Goal: Contribute content: Contribute content

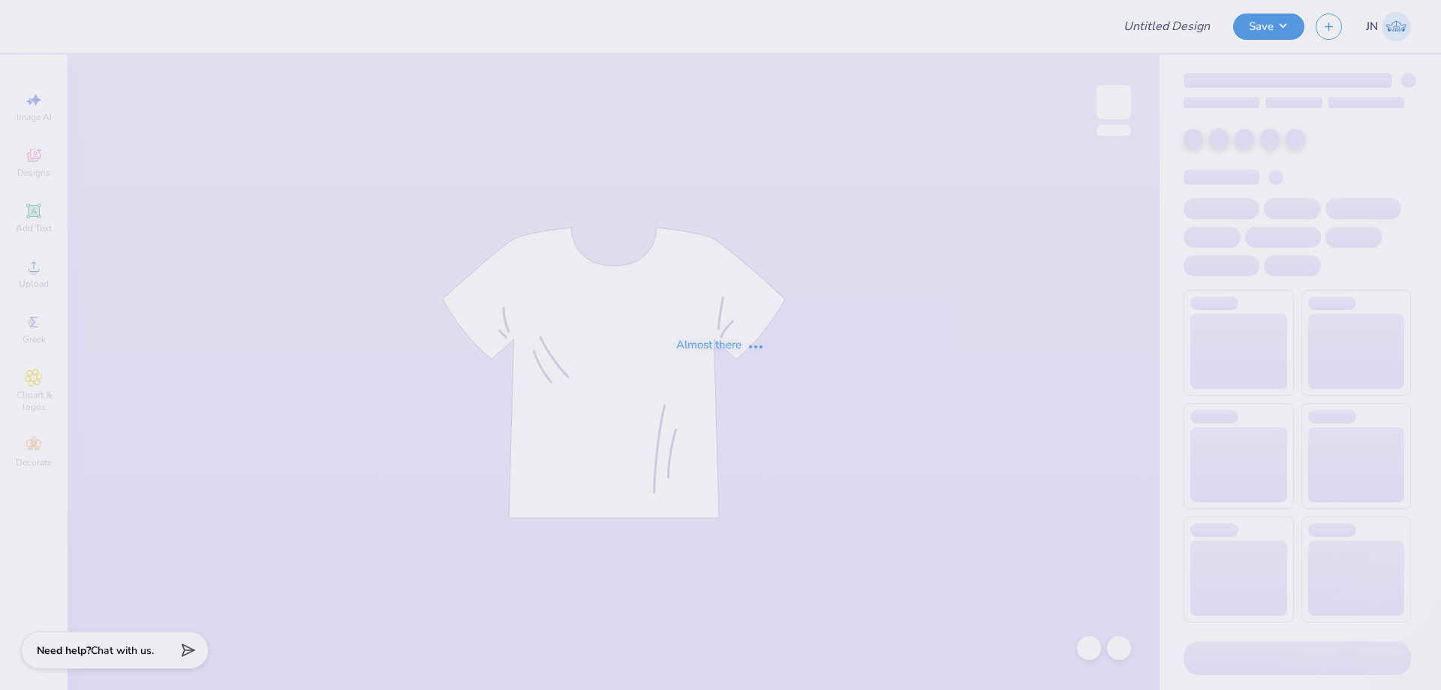
type input "FPS240058"
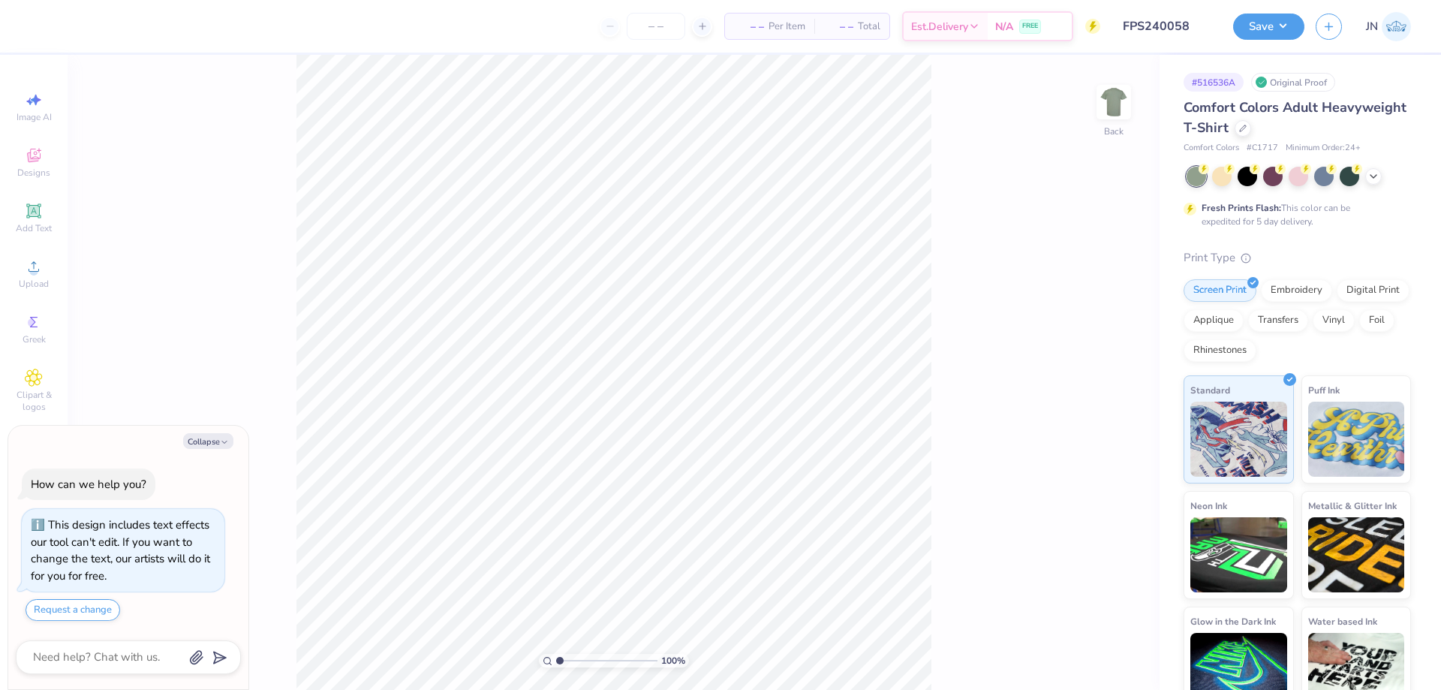
type textarea "x"
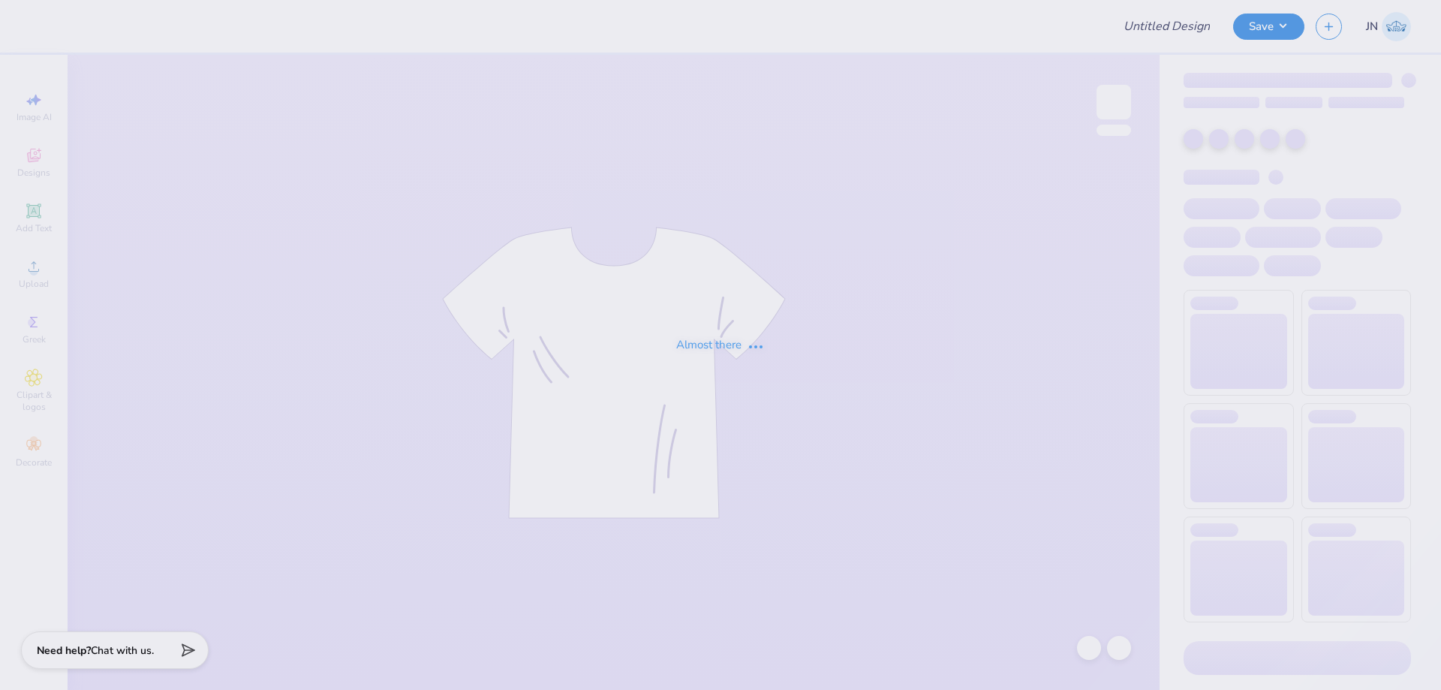
type input "FPS239951"
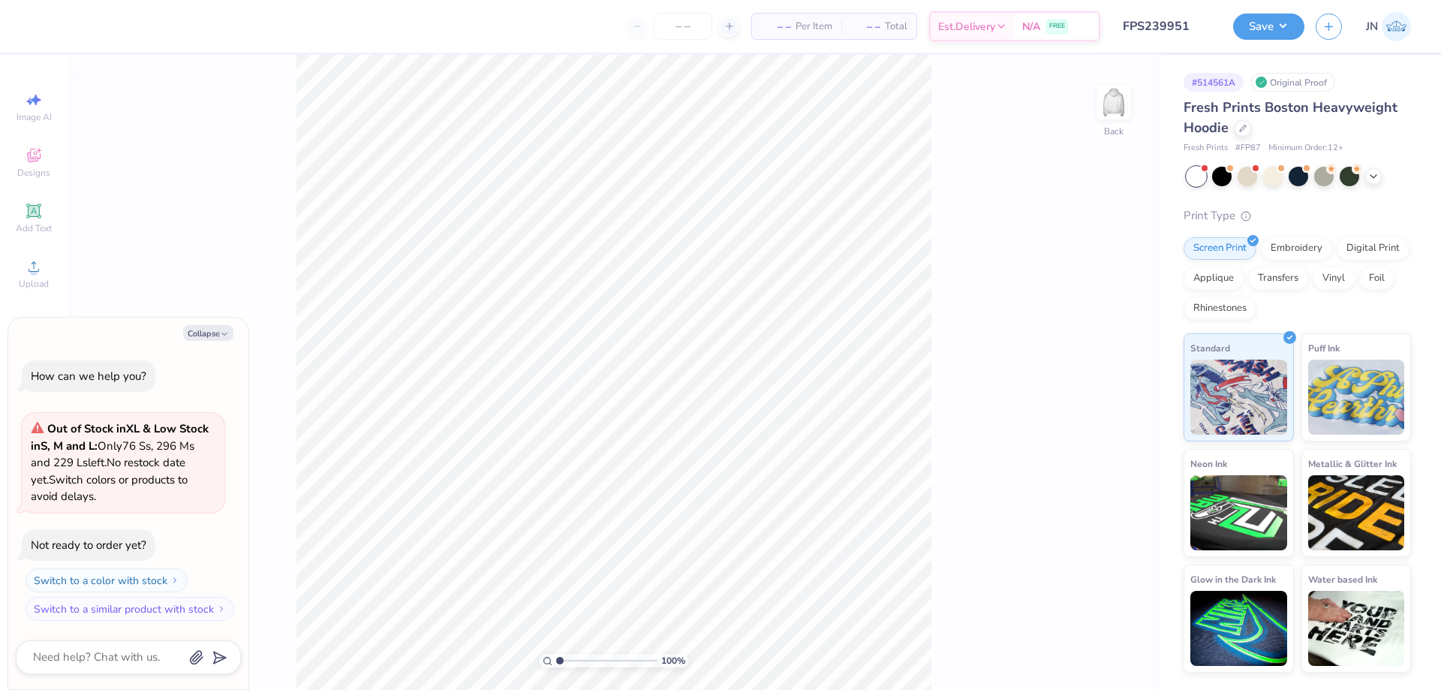
type textarea "x"
click at [577, 659] on input "range" at bounding box center [606, 661] width 101 height 14
type input "2.01"
type textarea "x"
click at [570, 659] on input "range" at bounding box center [606, 661] width 101 height 14
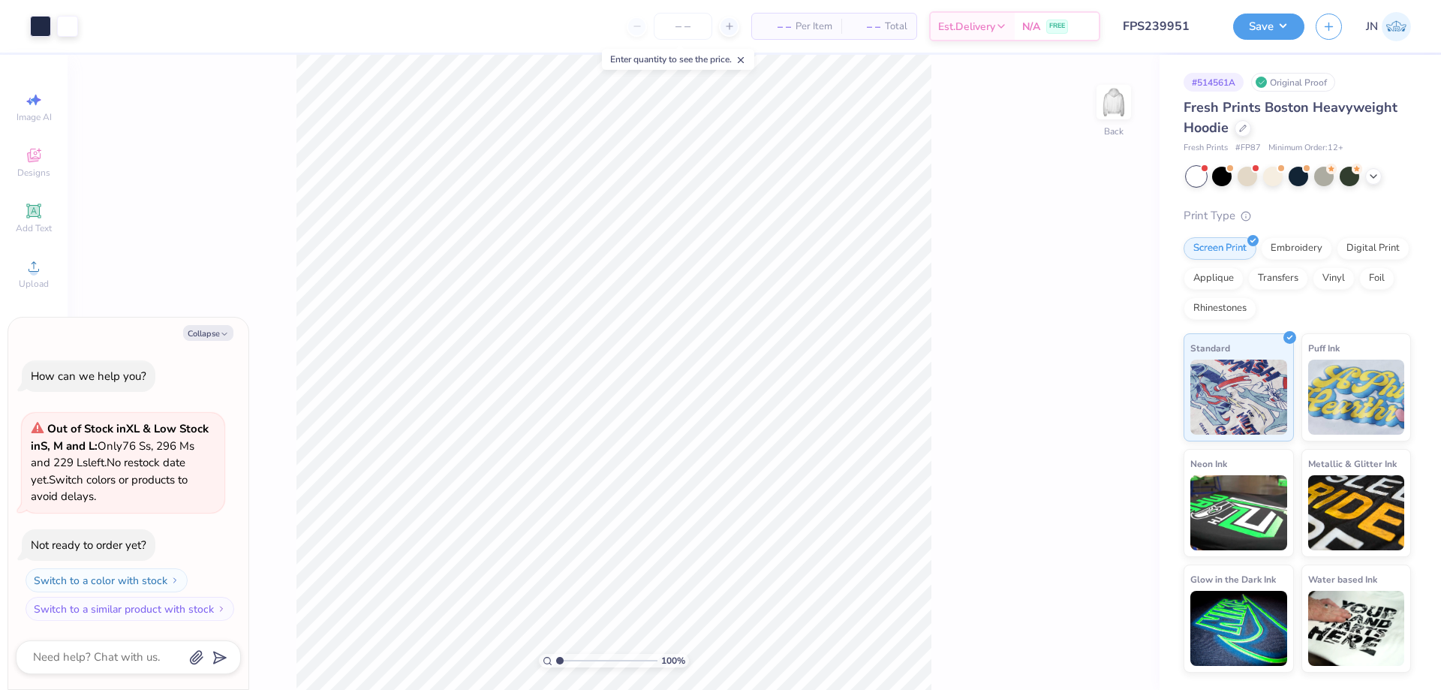
drag, startPoint x: 579, startPoint y: 661, endPoint x: 552, endPoint y: 657, distance: 28.0
click at [556, 657] on input "range" at bounding box center [606, 661] width 101 height 14
type input "2.15"
click at [571, 664] on input "range" at bounding box center [606, 661] width 101 height 14
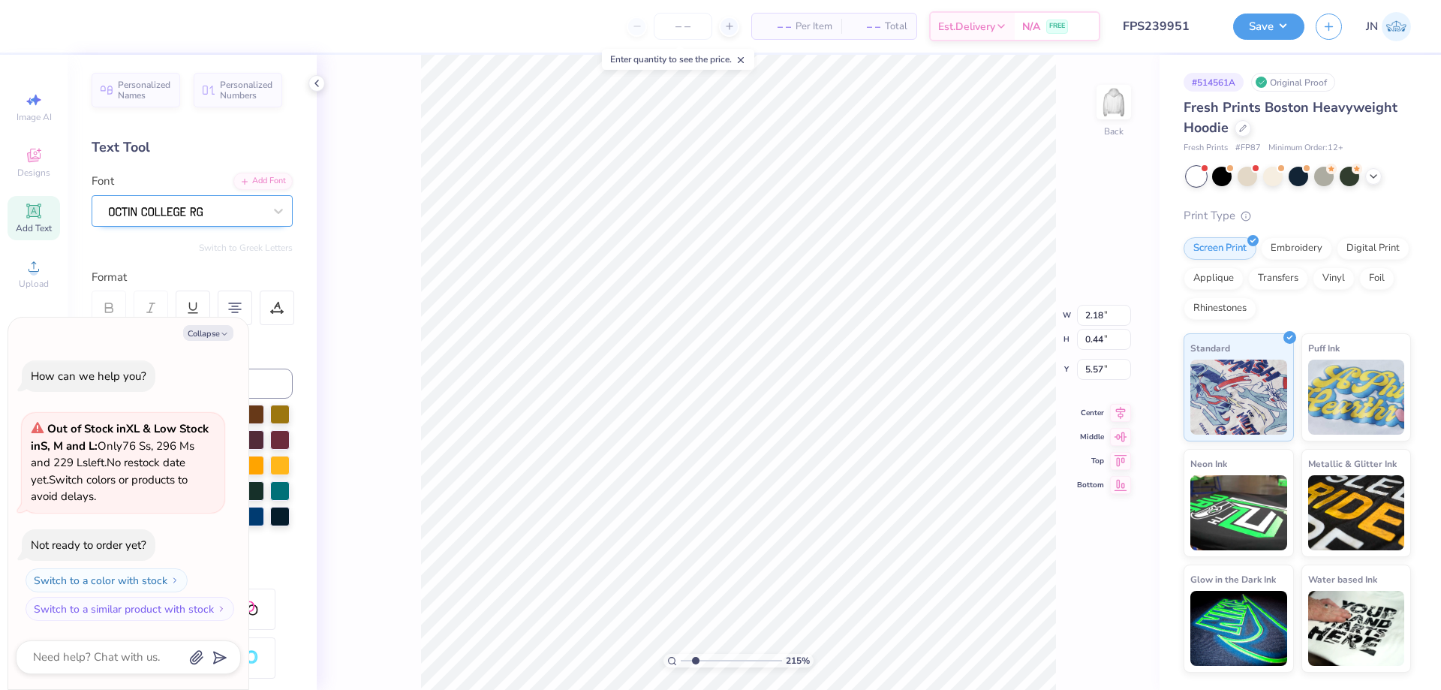
click at [212, 197] on div at bounding box center [192, 211] width 201 height 32
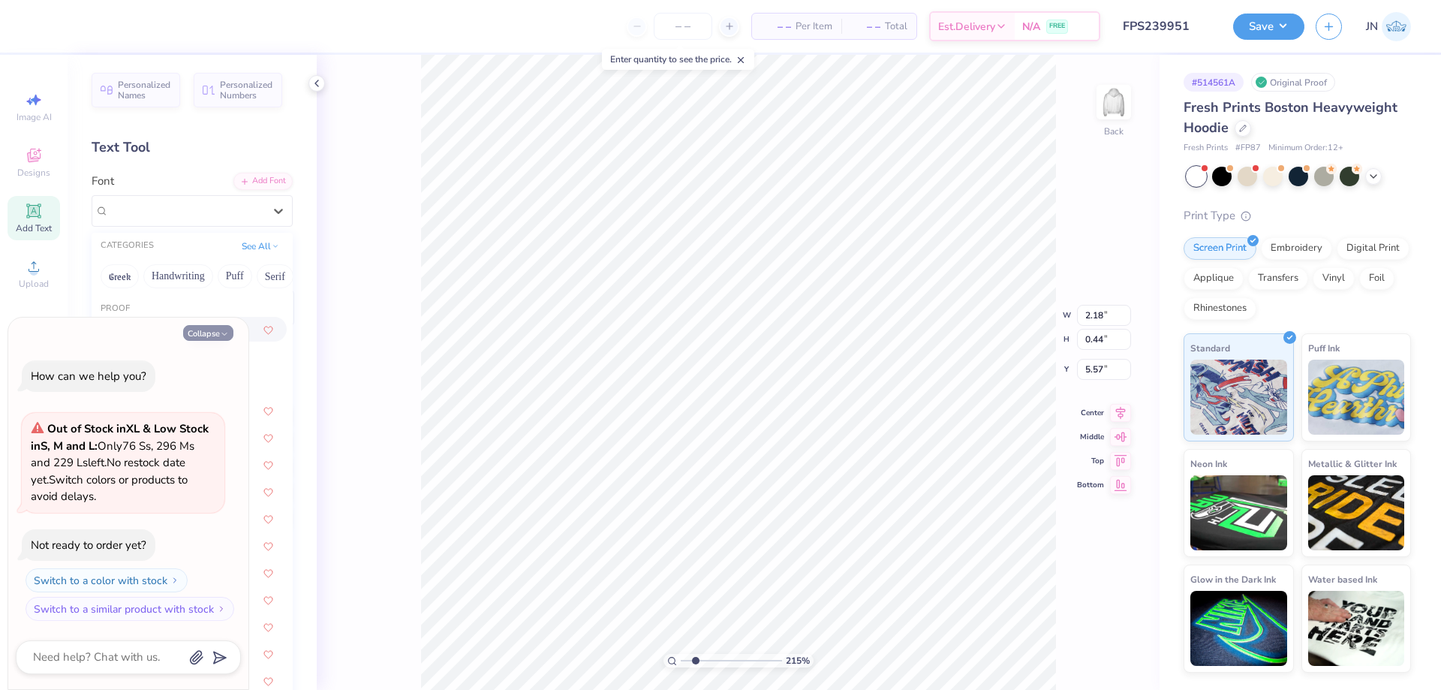
click at [208, 327] on button "Collapse" at bounding box center [208, 333] width 50 height 16
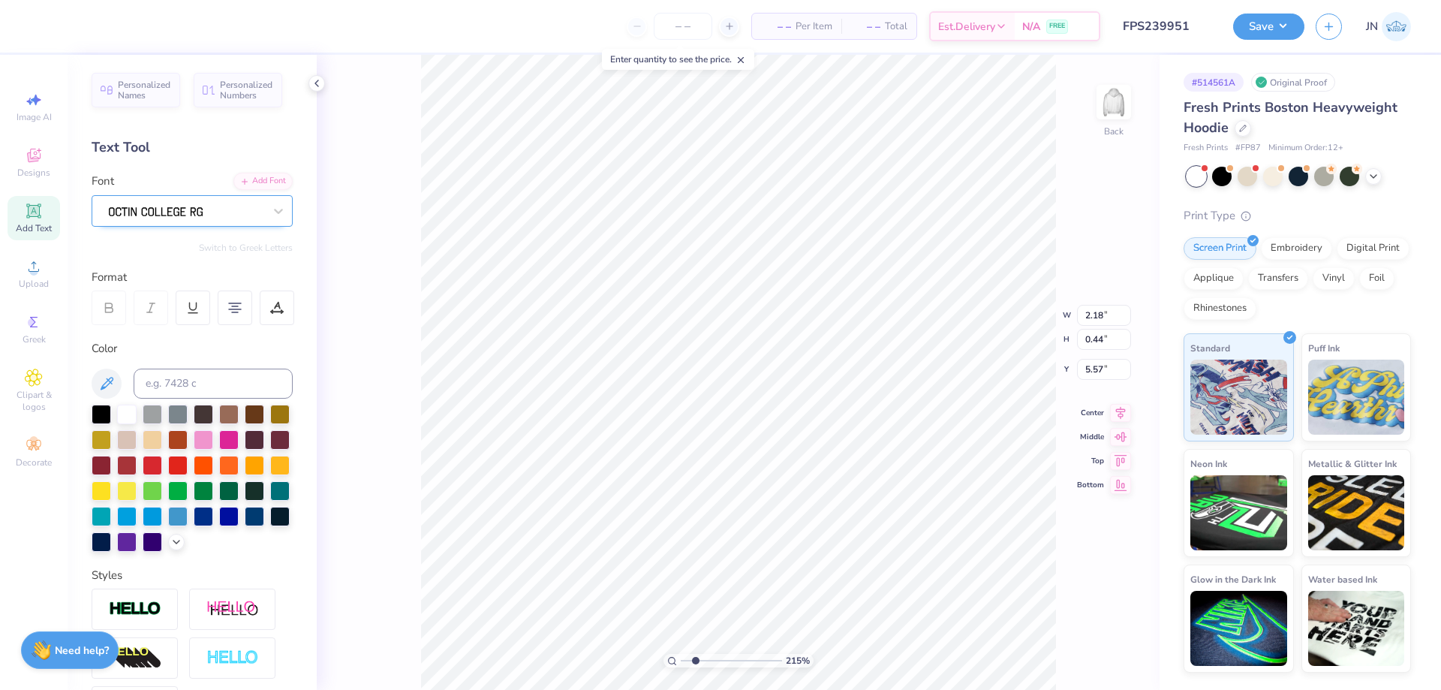
click at [176, 216] on div at bounding box center [186, 210] width 158 height 23
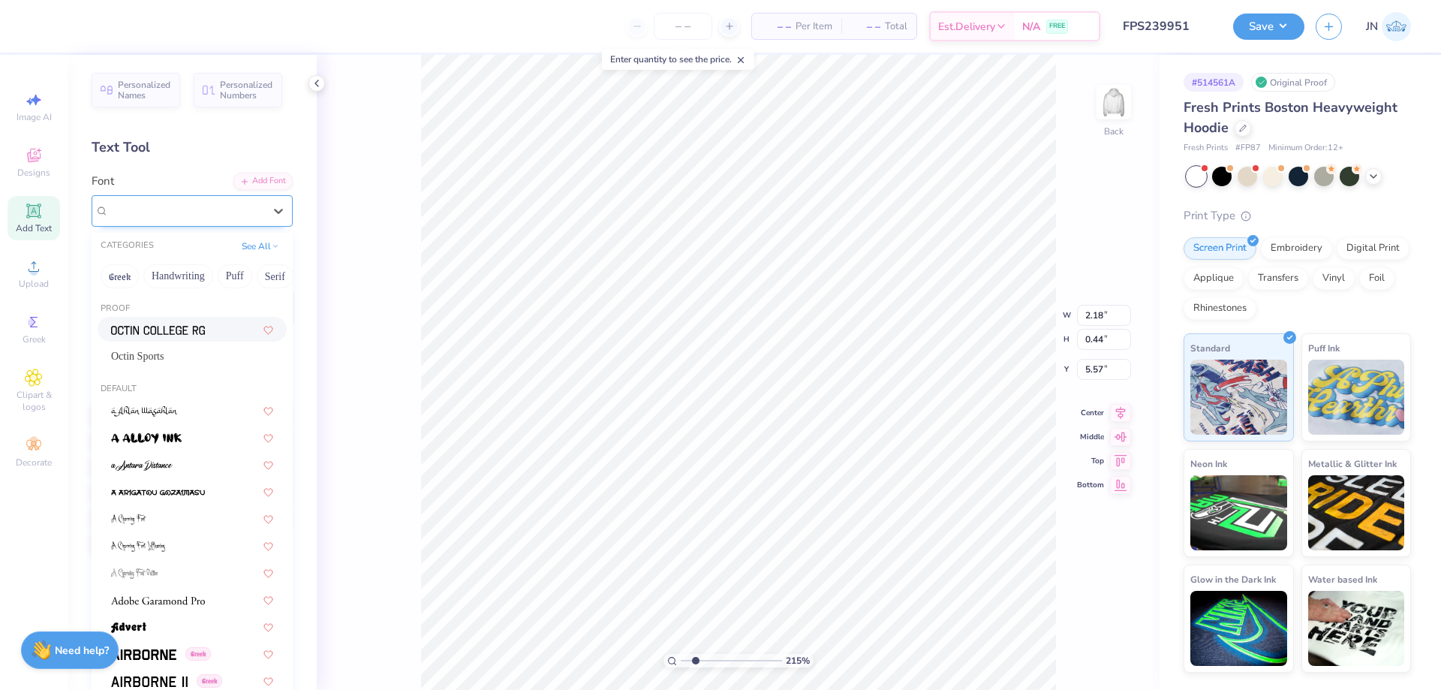
type textarea "x"
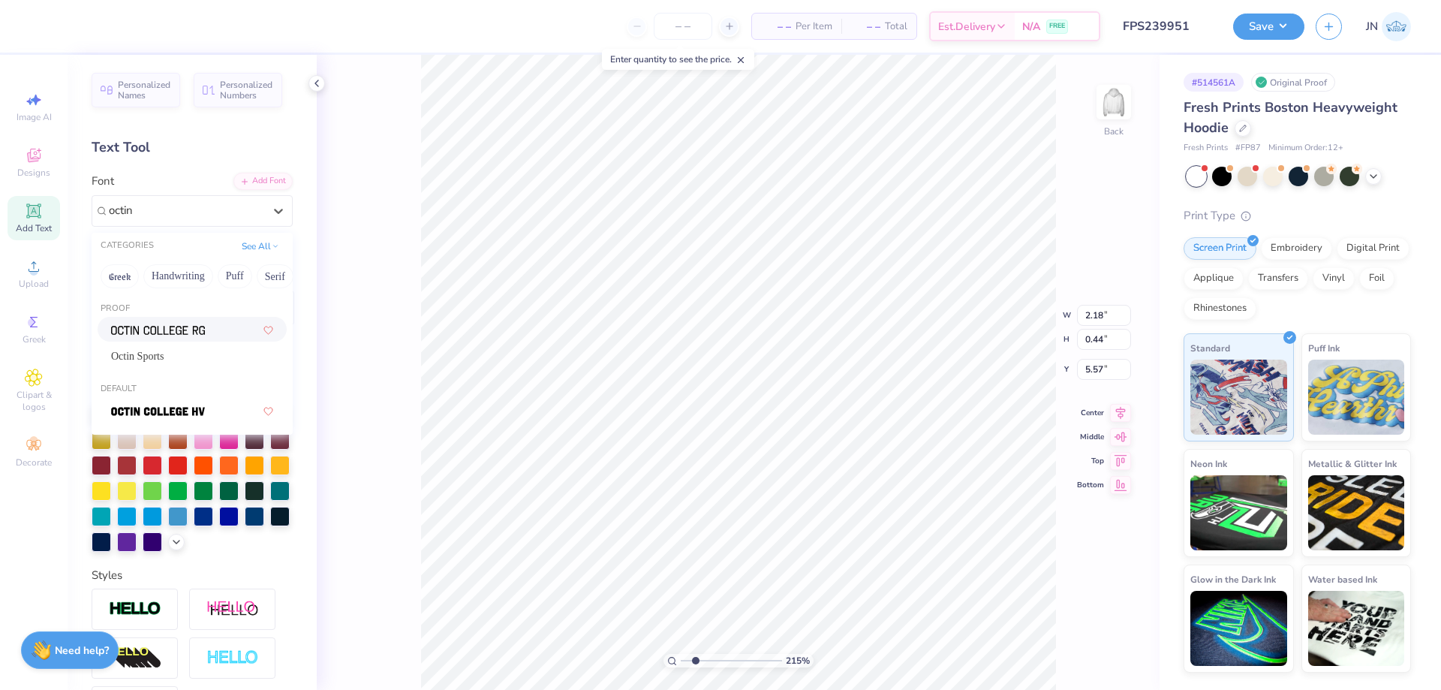
type input "octin"
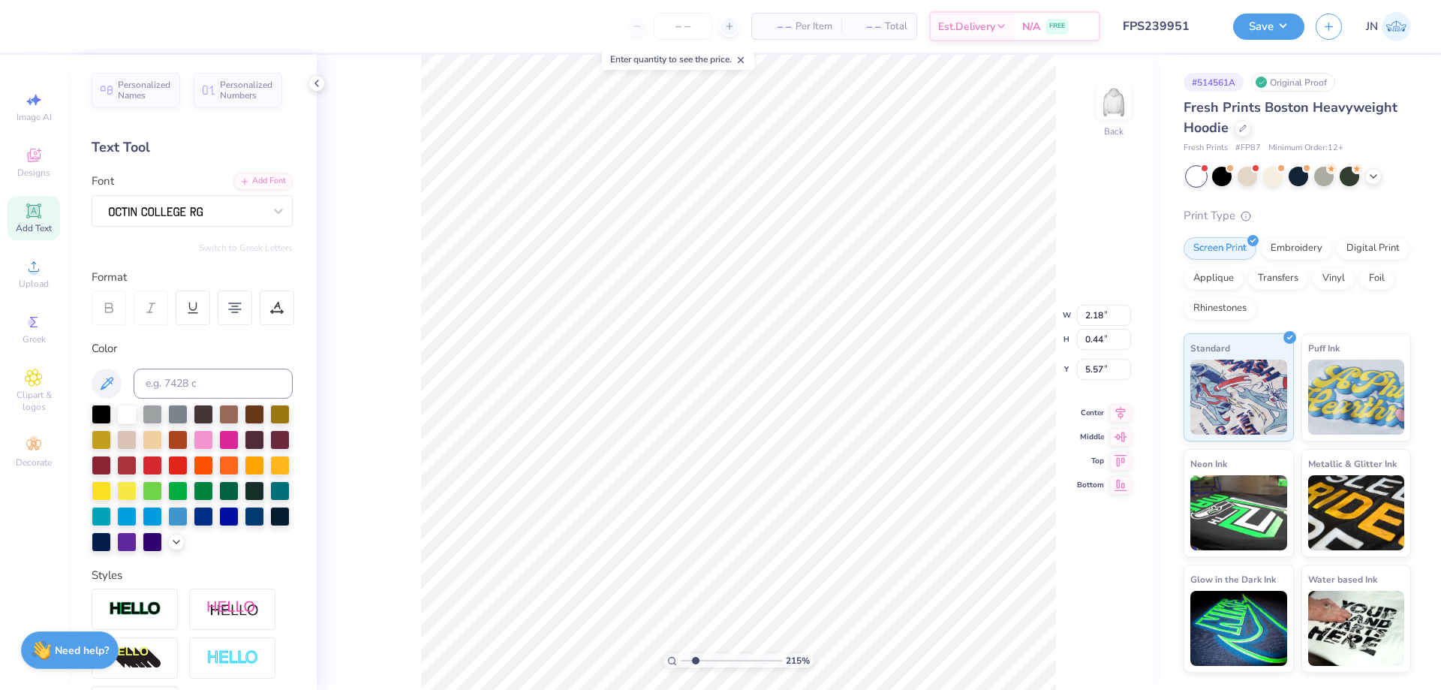
click at [215, 183] on div "Font" at bounding box center [192, 200] width 201 height 54
click at [241, 179] on div "Add Font" at bounding box center [262, 179] width 59 height 17
click at [48, 280] on span "Upload" at bounding box center [34, 284] width 30 height 12
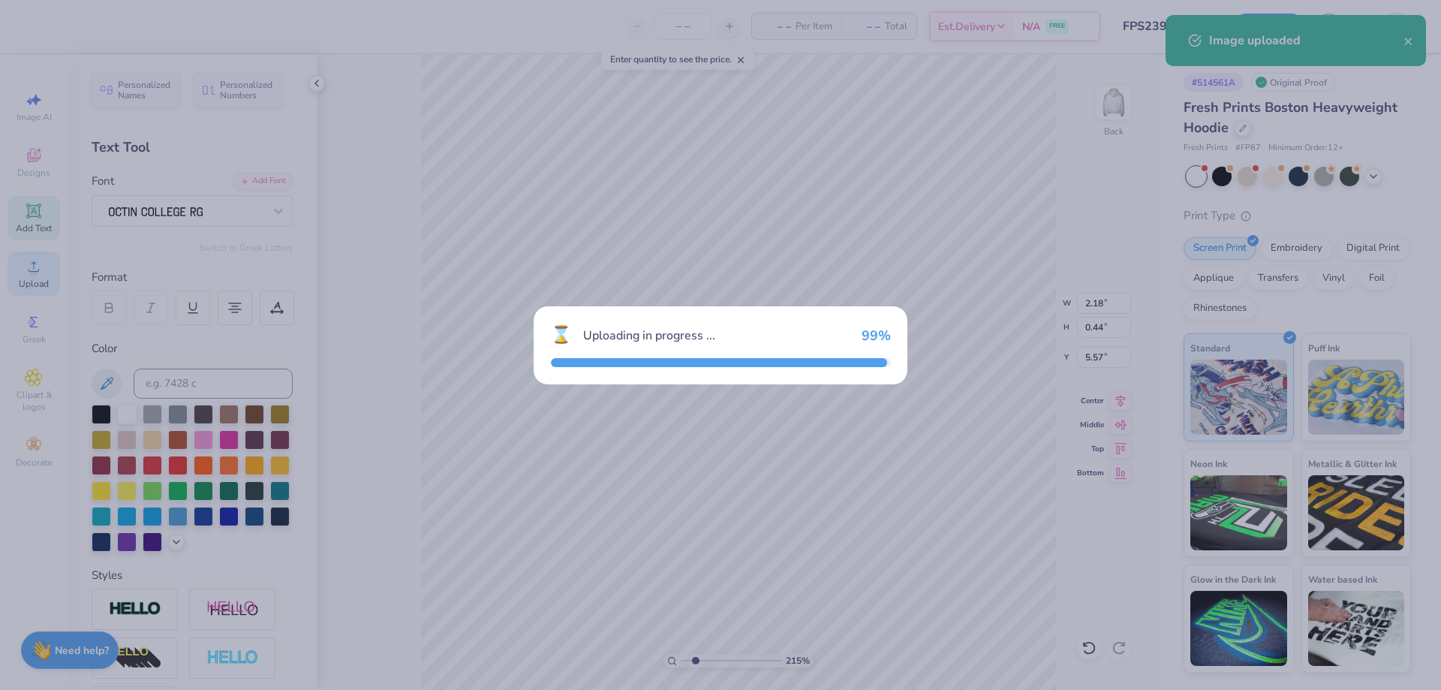
type input "15.00"
type input "8.55"
type input "2.47"
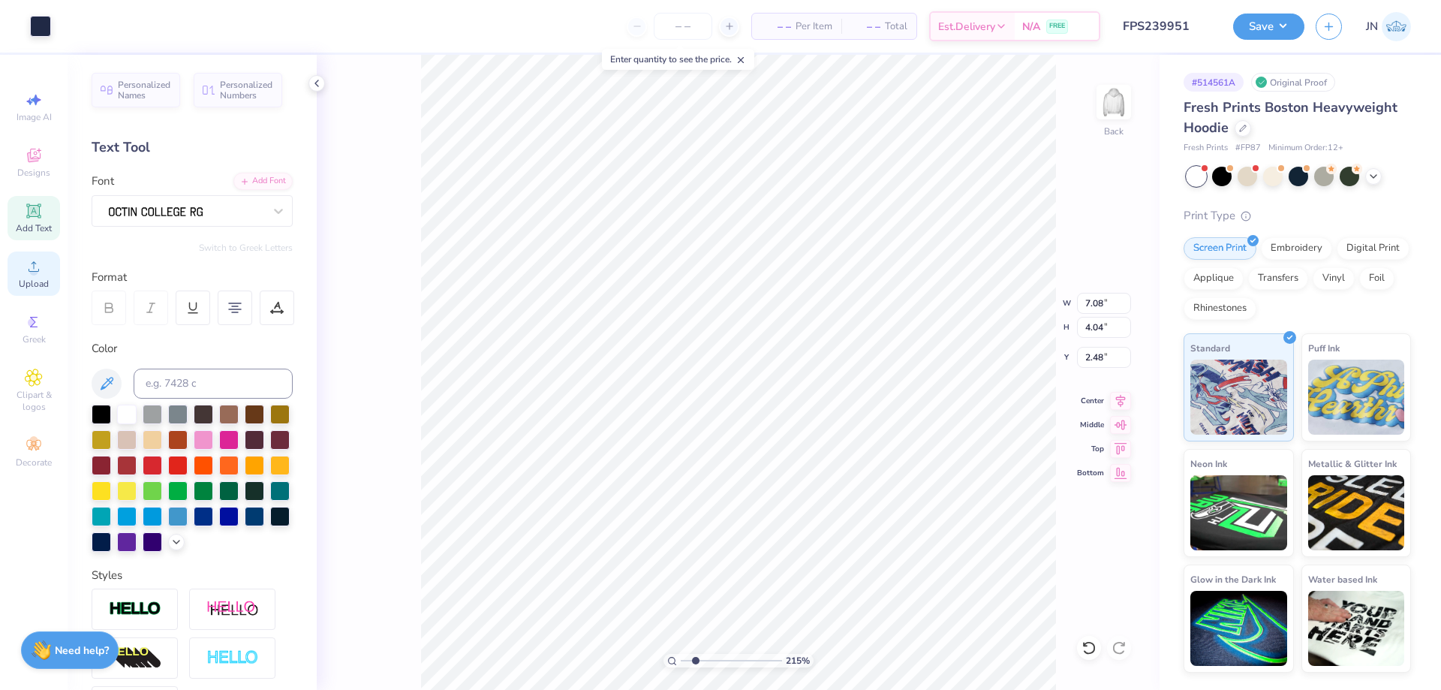
type input "7.08"
type input "4.04"
type input "2.48"
click at [1115, 398] on icon at bounding box center [1120, 399] width 21 height 18
type input "7.97"
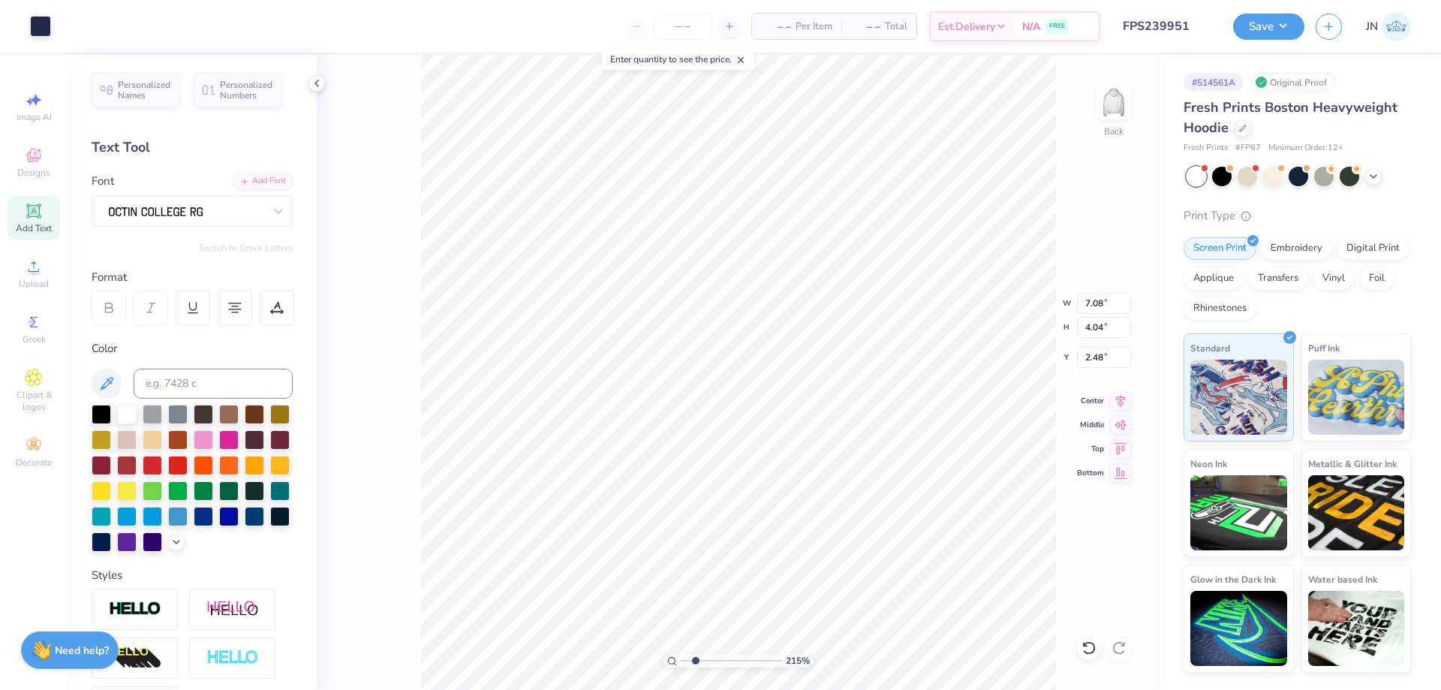
type input "4.54"
click at [1119, 399] on icon at bounding box center [1120, 399] width 21 height 18
type input "2.21"
click at [839, 666] on li "Send to Back" at bounding box center [829, 671] width 118 height 29
type input "3.87"
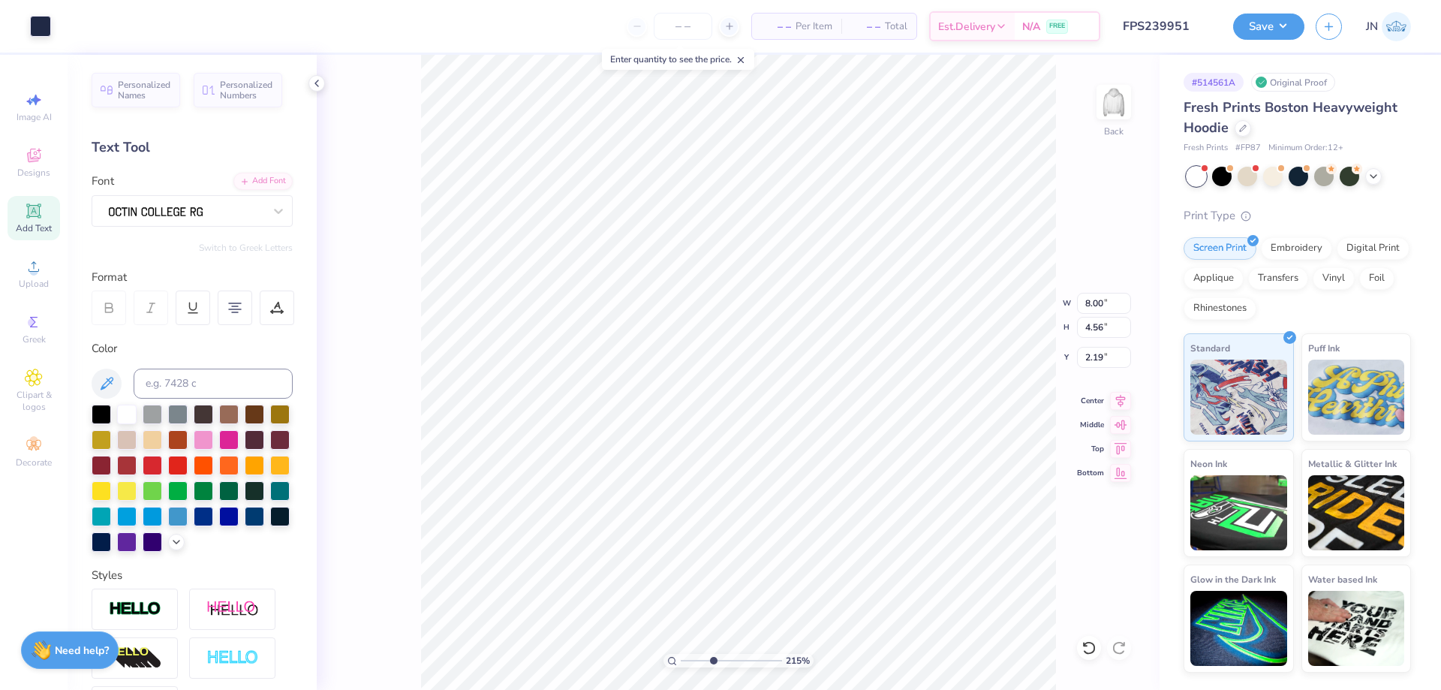
click at [713, 664] on input "range" at bounding box center [731, 661] width 101 height 14
type input "0.57"
type input "0.19"
click at [248, 161] on div "Personalized Names Personalized Numbers Text Tool Add Font Font Switch to Greek…" at bounding box center [192, 372] width 249 height 635
click at [244, 175] on div "Add Font" at bounding box center [262, 179] width 59 height 17
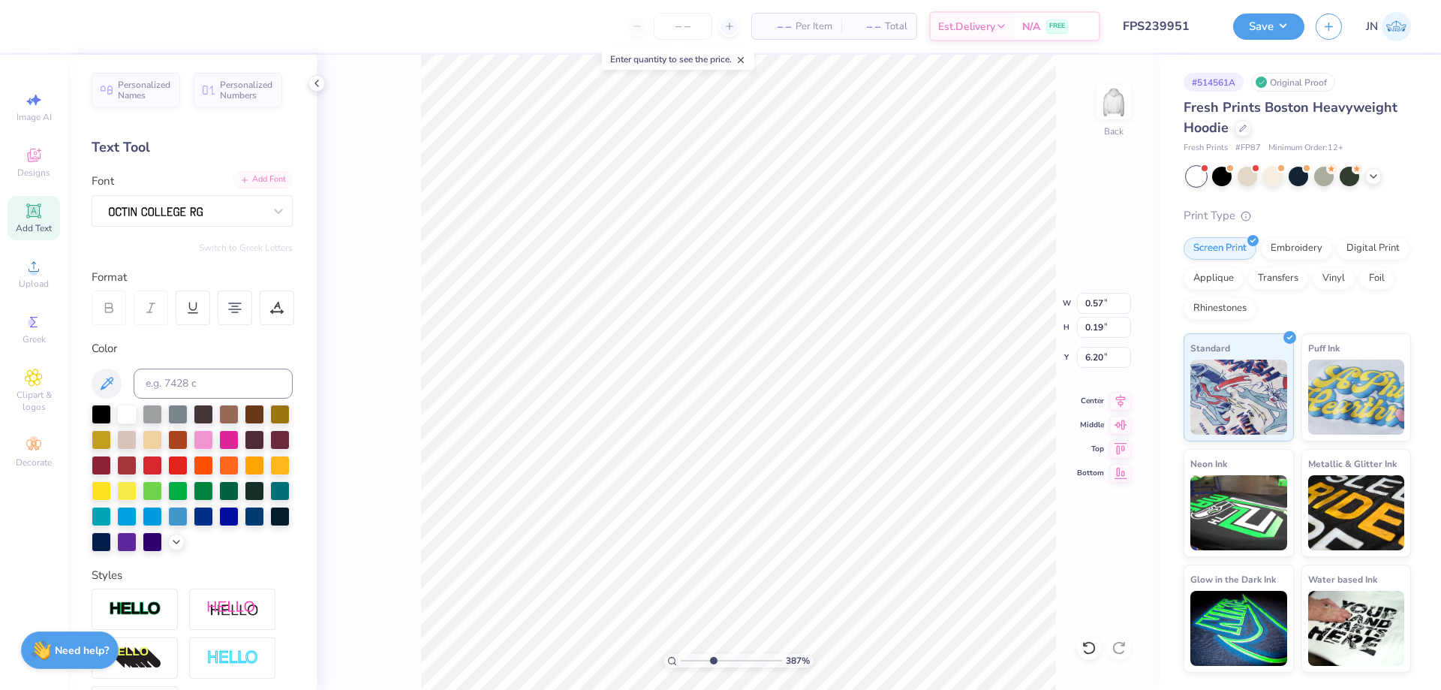
click at [257, 184] on div "Add Font" at bounding box center [262, 179] width 59 height 17
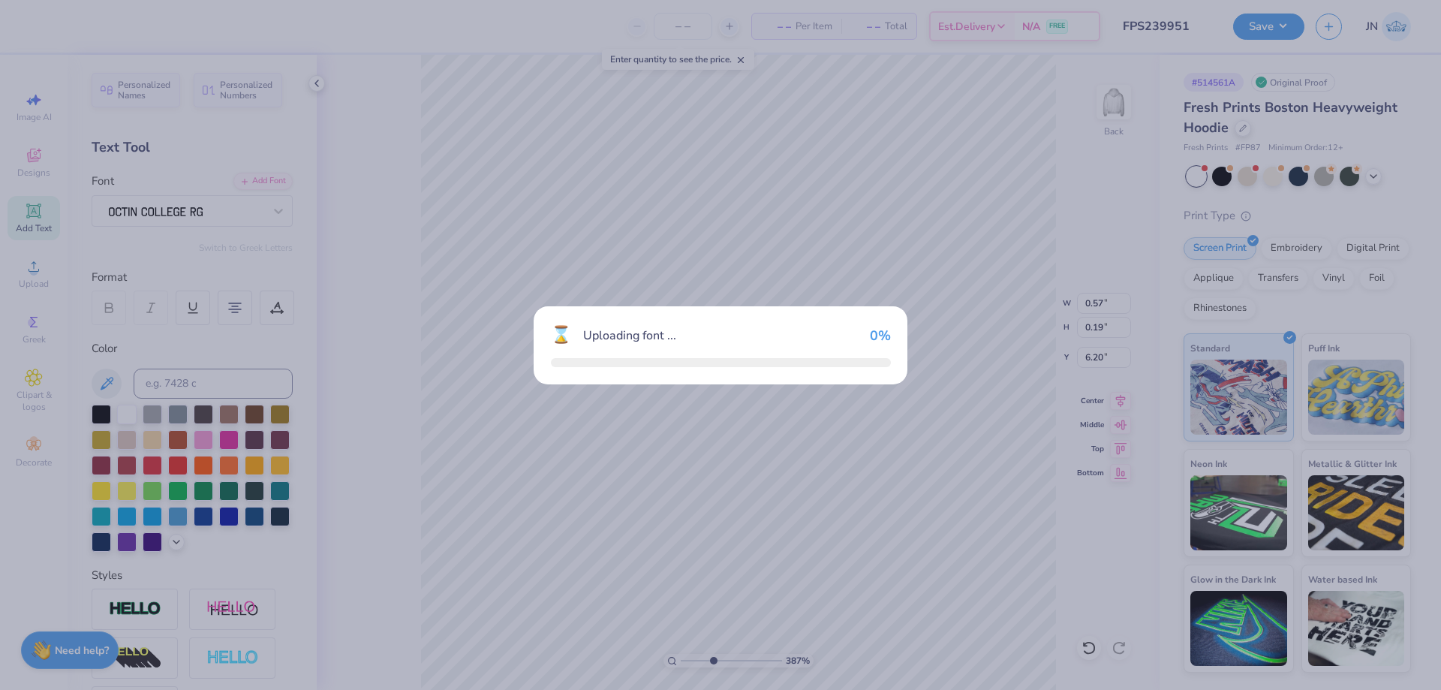
type input "6.10"
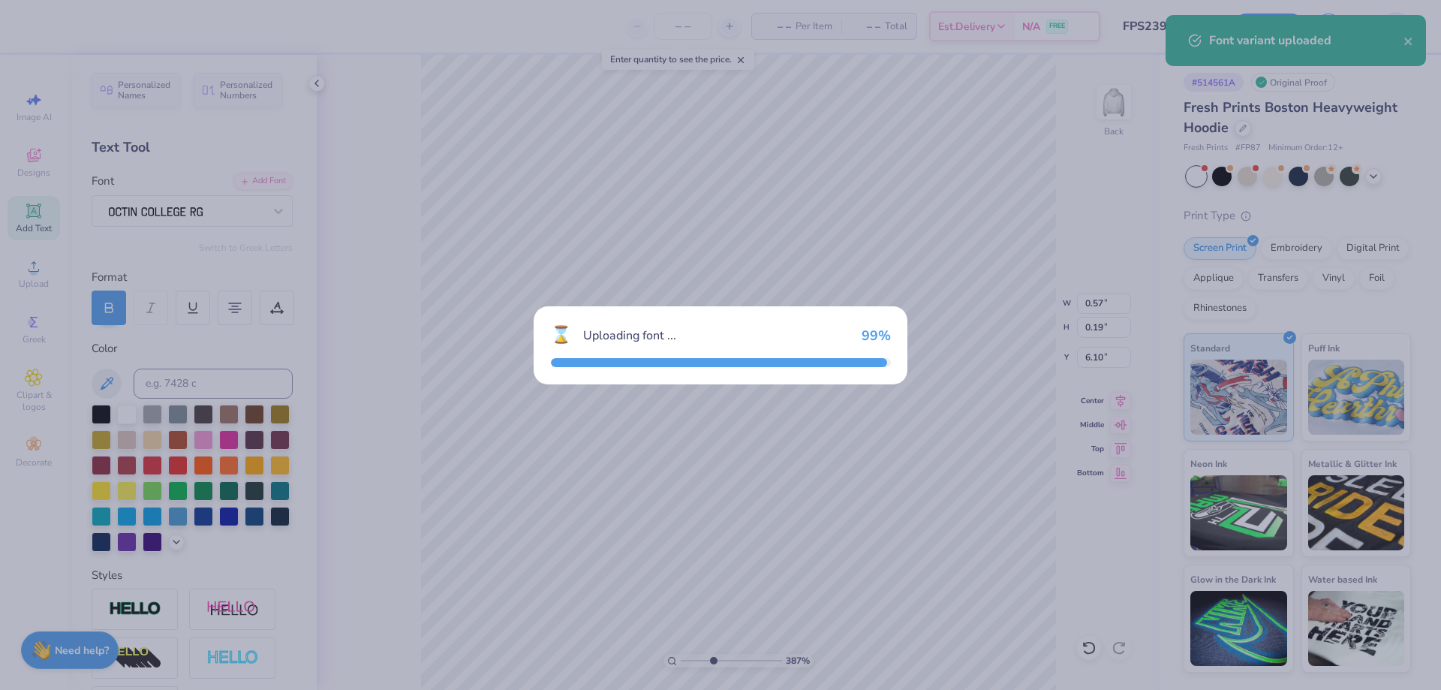
type input "0.59"
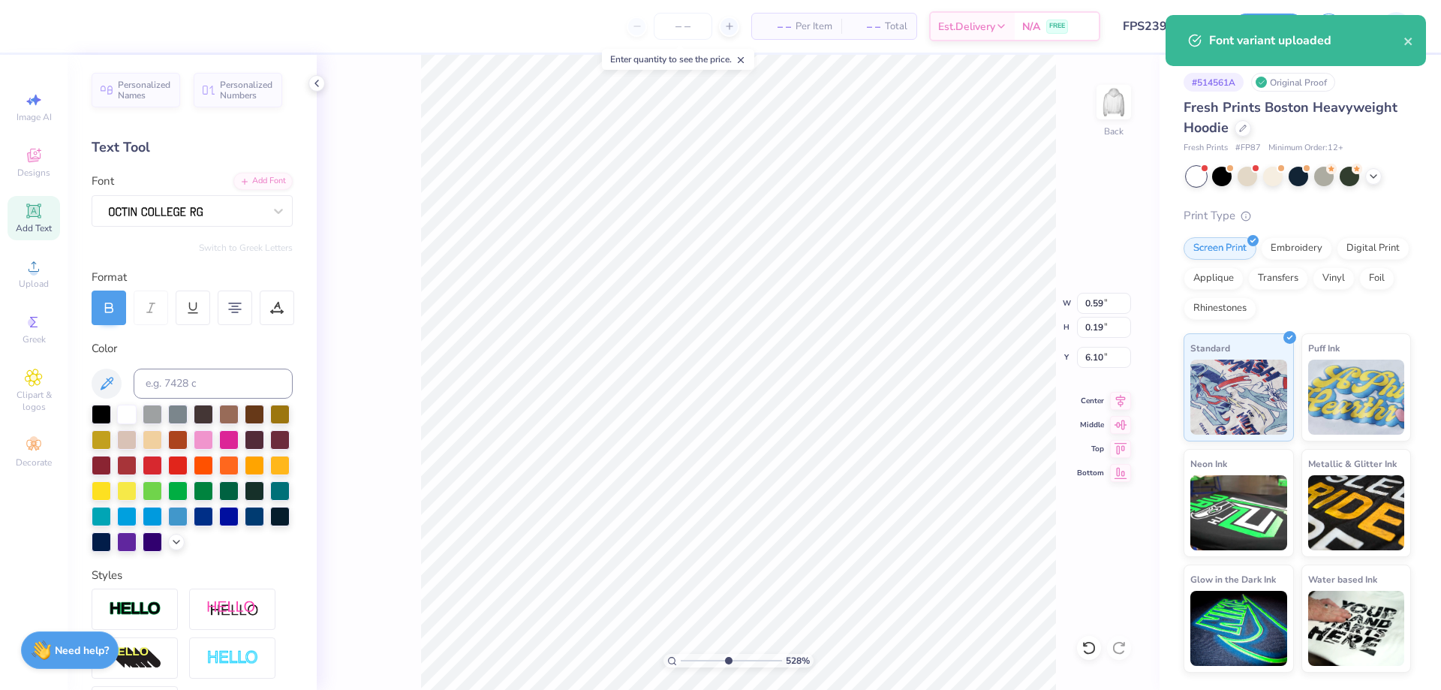
click at [727, 660] on input "range" at bounding box center [731, 661] width 101 height 14
click at [729, 663] on input "range" at bounding box center [731, 661] width 101 height 14
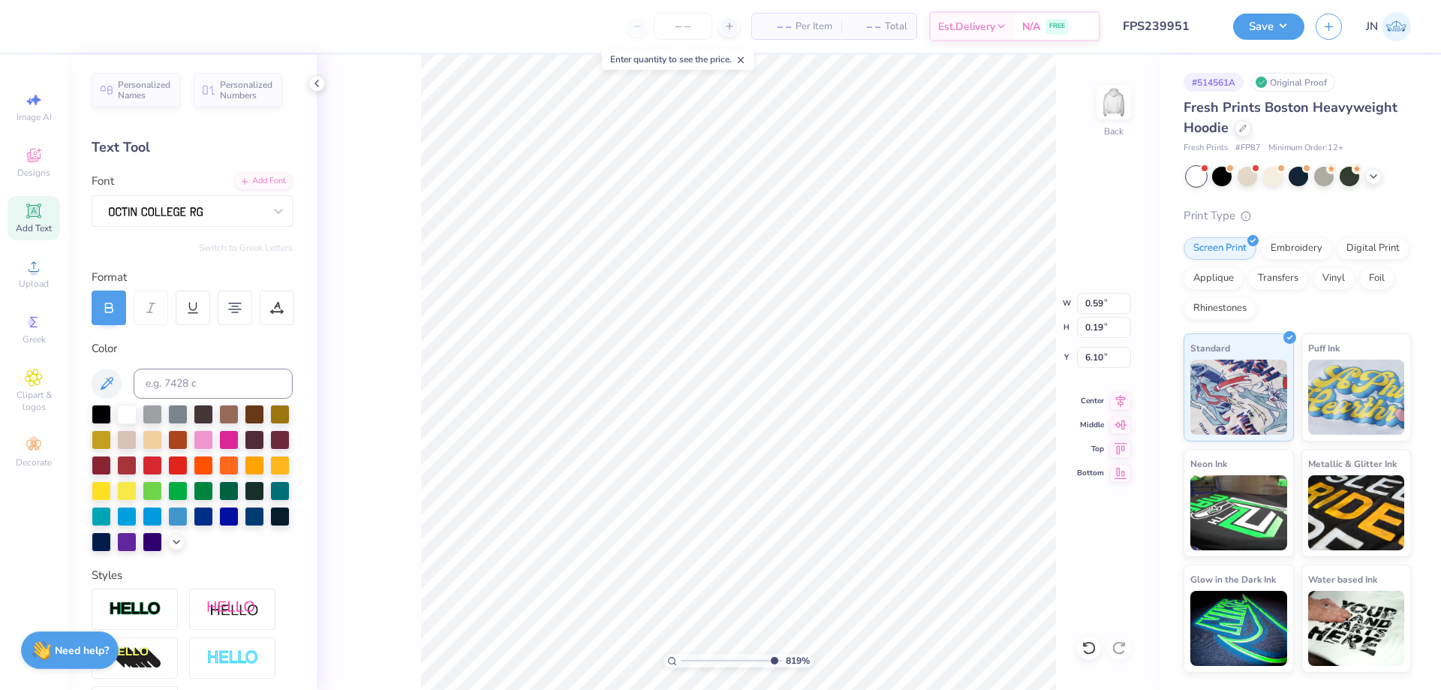
drag, startPoint x: 739, startPoint y: 663, endPoint x: 779, endPoint y: 658, distance: 40.0
type input "10"
click at [776, 657] on input "range" at bounding box center [731, 661] width 101 height 14
type input "6.09"
click at [709, 658] on input "range" at bounding box center [731, 661] width 101 height 14
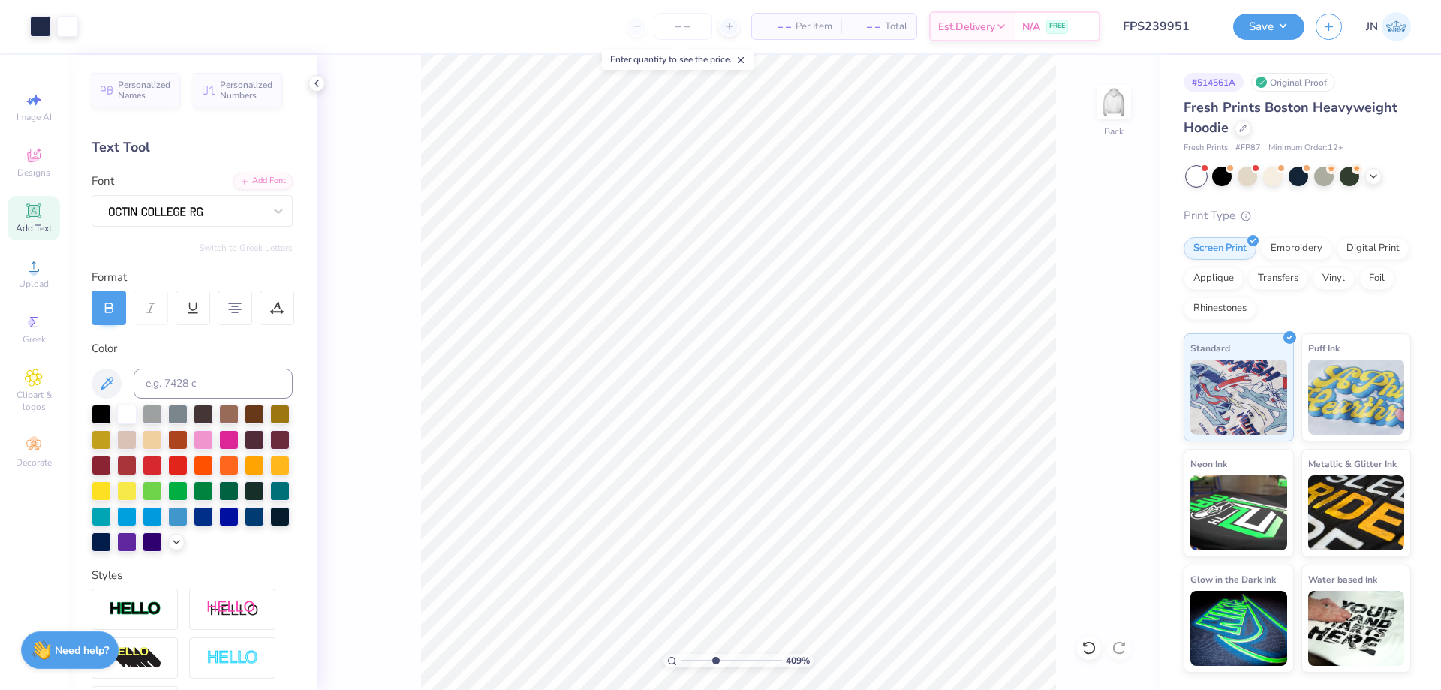
drag, startPoint x: 710, startPoint y: 660, endPoint x: 721, endPoint y: 651, distance: 14.4
type input "4.69"
click at [721, 654] on input "range" at bounding box center [731, 661] width 101 height 14
type input "5.45"
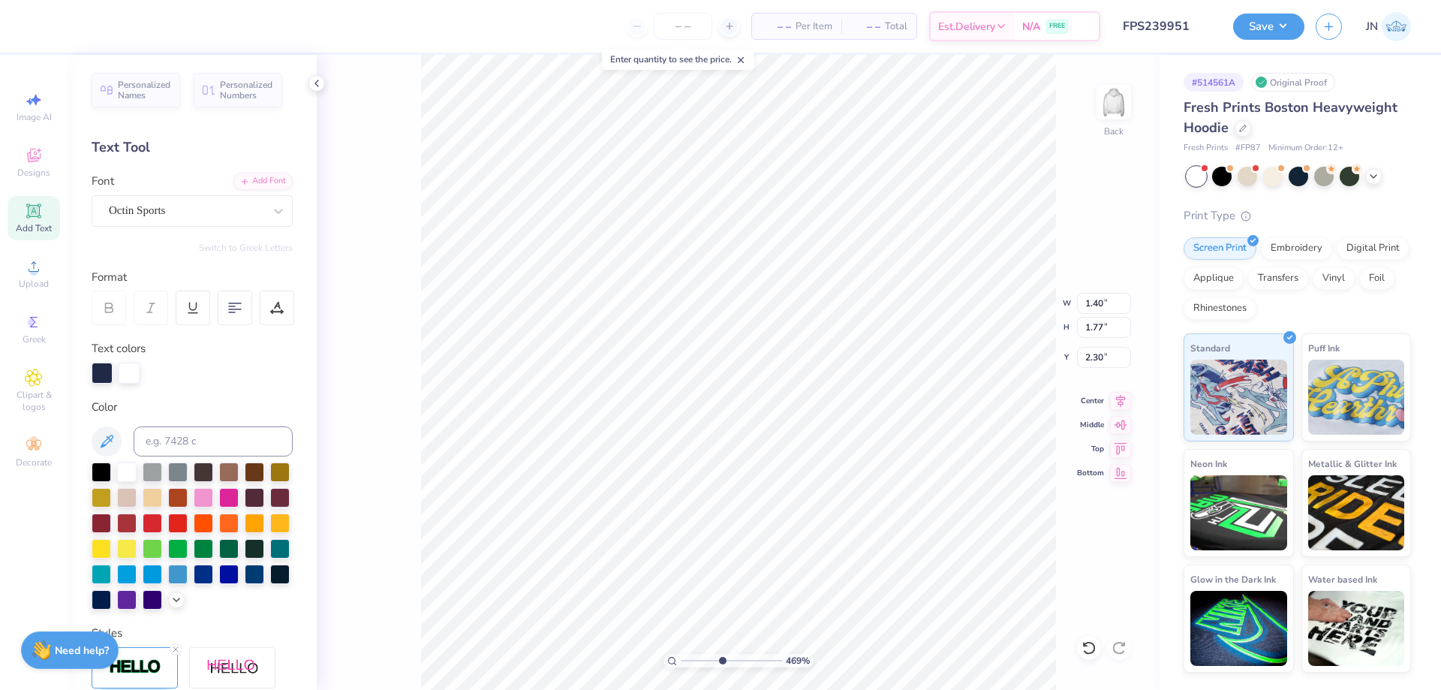
type input "8.00"
type input "4.56"
type input "2.19"
drag, startPoint x: 718, startPoint y: 658, endPoint x: 730, endPoint y: 650, distance: 13.5
click at [730, 654] on input "range" at bounding box center [731, 661] width 101 height 14
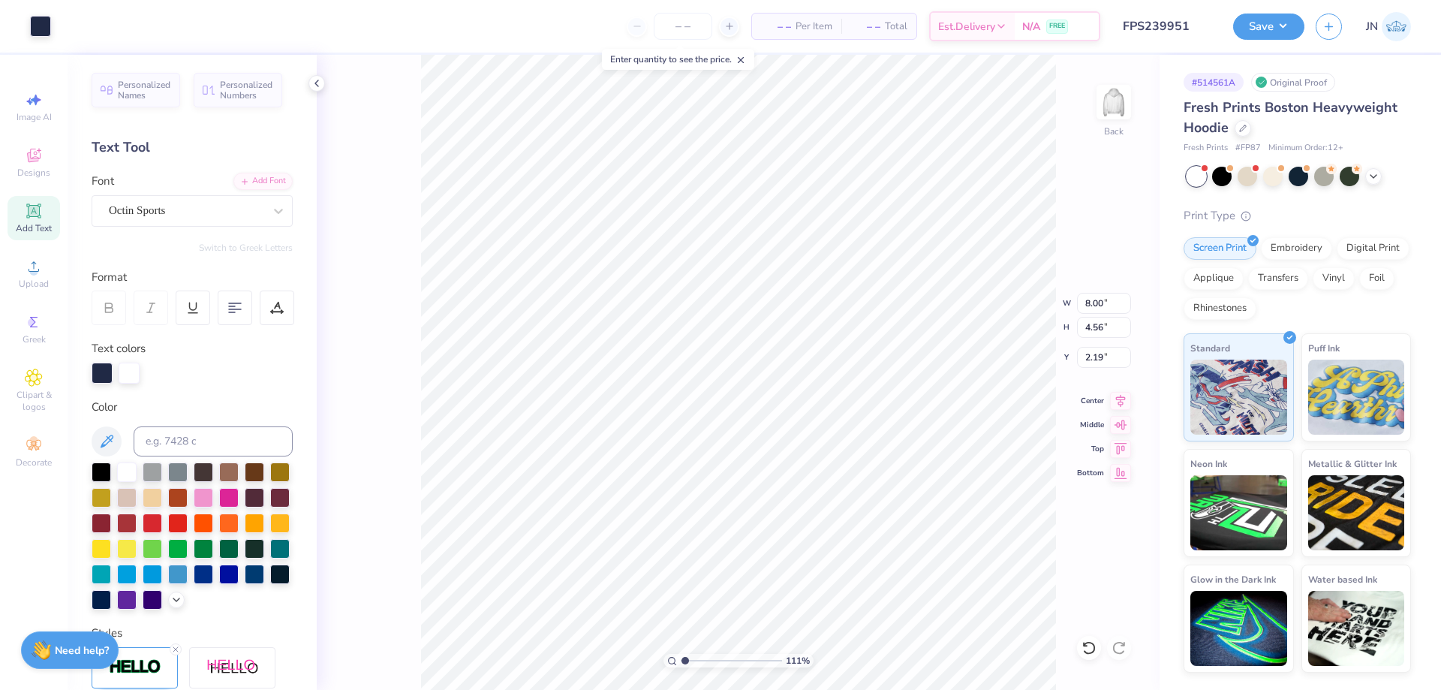
drag, startPoint x: 727, startPoint y: 661, endPoint x: 685, endPoint y: 659, distance: 41.3
type input "1.11"
click at [685, 659] on input "range" at bounding box center [731, 661] width 101 height 14
type input "1.65"
type input "1.81"
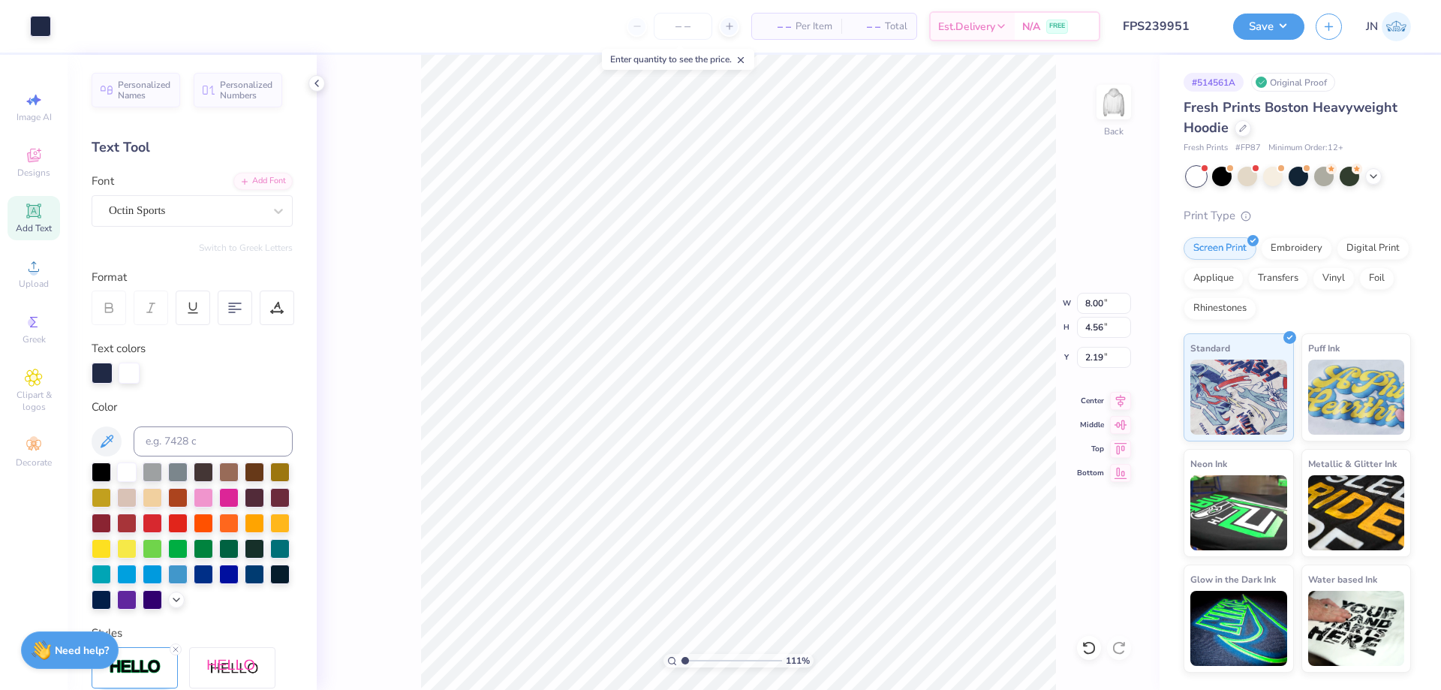
type input "2.86"
click at [209, 210] on div "Octin Sports" at bounding box center [186, 210] width 158 height 23
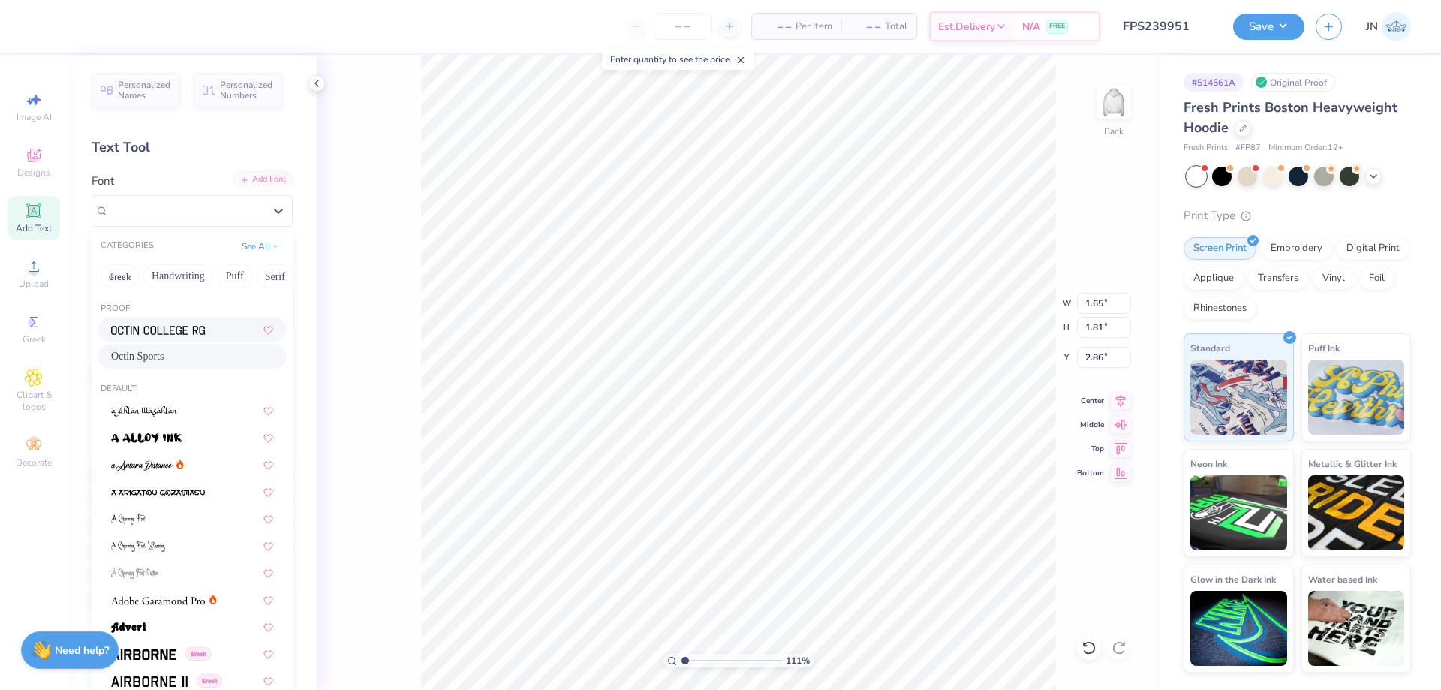
click at [272, 175] on div "Add Font" at bounding box center [262, 179] width 59 height 17
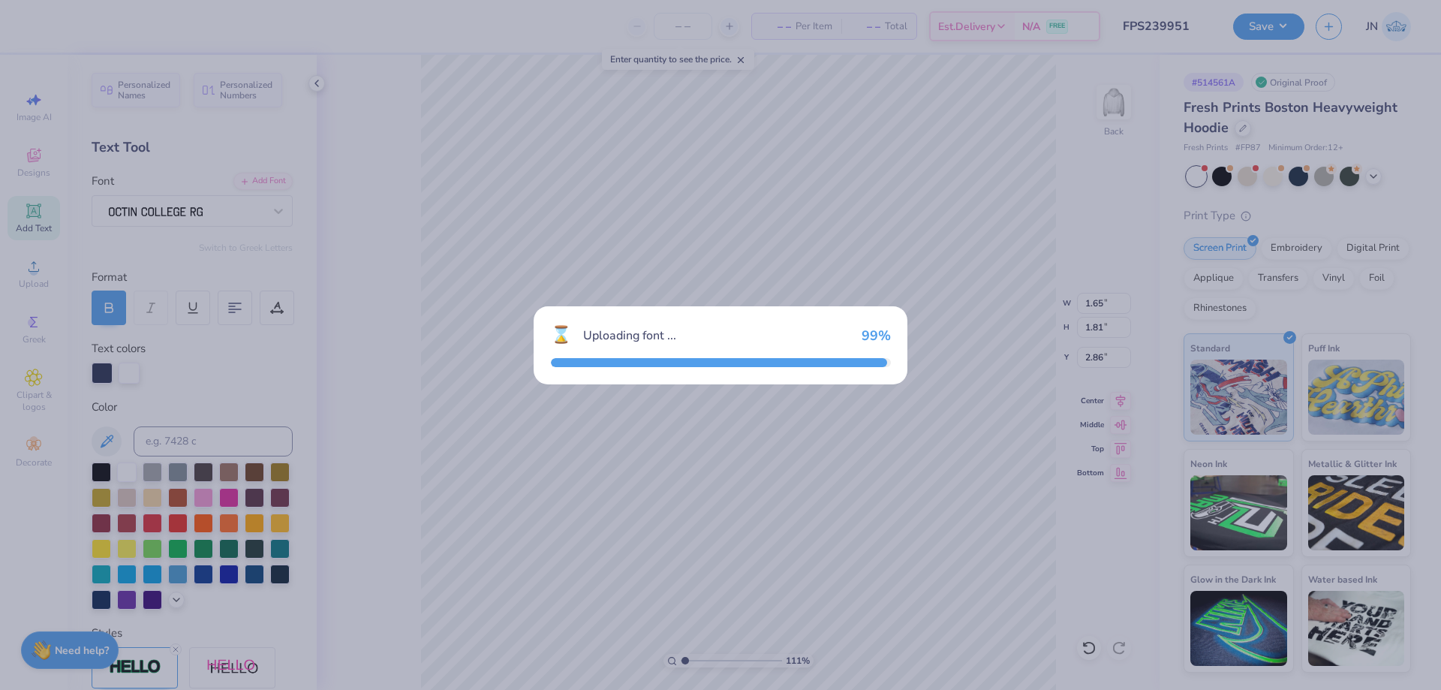
type input "1.41"
type input "1.79"
type input "2.83"
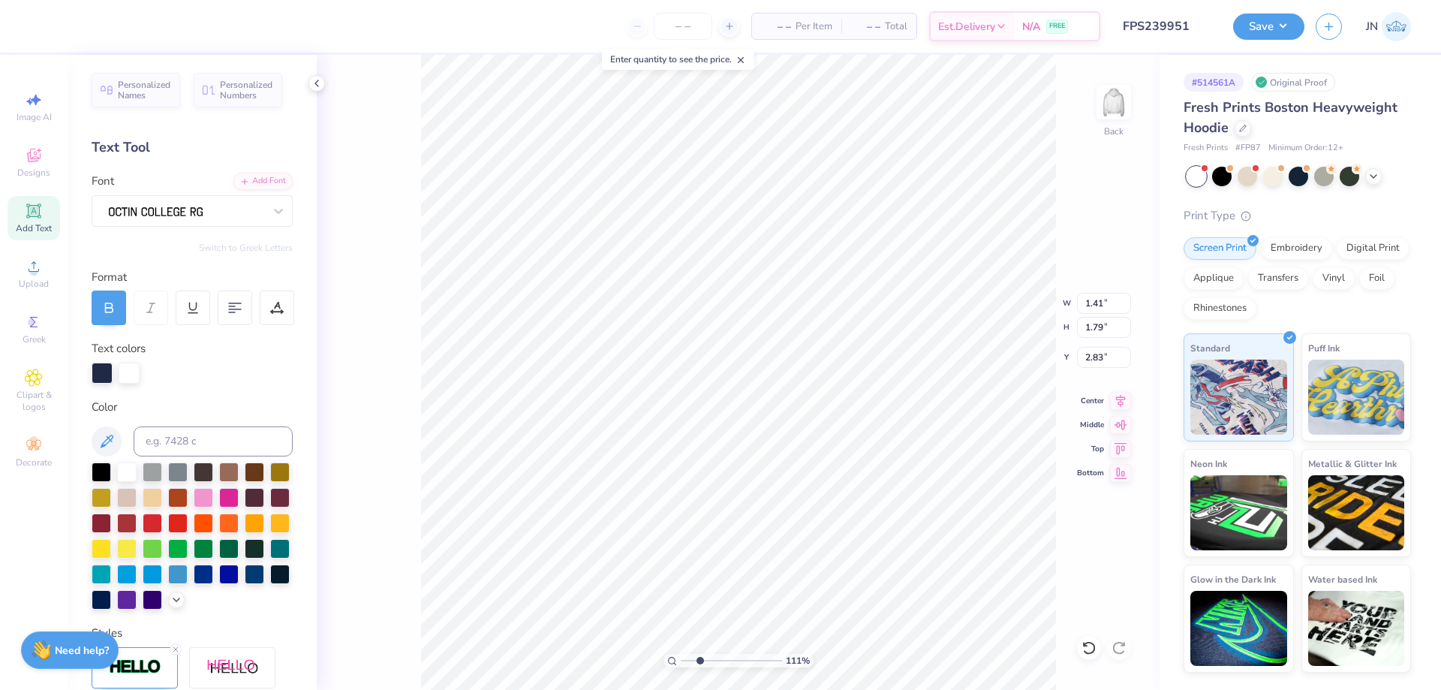
type input "2.53"
click at [700, 660] on input "range" at bounding box center [731, 661] width 101 height 14
type input "8.00"
type input "4.56"
type input "2.19"
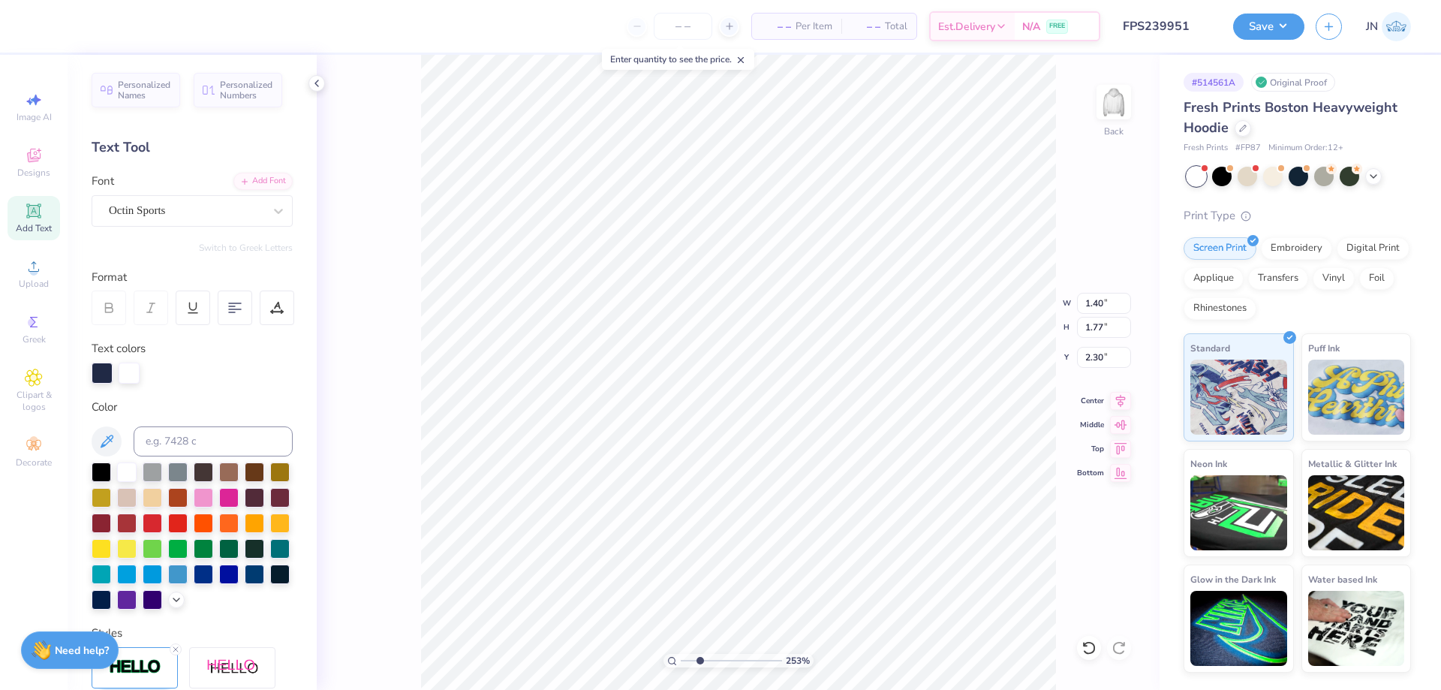
click at [1088, 663] on div "253 % Back W 1.40 1.40 " H 1.77 1.77 " Y 2.30 2.30 " Center [GEOGRAPHIC_DATA]" at bounding box center [738, 372] width 843 height 635
click at [1087, 643] on icon at bounding box center [1088, 648] width 13 height 14
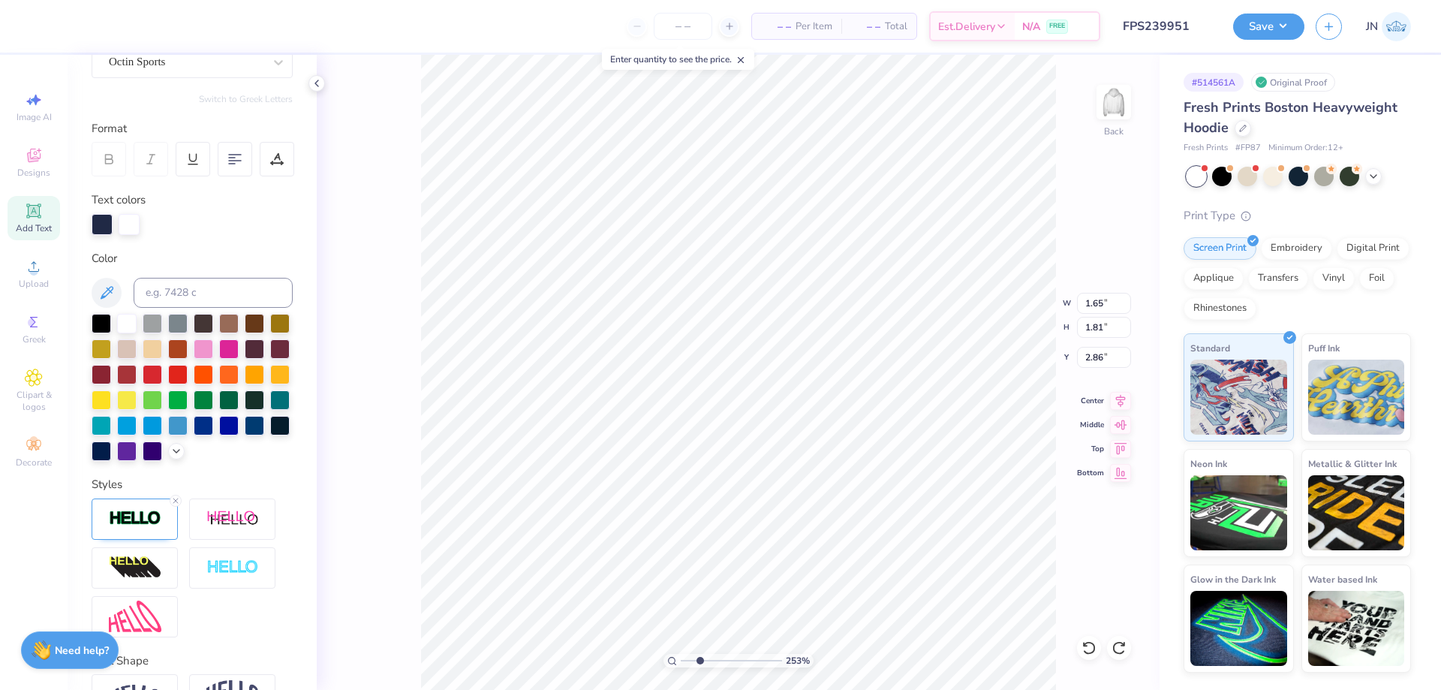
scroll to position [150, 0]
click at [119, 525] on img at bounding box center [135, 516] width 53 height 17
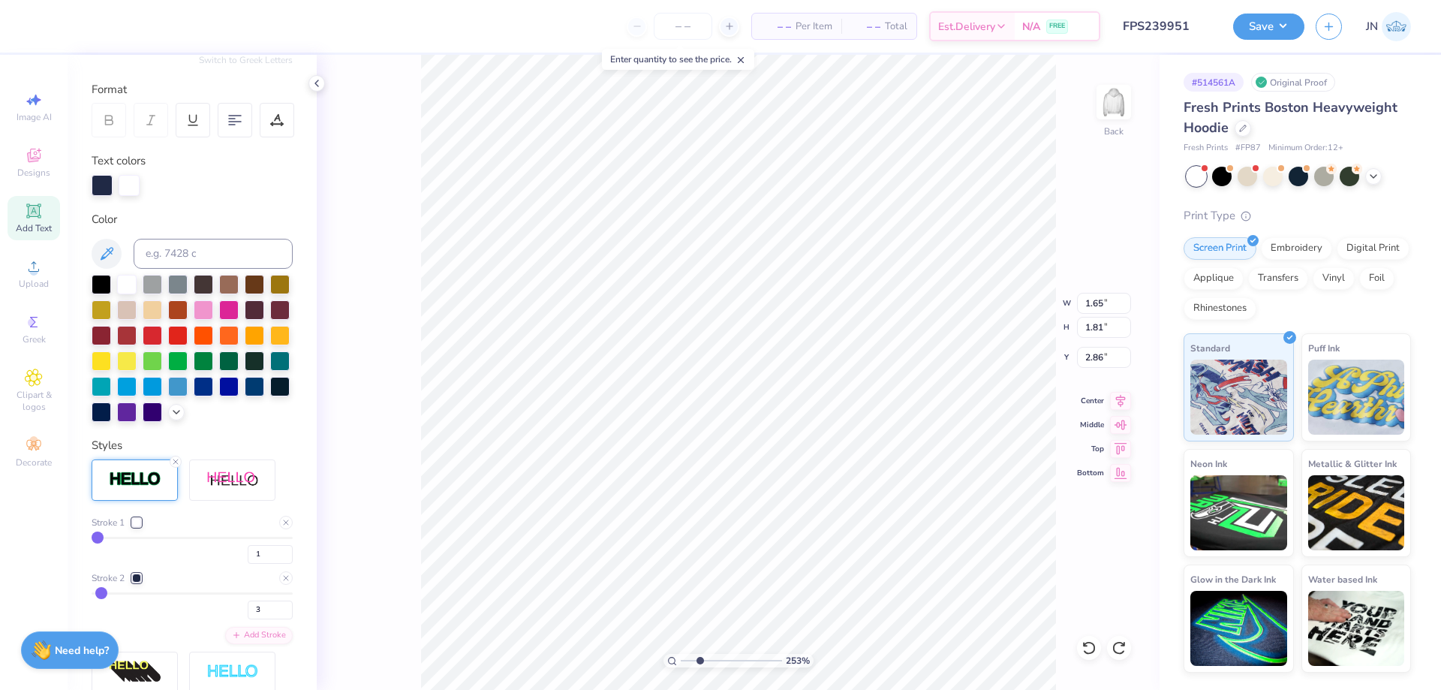
scroll to position [225, 0]
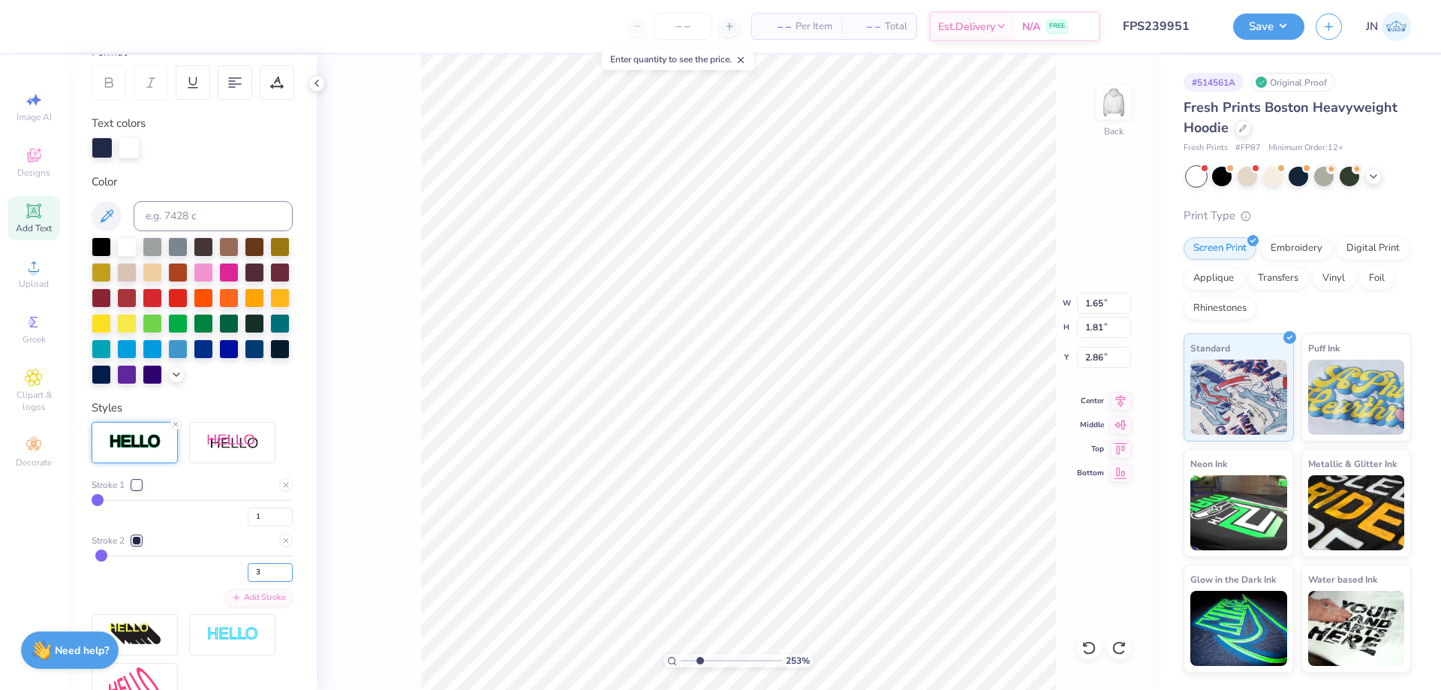
drag, startPoint x: 257, startPoint y: 597, endPoint x: 235, endPoint y: 597, distance: 21.8
click at [235, 582] on div "3" at bounding box center [192, 568] width 201 height 27
click at [254, 526] on input "1" at bounding box center [270, 516] width 45 height 19
drag, startPoint x: 263, startPoint y: 607, endPoint x: 225, endPoint y: 597, distance: 38.6
click at [225, 582] on div "3" at bounding box center [192, 568] width 201 height 27
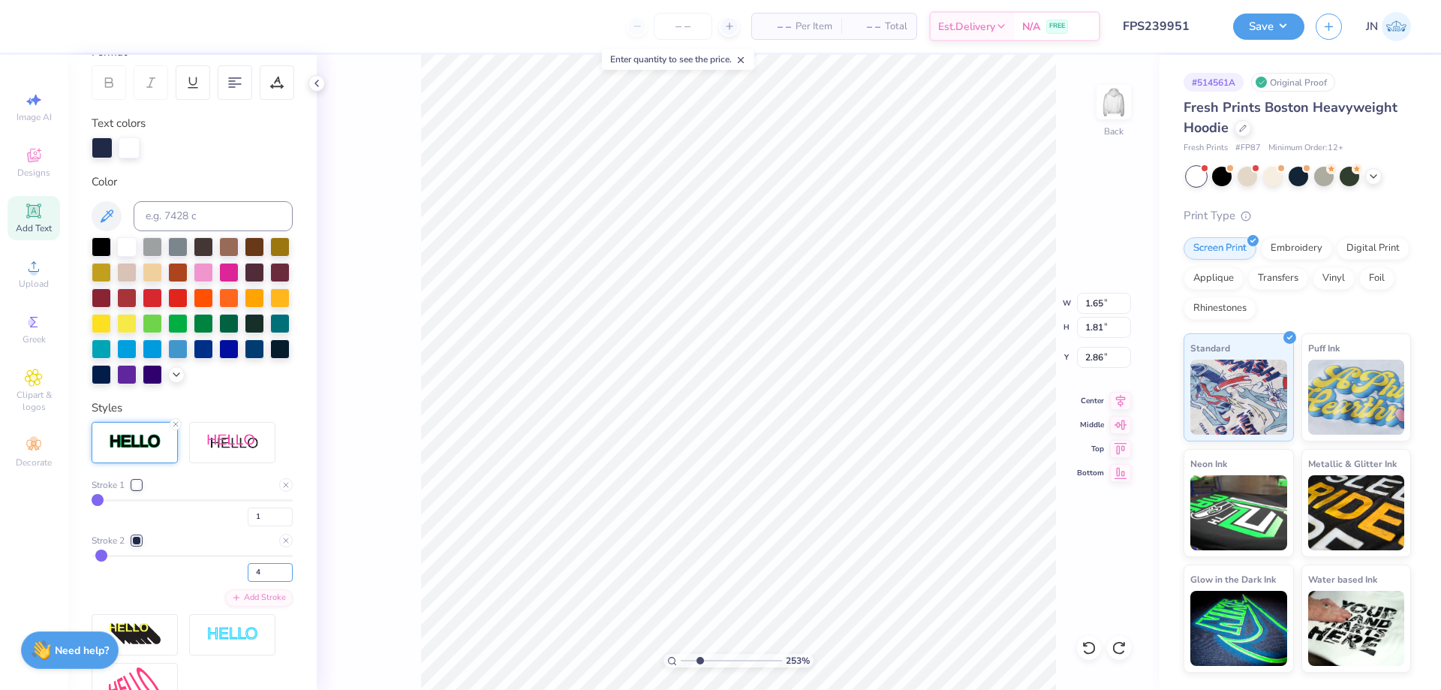
type input "4"
type input "1.68"
type input "1.84"
type input "2.85"
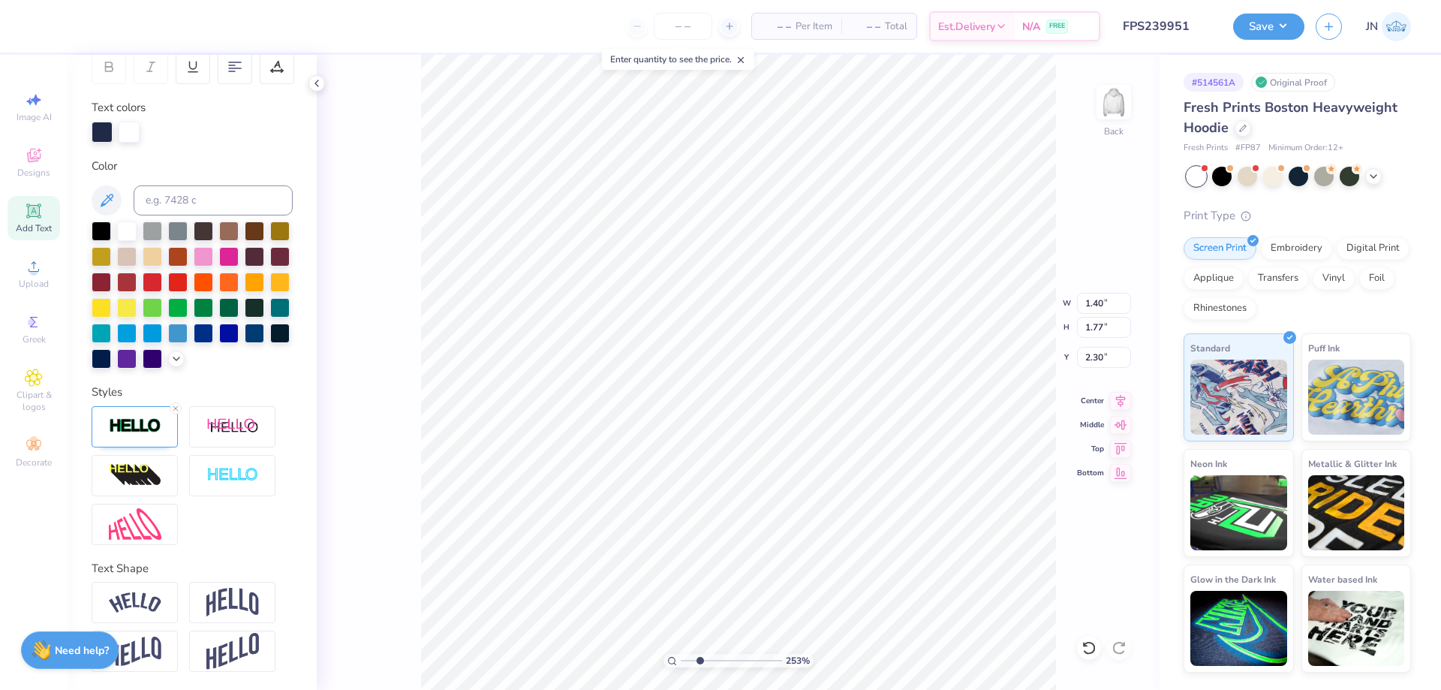
scroll to position [266, 0]
click at [124, 417] on div at bounding box center [135, 426] width 86 height 41
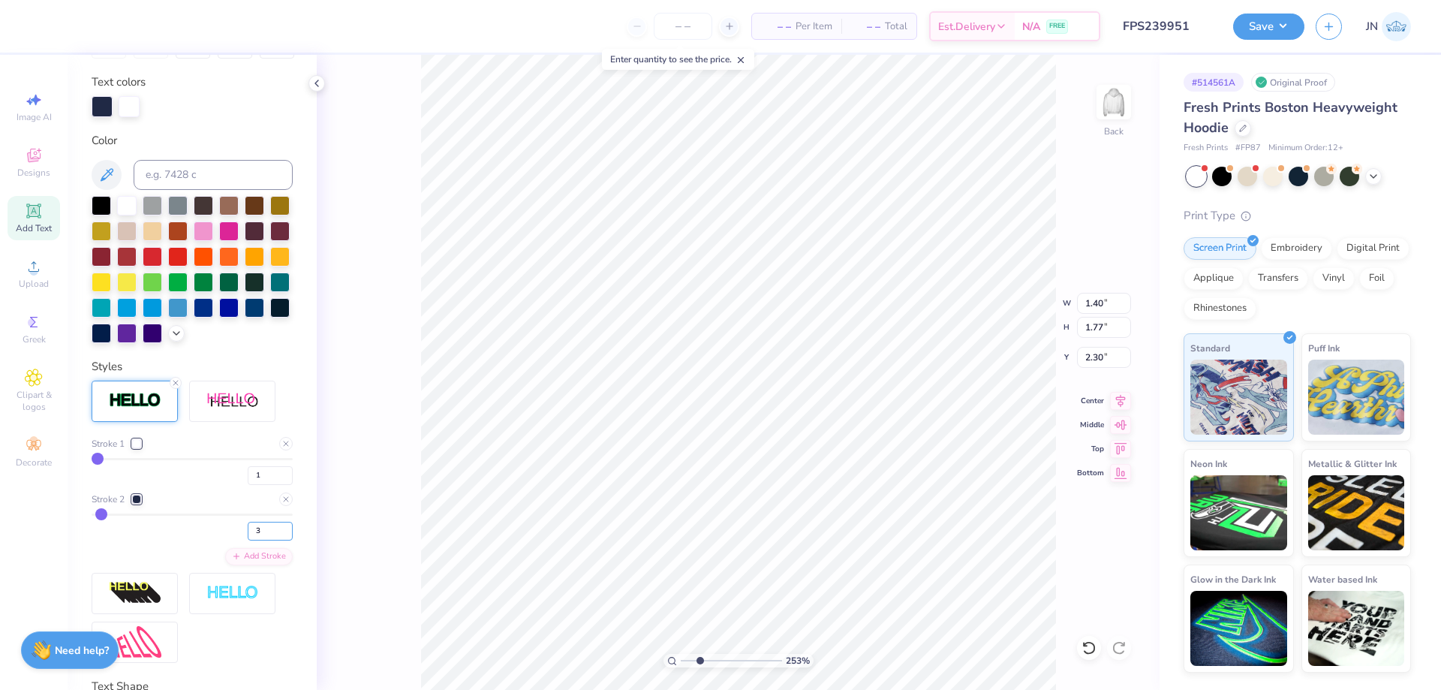
drag, startPoint x: 242, startPoint y: 556, endPoint x: 232, endPoint y: 558, distance: 9.9
click at [232, 540] on div "3" at bounding box center [192, 526] width 201 height 27
type input "4"
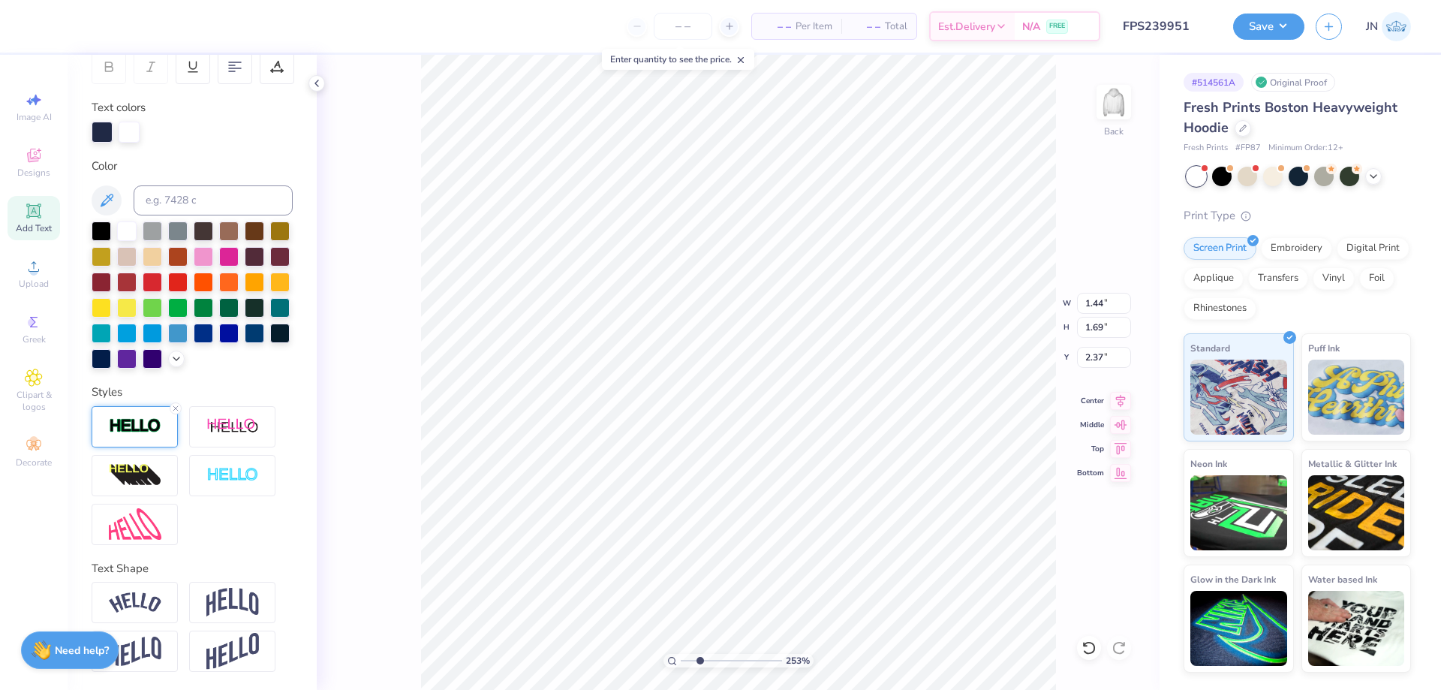
click at [144, 424] on img at bounding box center [135, 425] width 53 height 17
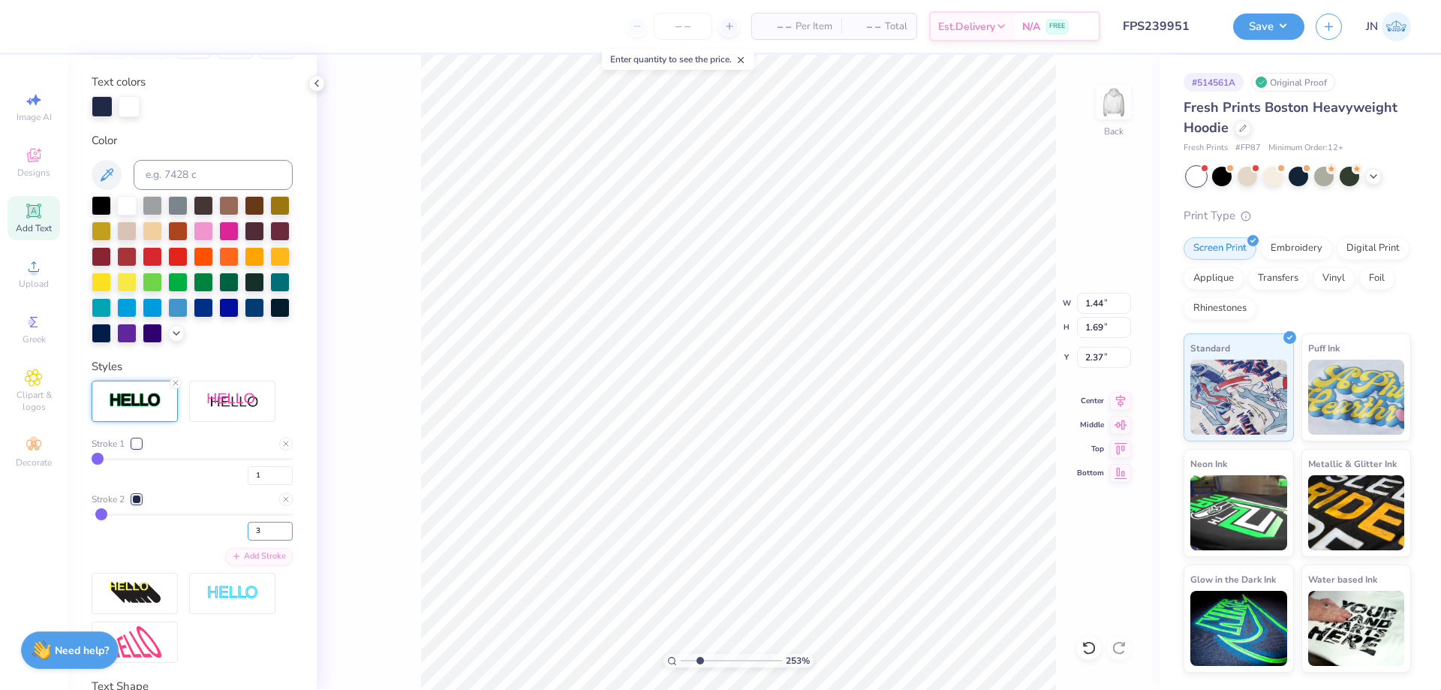
drag, startPoint x: 248, startPoint y: 561, endPoint x: 234, endPoint y: 561, distance: 14.3
click at [234, 540] on div "3" at bounding box center [192, 526] width 201 height 27
type input "4"
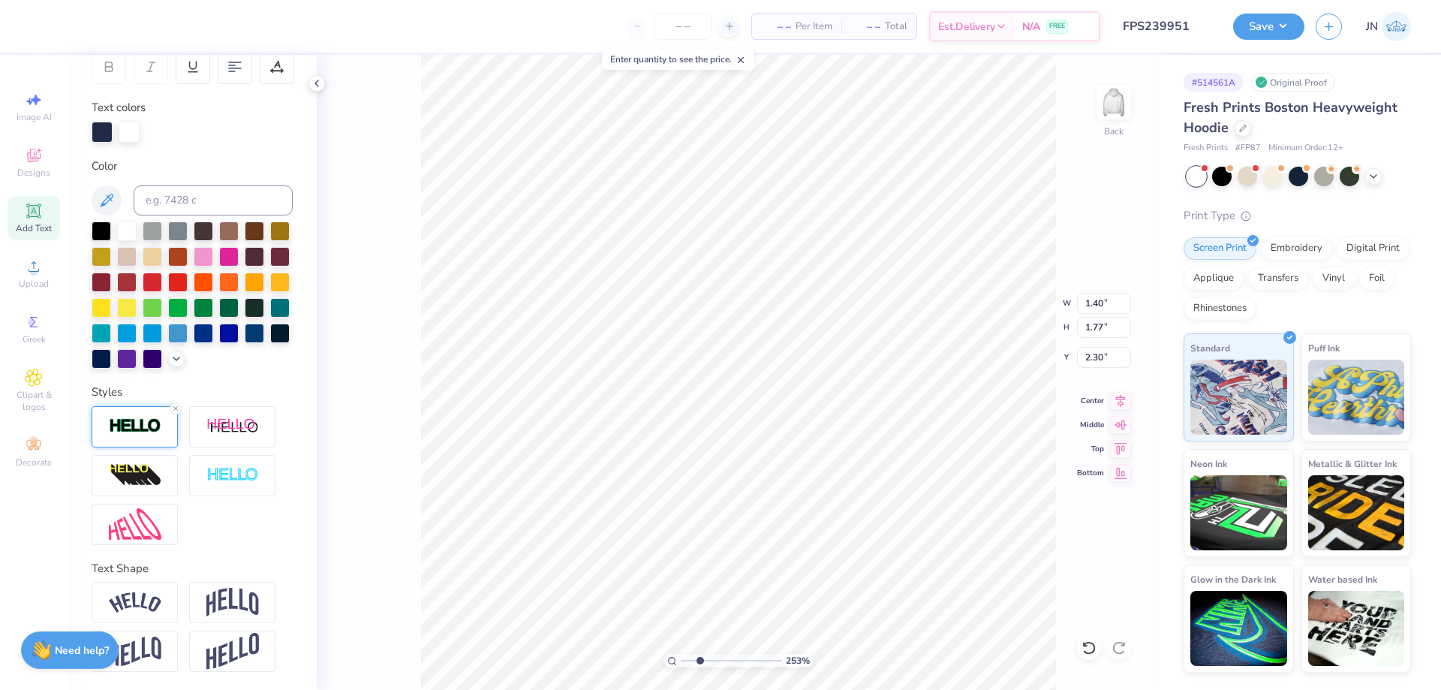
click at [143, 433] on img at bounding box center [135, 425] width 53 height 17
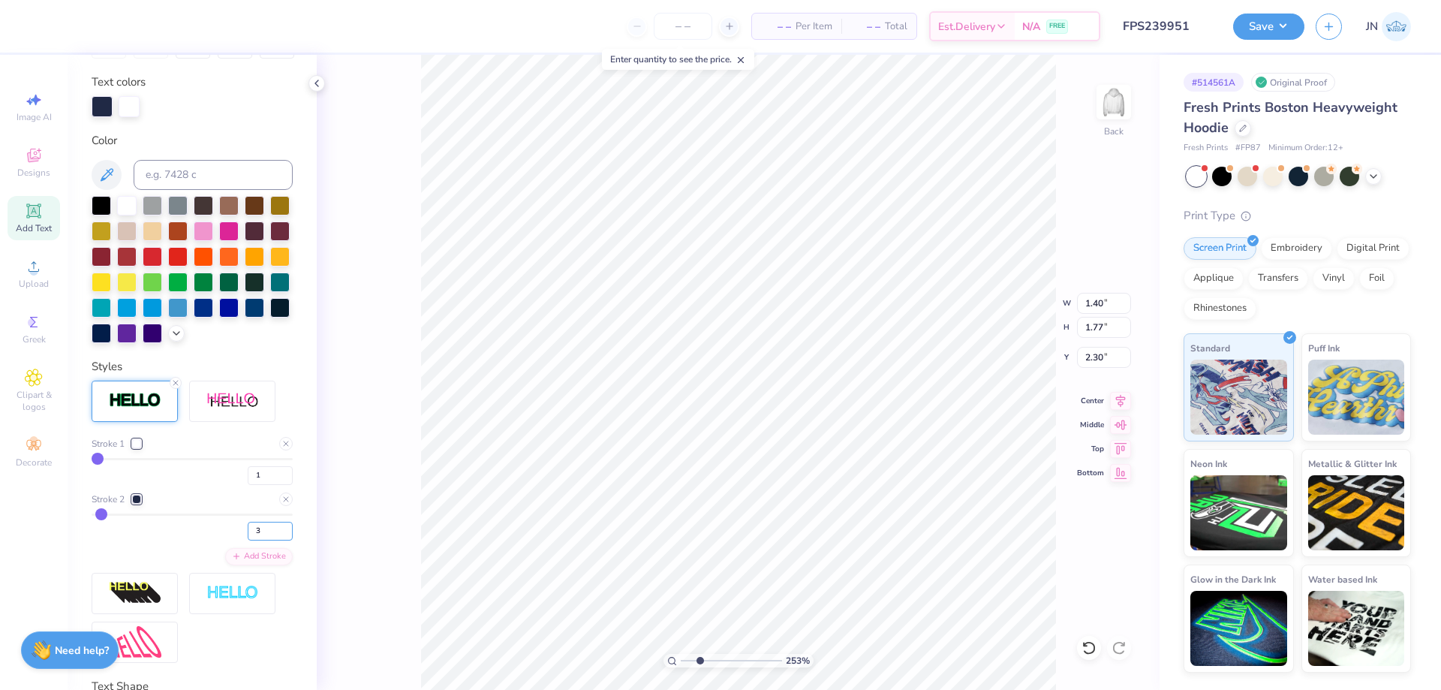
drag, startPoint x: 255, startPoint y: 555, endPoint x: 228, endPoint y: 550, distance: 27.5
click at [229, 540] on div "3" at bounding box center [192, 526] width 201 height 27
type input "4"
click at [263, 485] on input "1" at bounding box center [270, 475] width 45 height 19
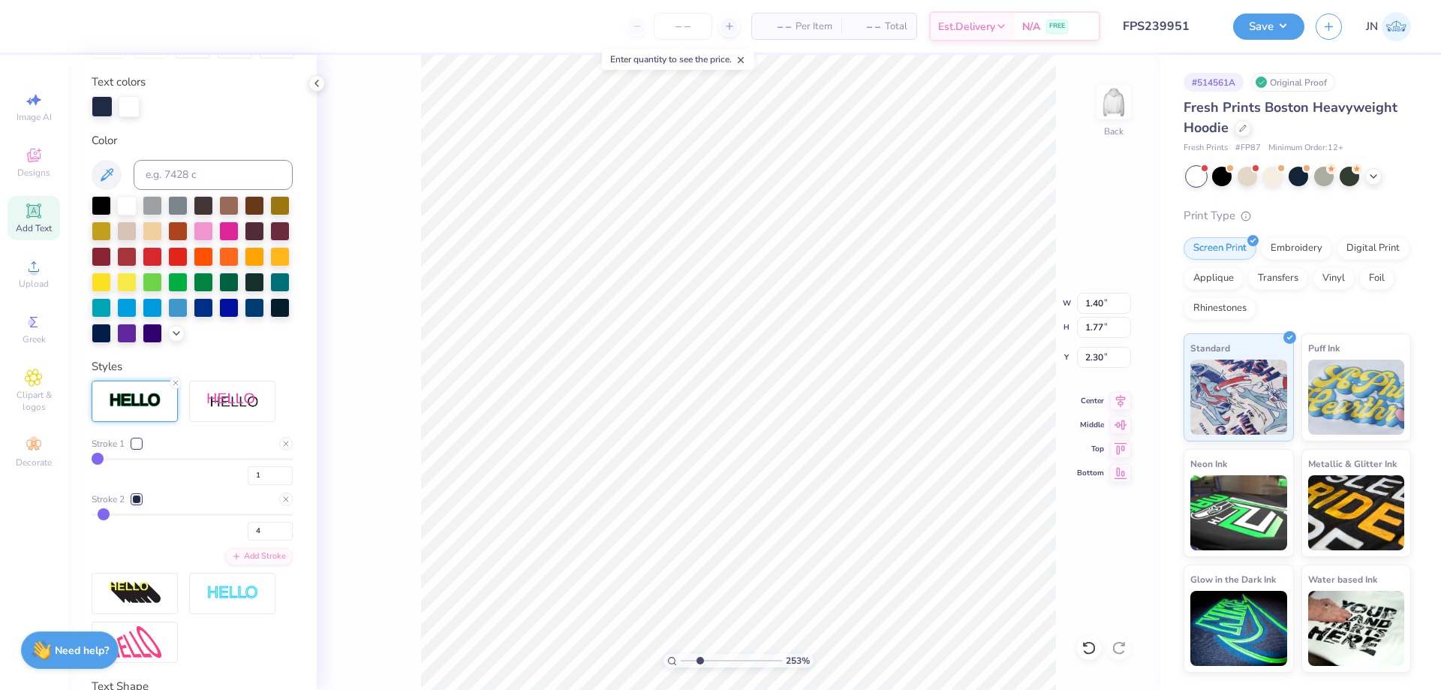
type input "1.43"
type input "1.80"
type input "2.28"
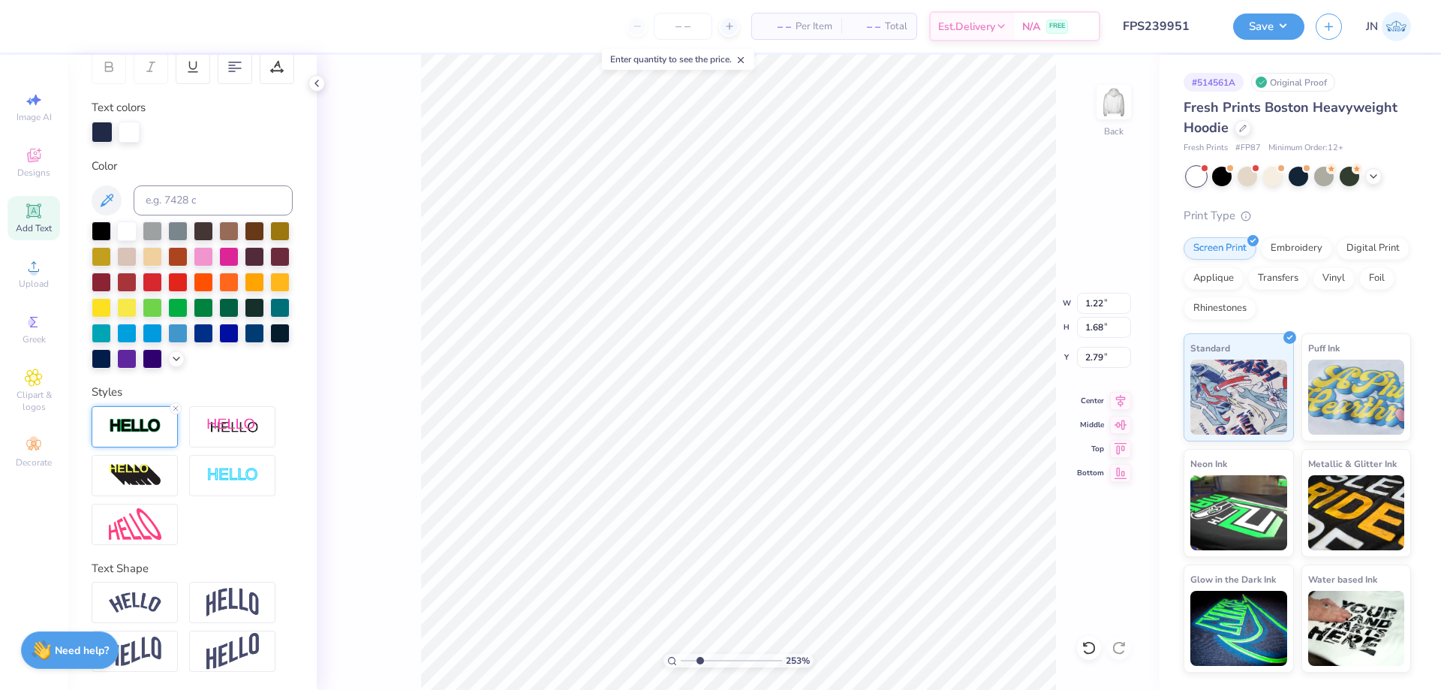
click at [152, 422] on img at bounding box center [135, 425] width 53 height 17
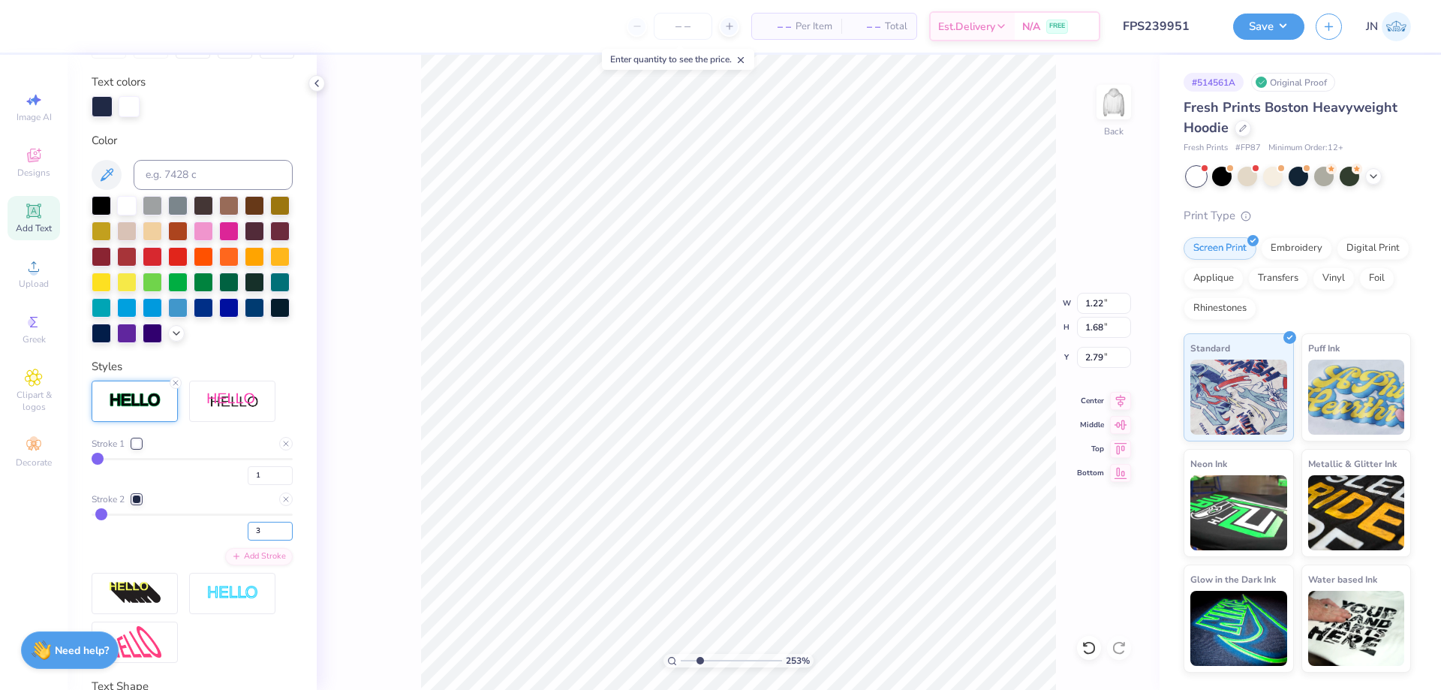
drag, startPoint x: 239, startPoint y: 553, endPoint x: 223, endPoint y: 553, distance: 15.8
click at [223, 540] on div "3" at bounding box center [192, 526] width 201 height 27
type input "4"
click at [271, 485] on input "1" at bounding box center [270, 475] width 45 height 19
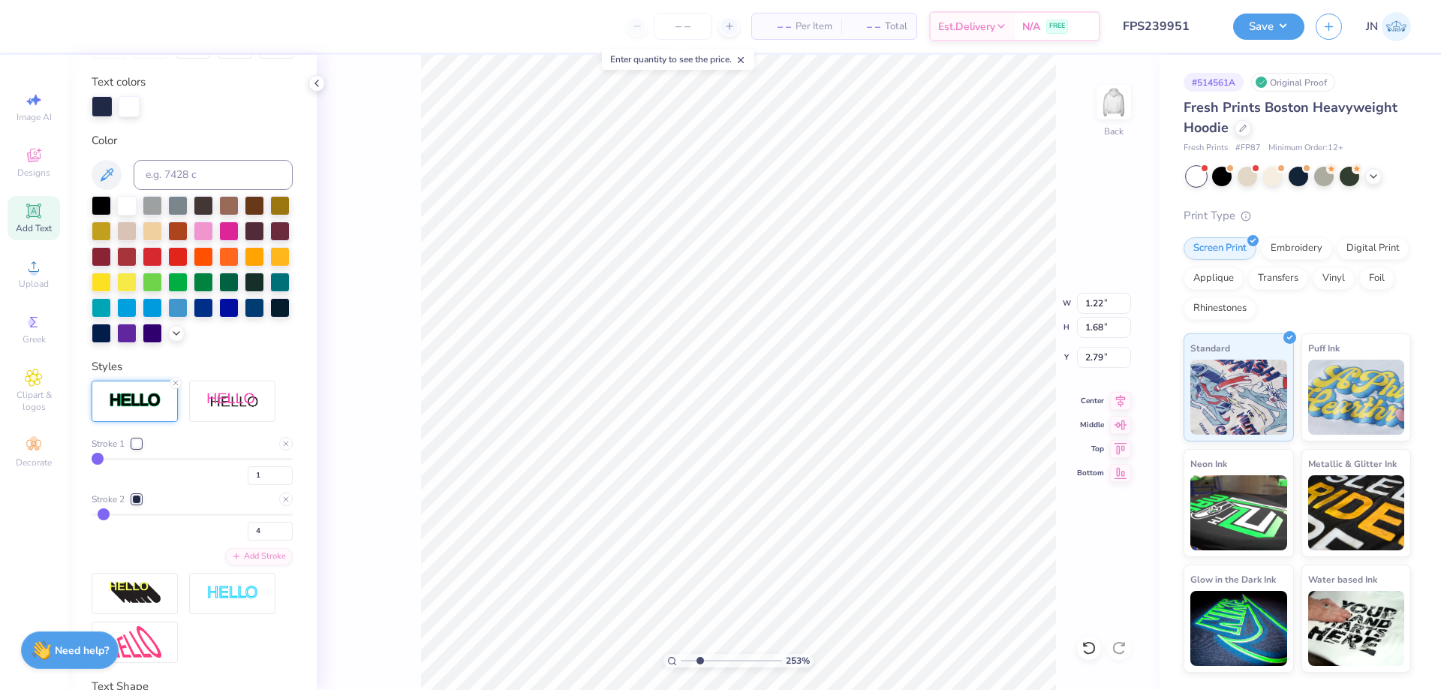
click at [396, 495] on div "253 % Back W 1.22 1.22 " H 1.68 1.68 " Y 2.79 2.79 " Center Middle Top Bottom" at bounding box center [738, 372] width 843 height 635
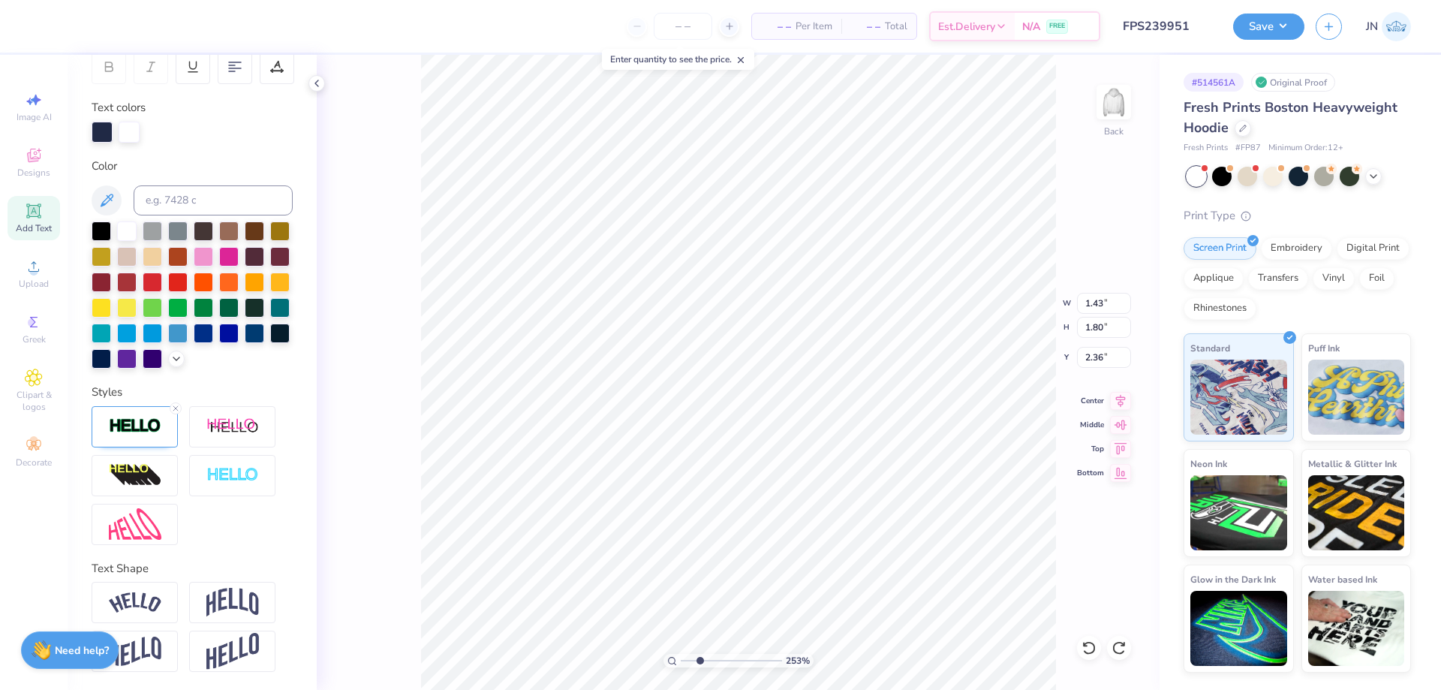
type input "2.28"
click at [708, 661] on input "range" at bounding box center [731, 661] width 101 height 14
drag, startPoint x: 712, startPoint y: 656, endPoint x: 724, endPoint y: 657, distance: 12.8
type input "4.99"
click at [724, 657] on input "range" at bounding box center [731, 661] width 101 height 14
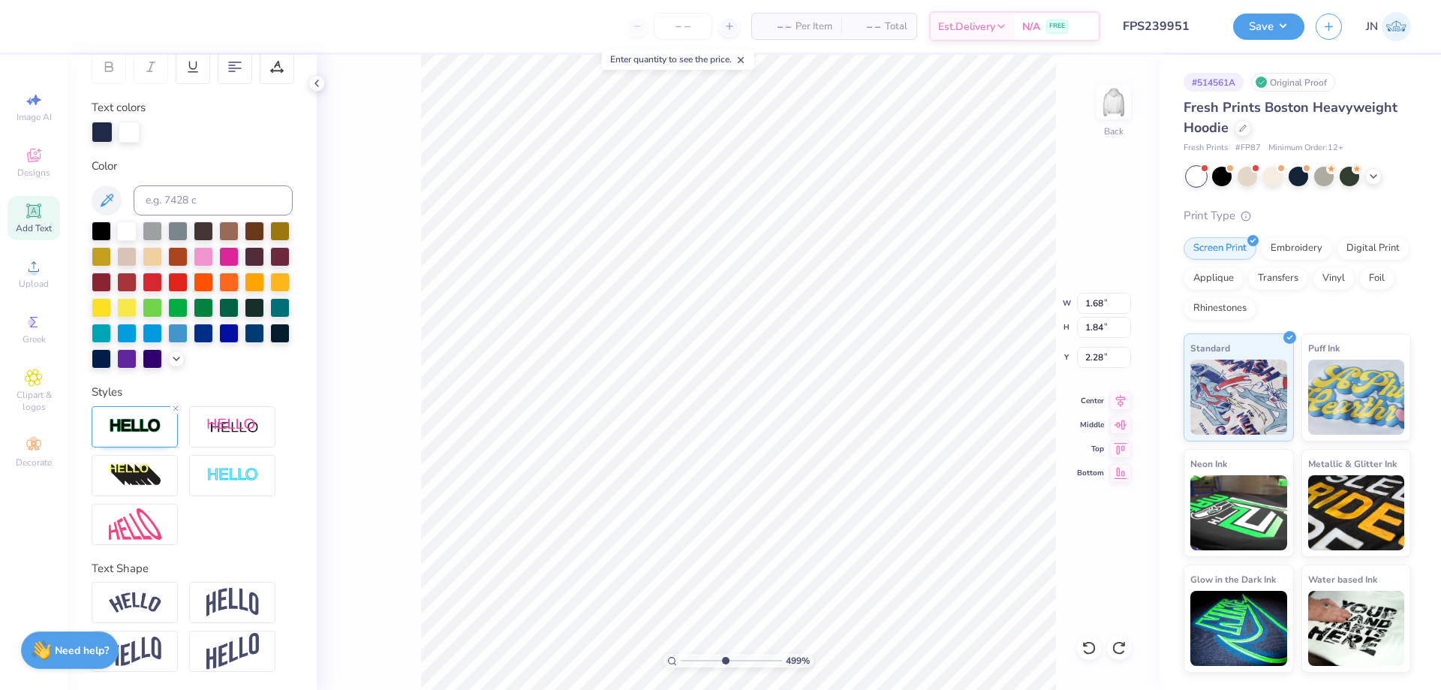
type input "1.68"
type input "1.84"
type input "2.85"
type input "8.00"
type input "4.56"
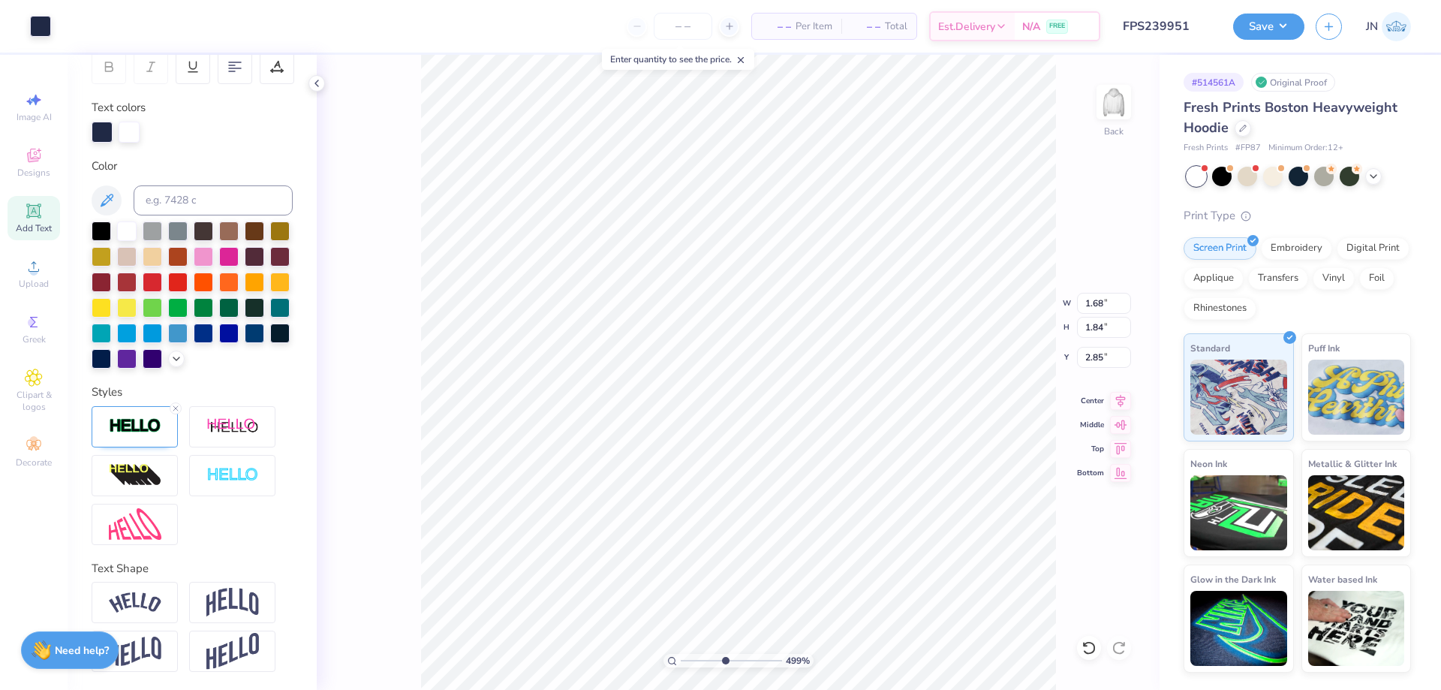
type input "2.19"
click at [1087, 646] on icon at bounding box center [1085, 644] width 3 height 3
type input "2.6"
click at [700, 658] on input "range" at bounding box center [731, 661] width 101 height 14
type input "4.00"
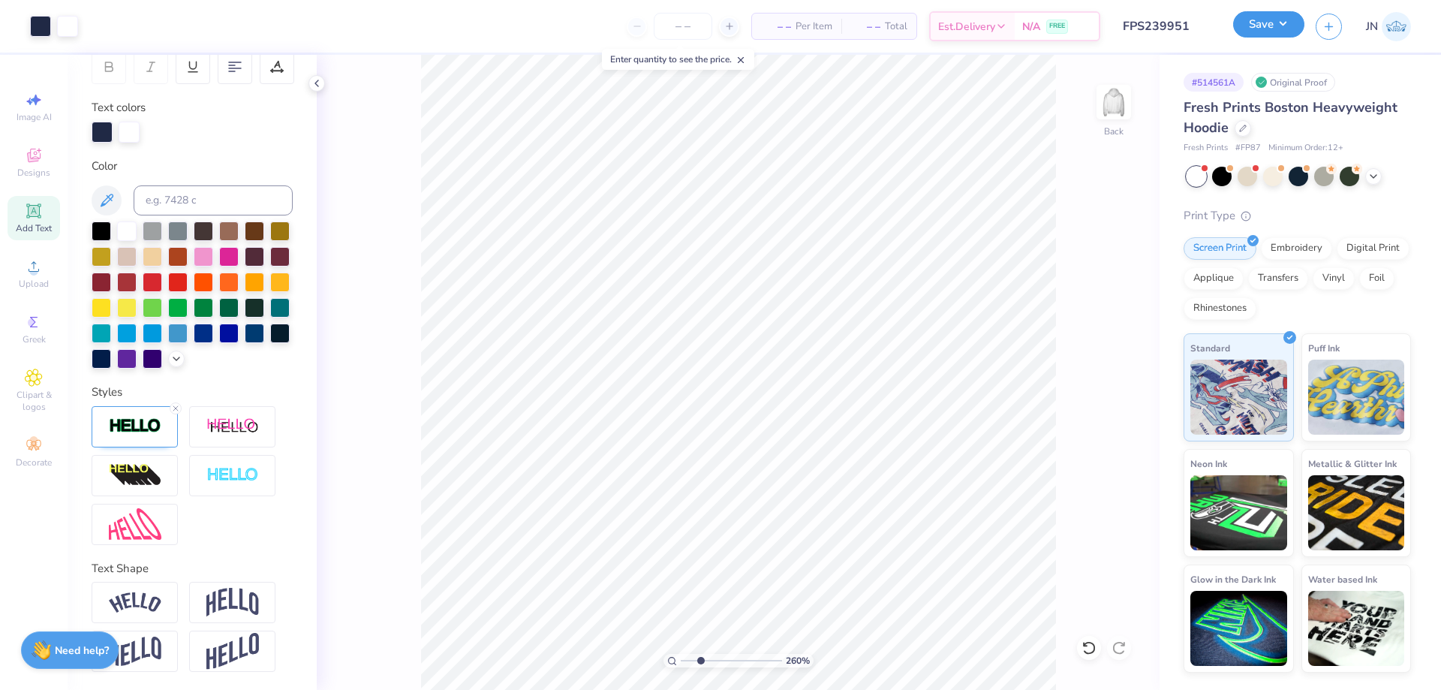
click at [1271, 25] on button "Save" at bounding box center [1268, 24] width 71 height 26
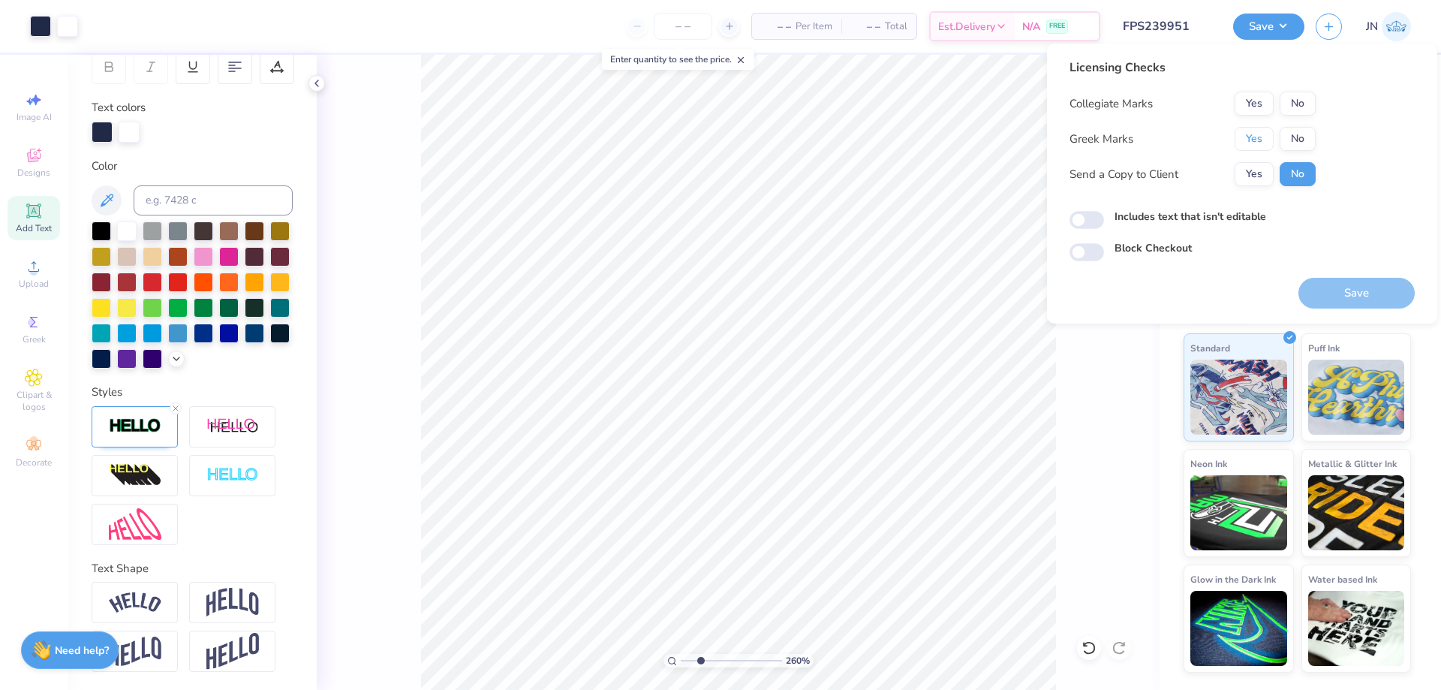
click at [1252, 142] on button "Yes" at bounding box center [1254, 139] width 39 height 24
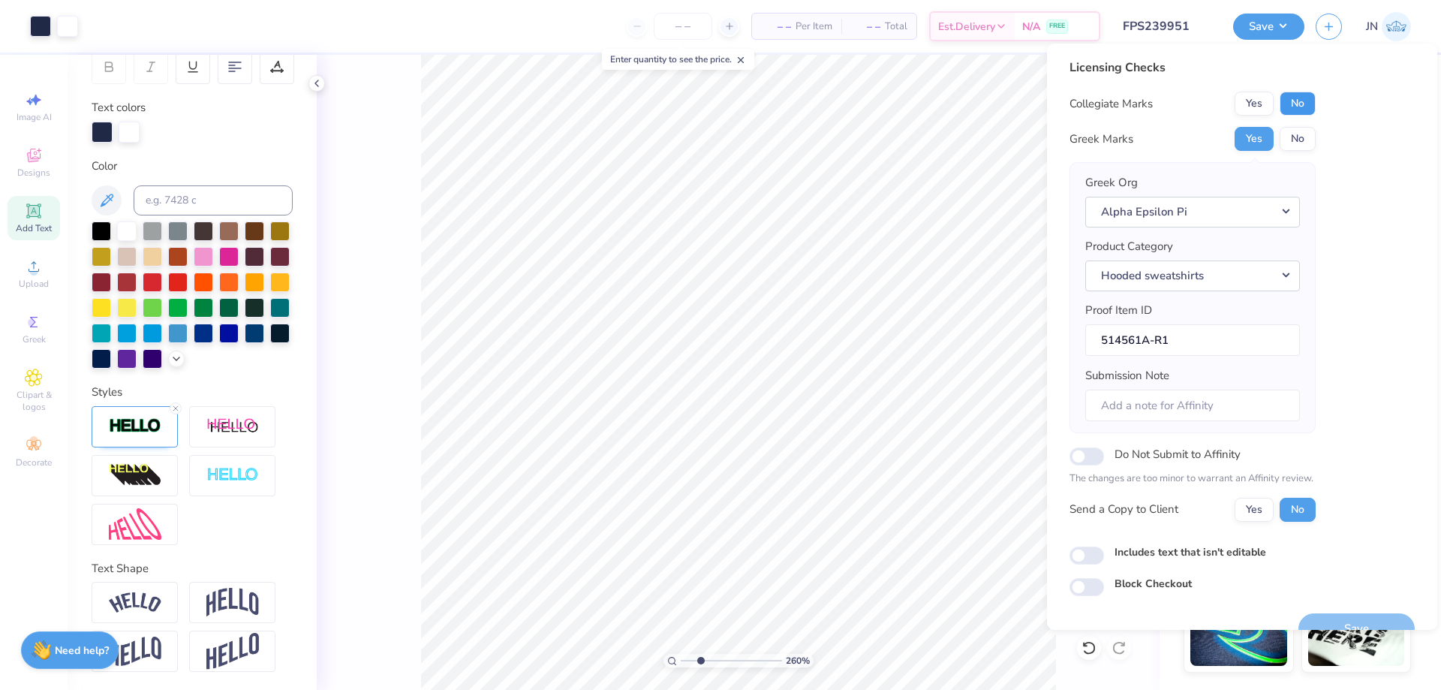
click at [1299, 115] on button "No" at bounding box center [1298, 104] width 36 height 24
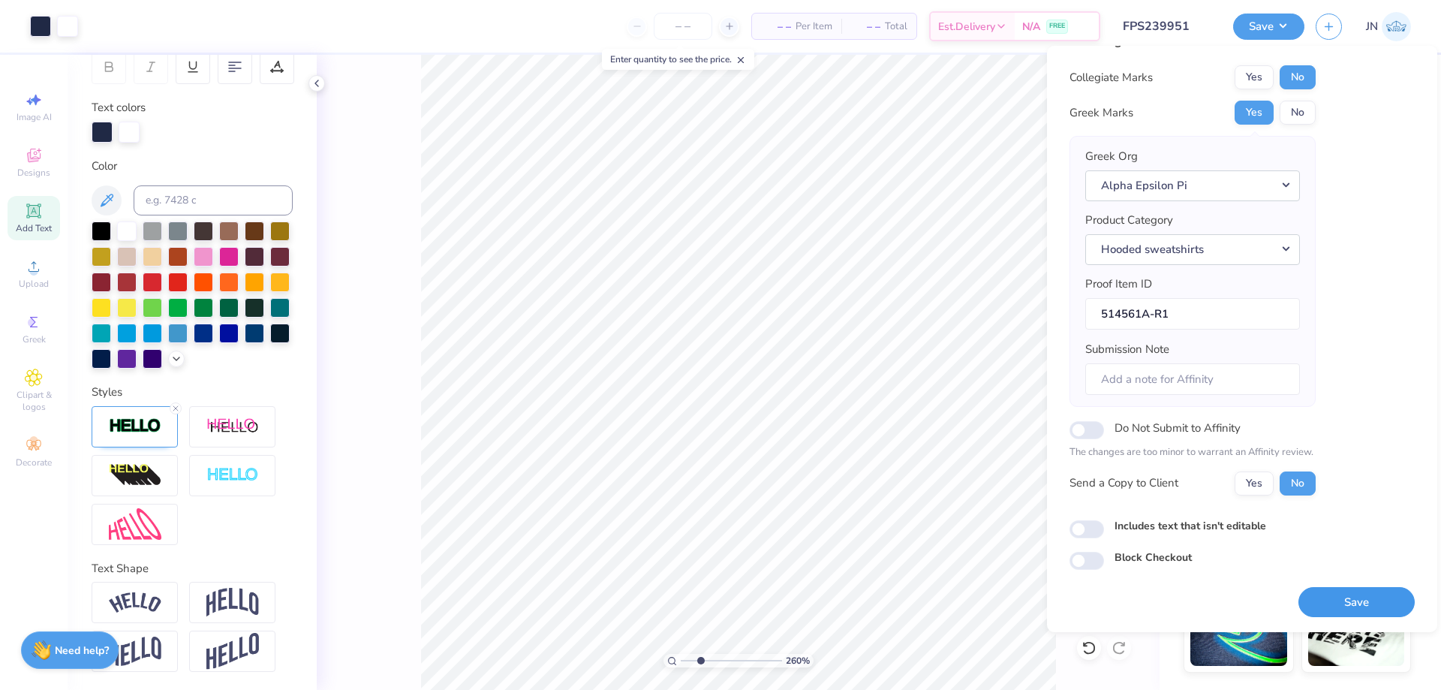
click at [1318, 611] on button "Save" at bounding box center [1357, 602] width 116 height 31
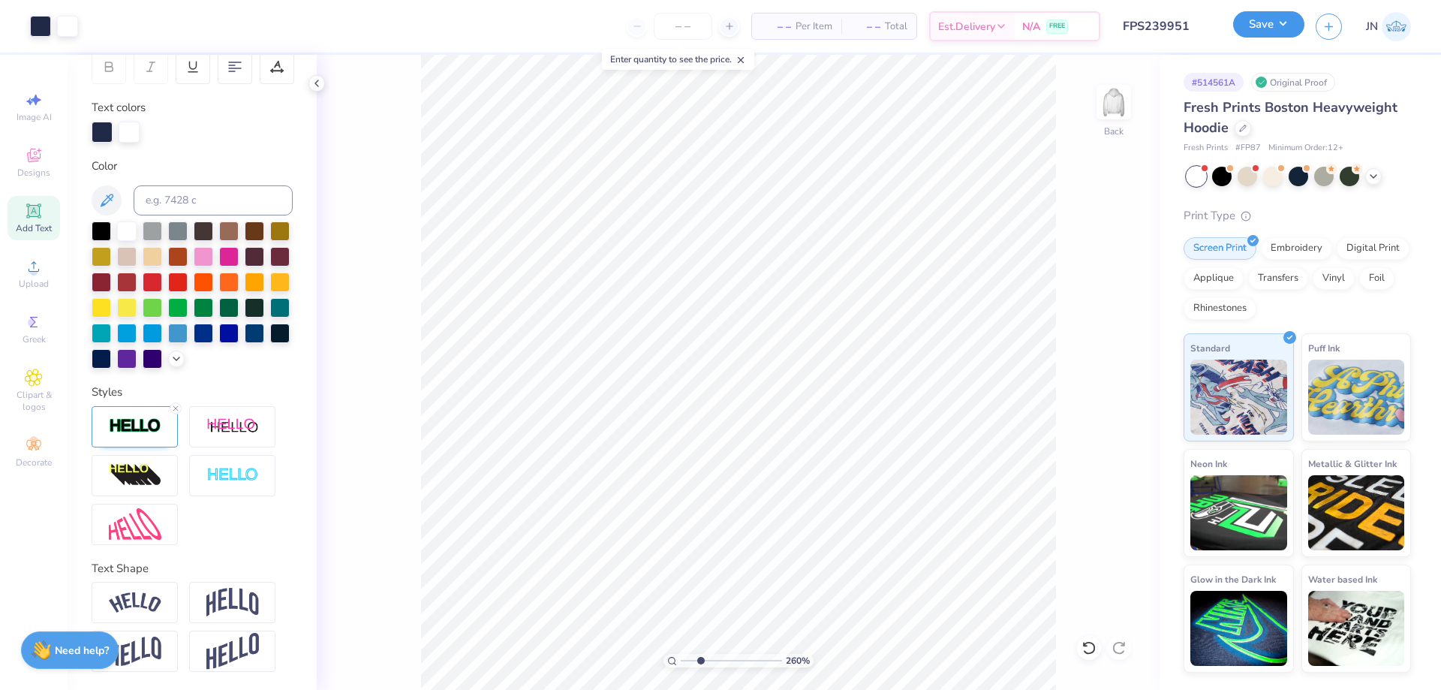
click at [1256, 26] on button "Save" at bounding box center [1268, 24] width 71 height 26
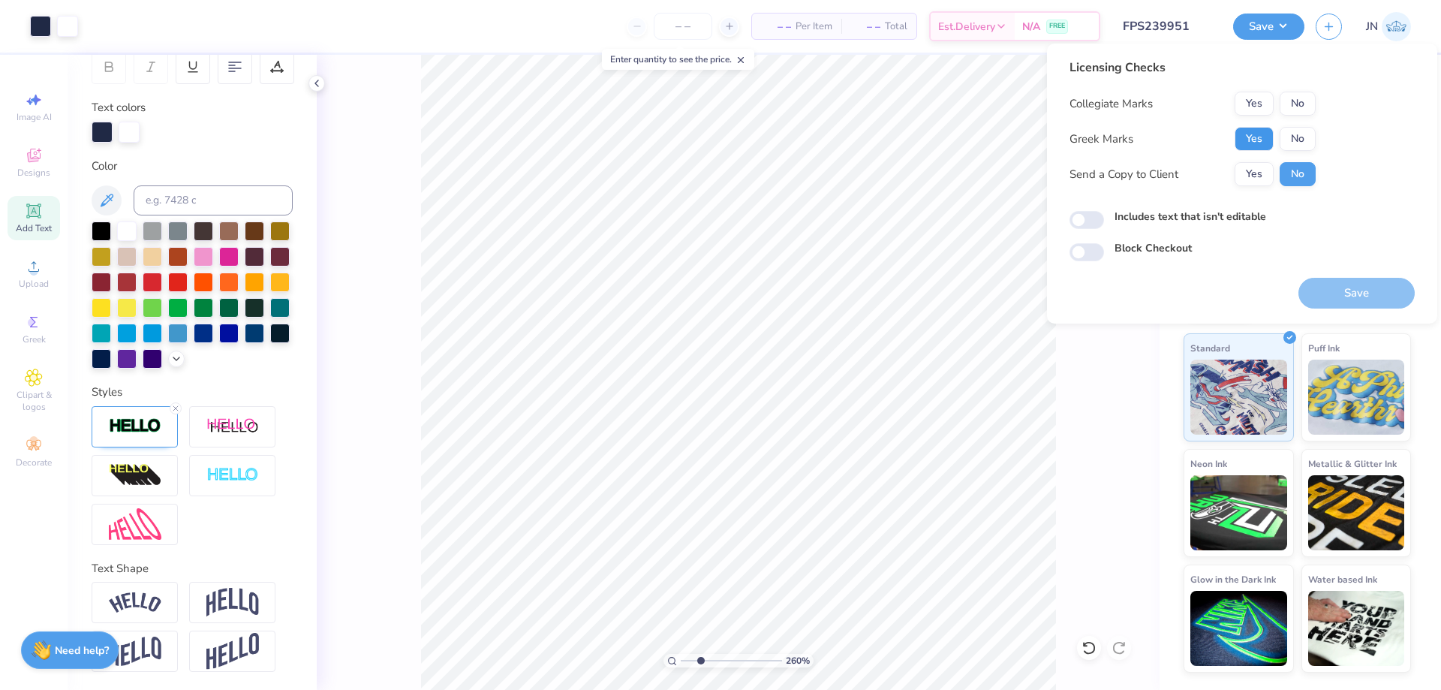
click at [1264, 130] on button "Yes" at bounding box center [1254, 139] width 39 height 24
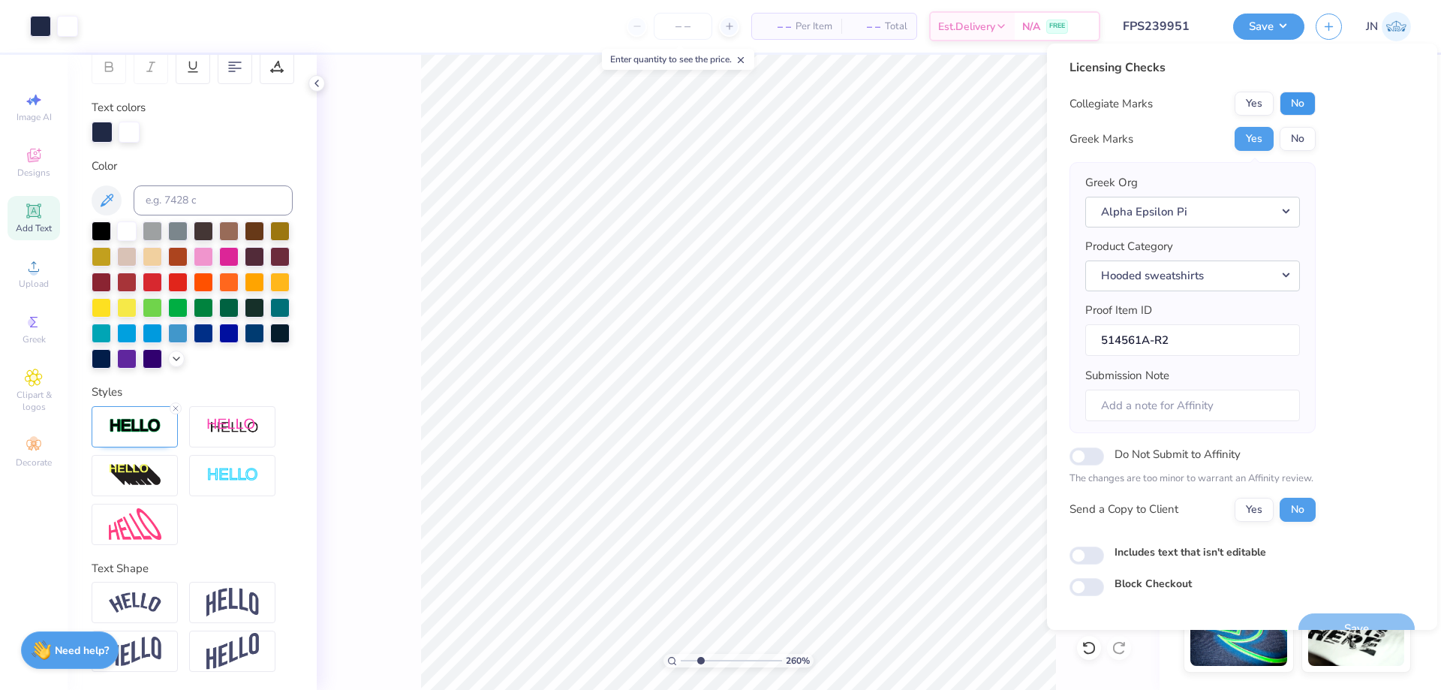
click at [1306, 97] on button "No" at bounding box center [1298, 104] width 36 height 24
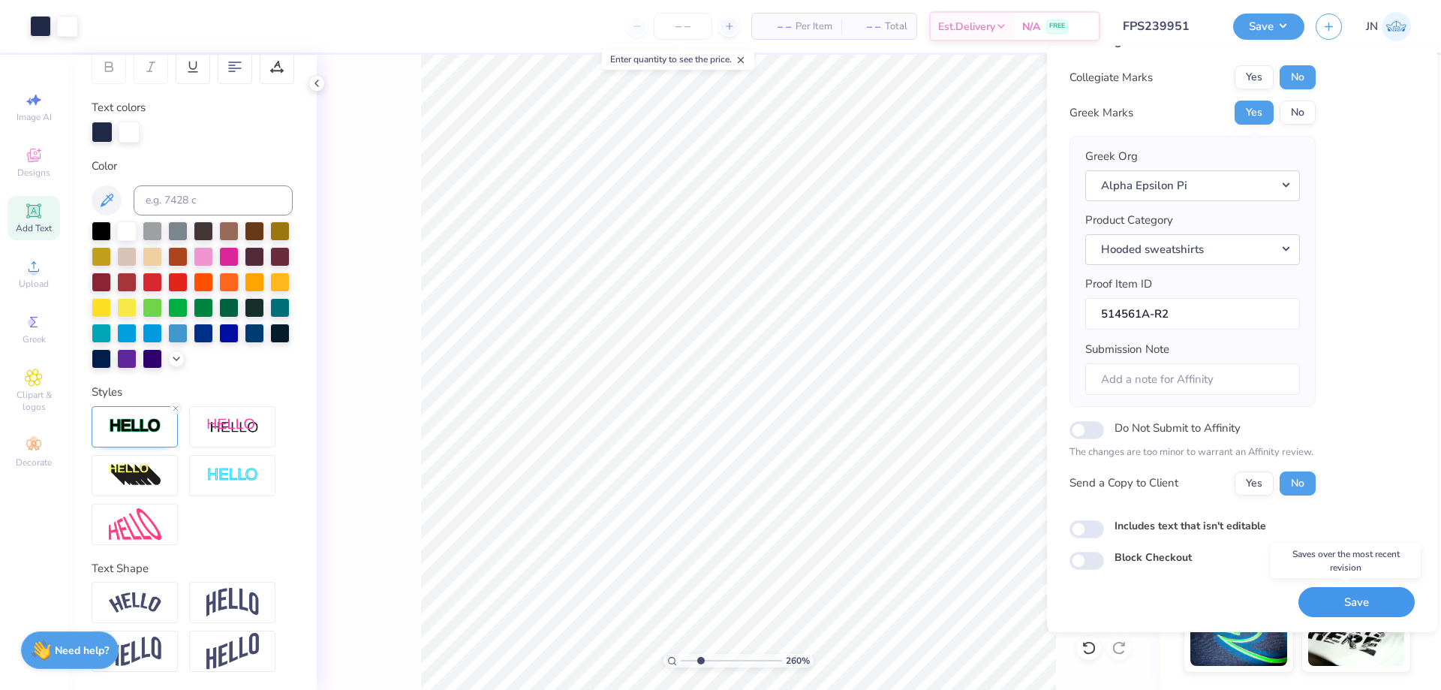
click at [1323, 592] on button "Save" at bounding box center [1357, 602] width 116 height 31
click at [1140, 22] on input "FPS239951" at bounding box center [1148, 26] width 147 height 30
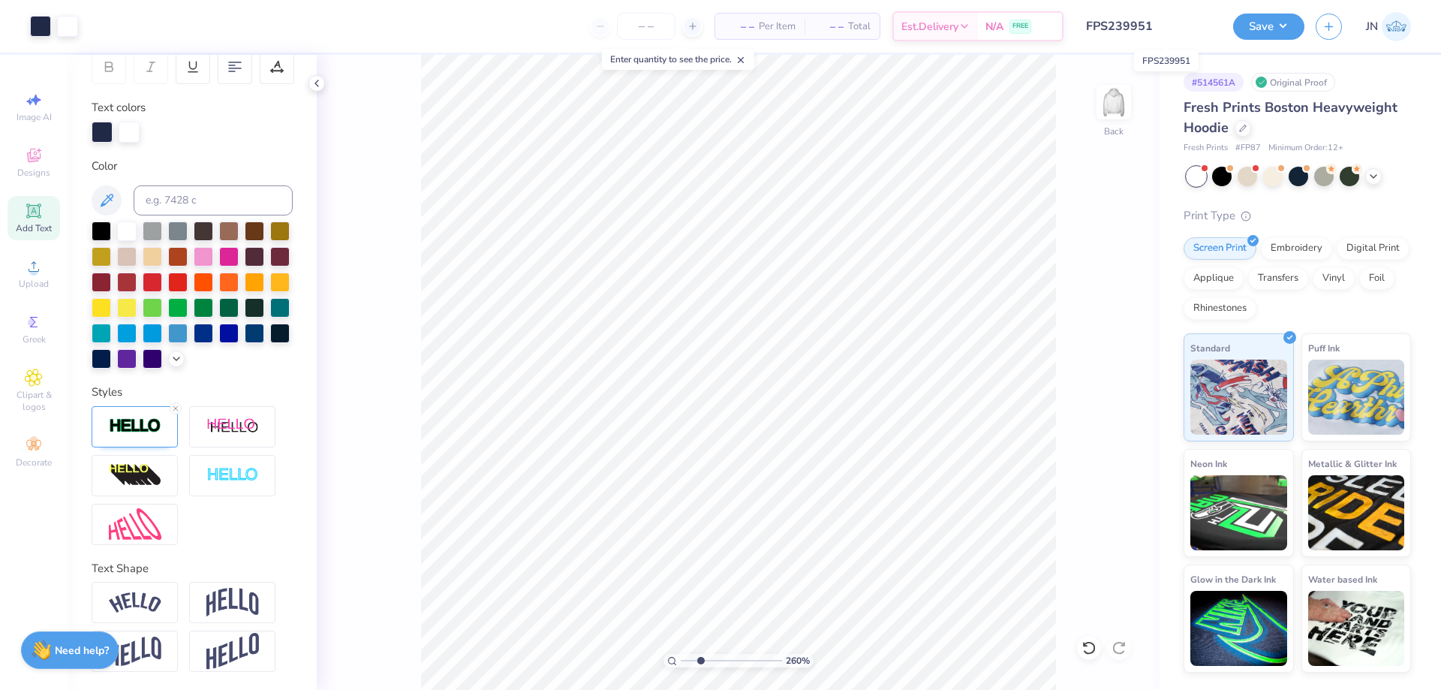
click at [1140, 22] on input "FPS239951" at bounding box center [1148, 26] width 147 height 30
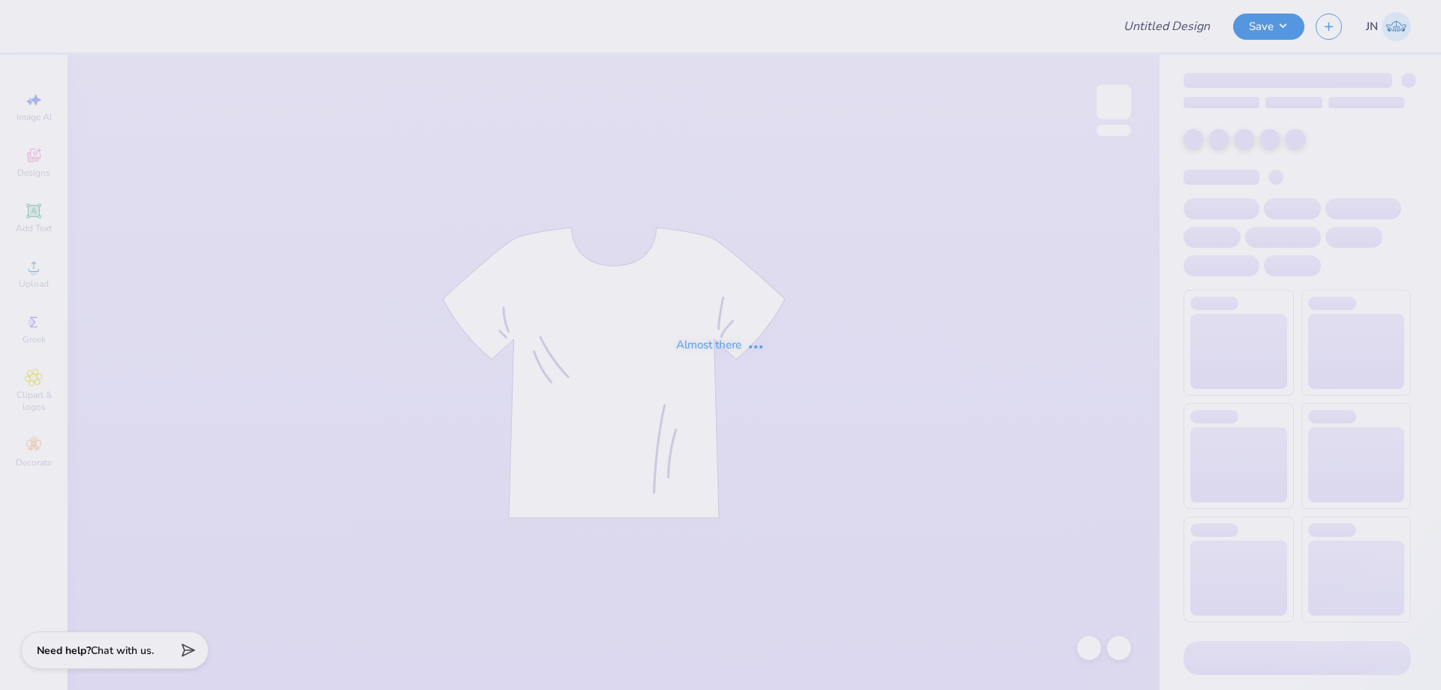
type input "FPS239879"
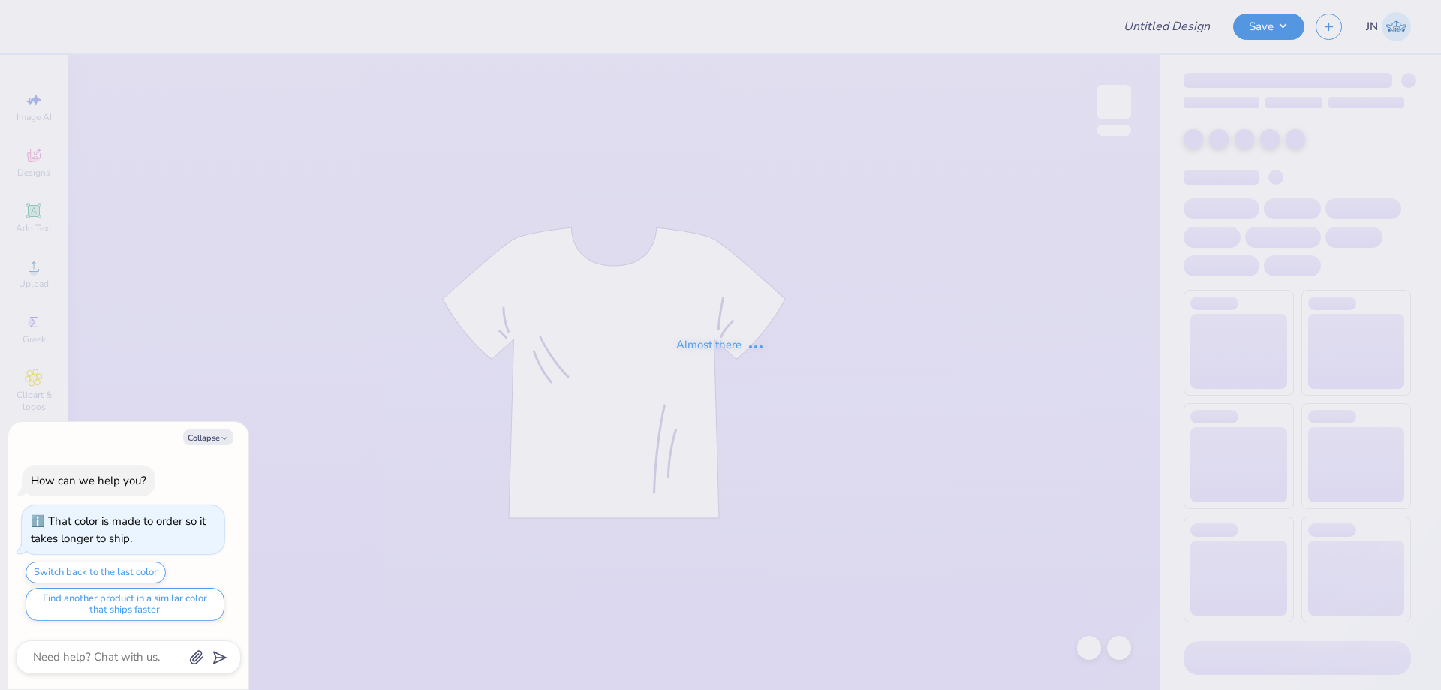
type textarea "x"
type input "FPS239911"
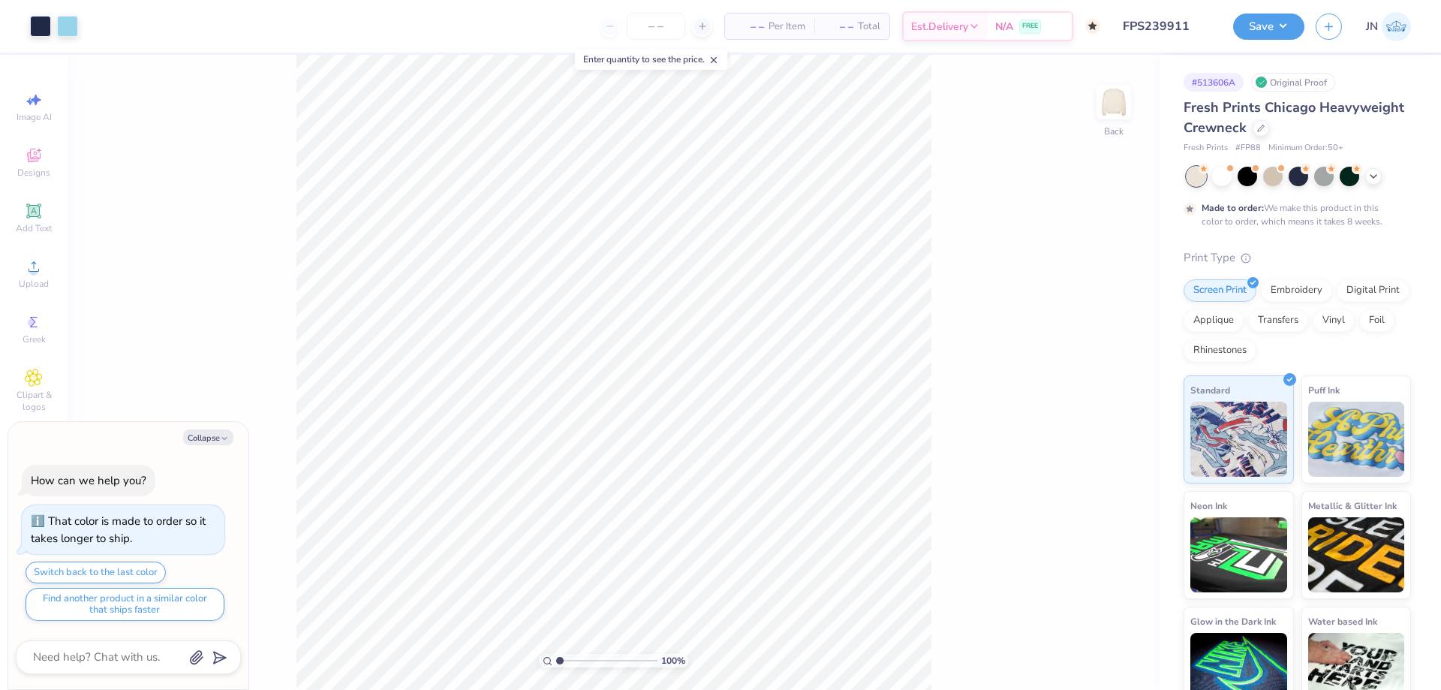
type textarea "x"
click at [579, 666] on input "range" at bounding box center [606, 661] width 101 height 14
click at [601, 658] on input "range" at bounding box center [606, 661] width 101 height 14
drag, startPoint x: 601, startPoint y: 658, endPoint x: 567, endPoint y: 655, distance: 34.7
type input "1.71"
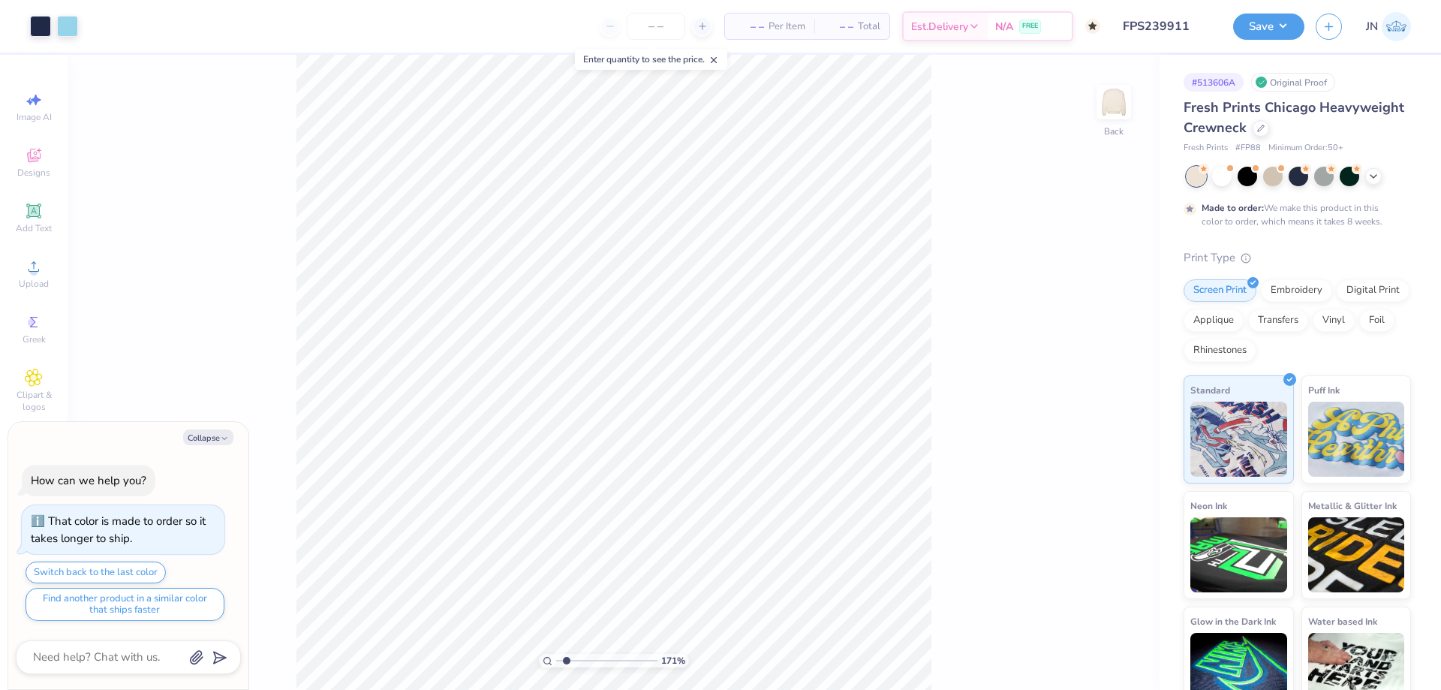
click at [567, 655] on input "range" at bounding box center [606, 661] width 101 height 14
click at [1154, 24] on input "FPS239911" at bounding box center [1148, 26] width 147 height 30
type textarea "x"
click at [556, 659] on input "range" at bounding box center [606, 661] width 101 height 14
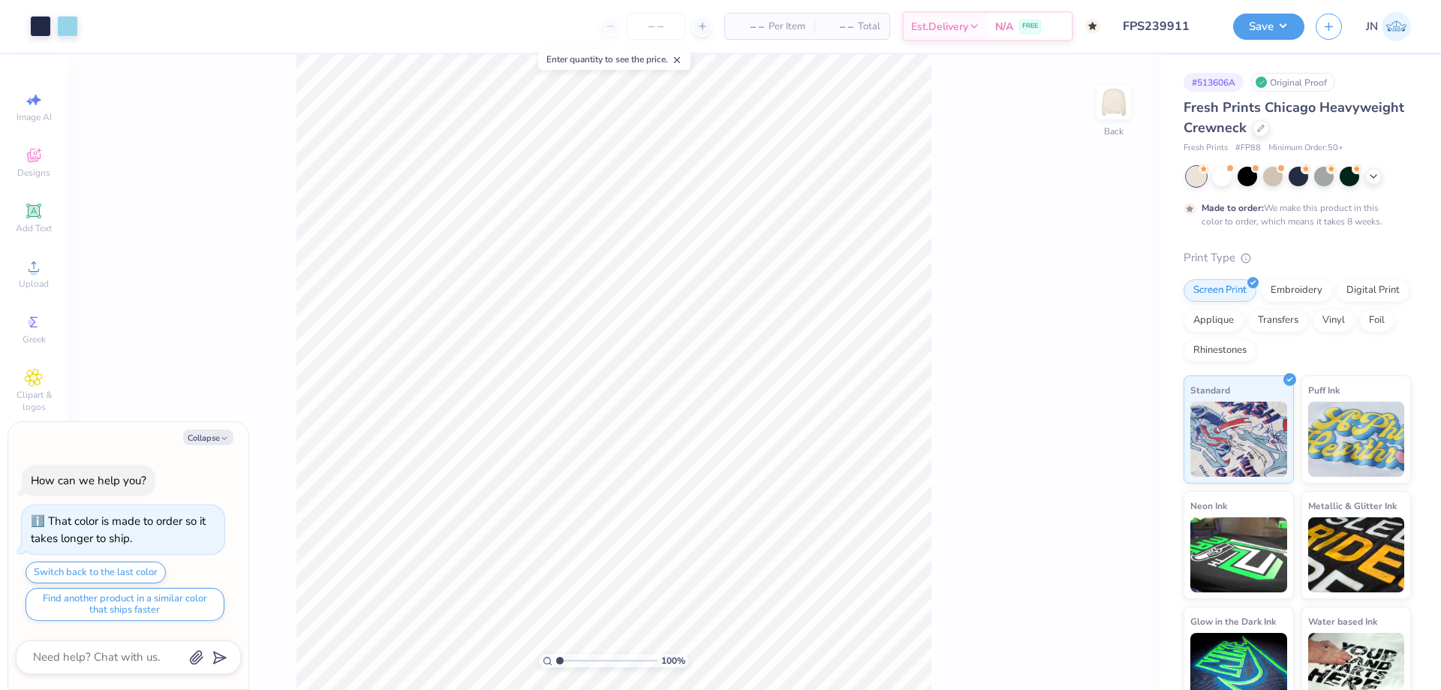
type input "2.45"
click at [574, 662] on input "range" at bounding box center [606, 661] width 101 height 14
click at [44, 213] on div "Add Text" at bounding box center [34, 218] width 53 height 44
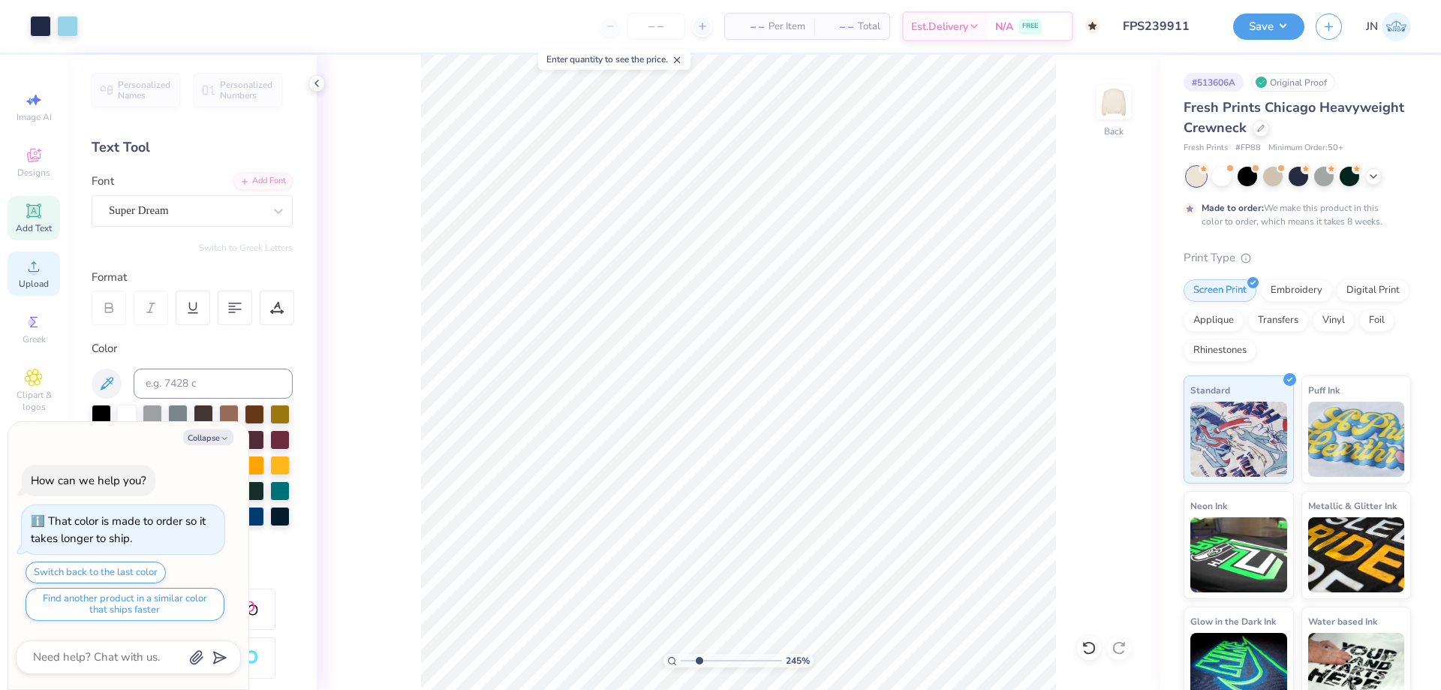
click at [45, 280] on span "Upload" at bounding box center [34, 284] width 30 height 12
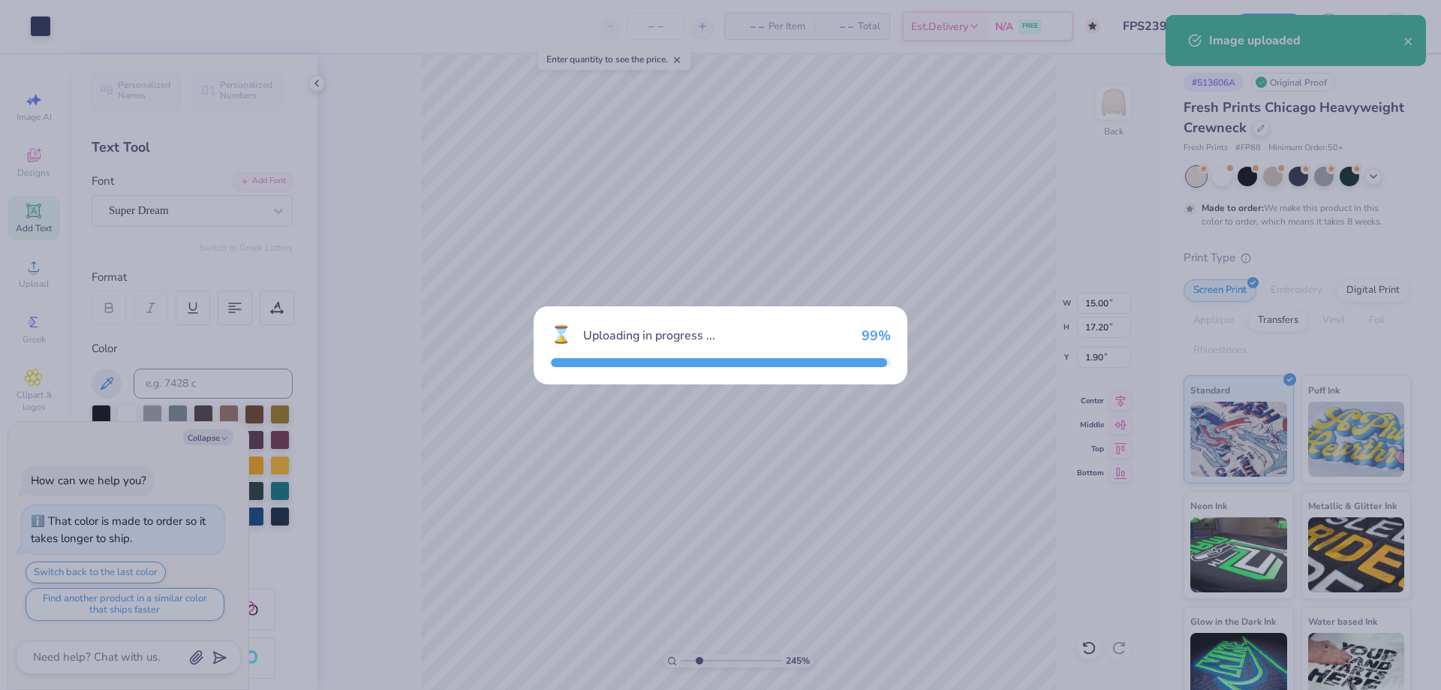
type textarea "x"
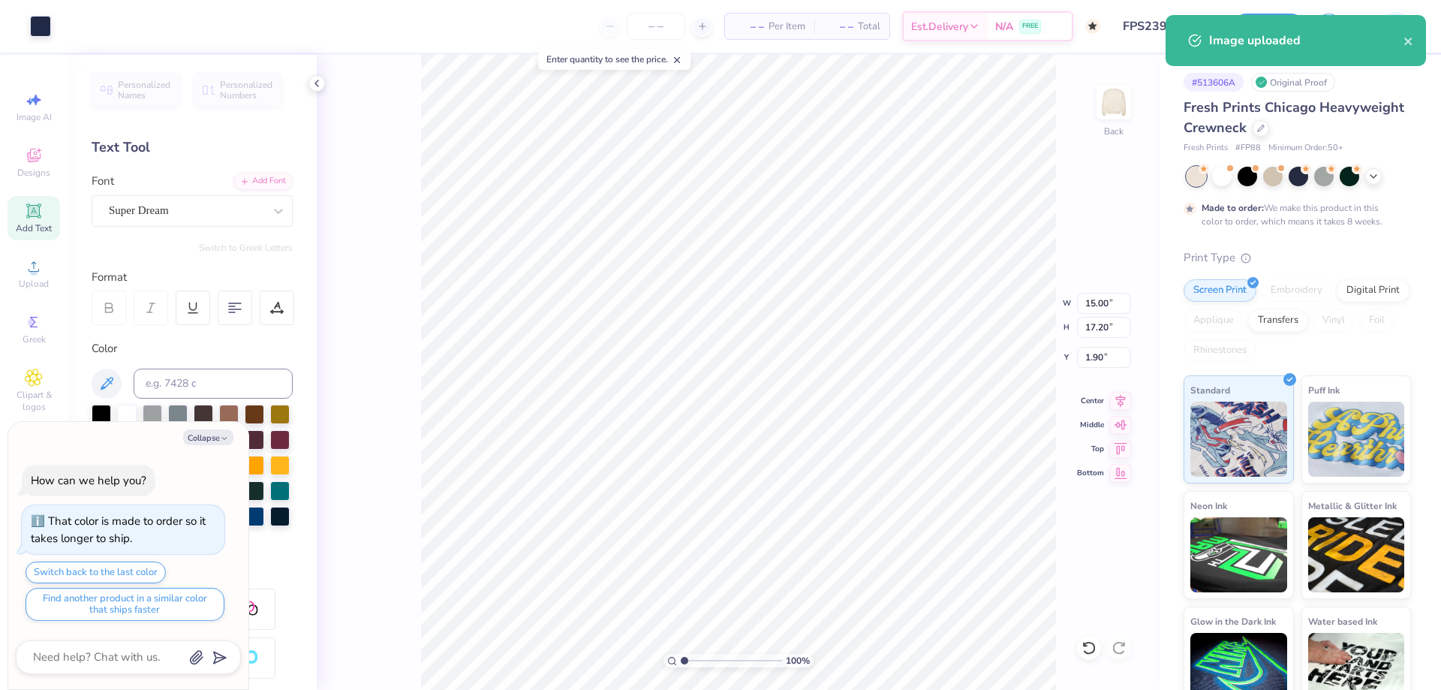
drag, startPoint x: 700, startPoint y: 661, endPoint x: 676, endPoint y: 661, distance: 23.3
type input "1"
click at [681, 661] on input "range" at bounding box center [731, 661] width 101 height 14
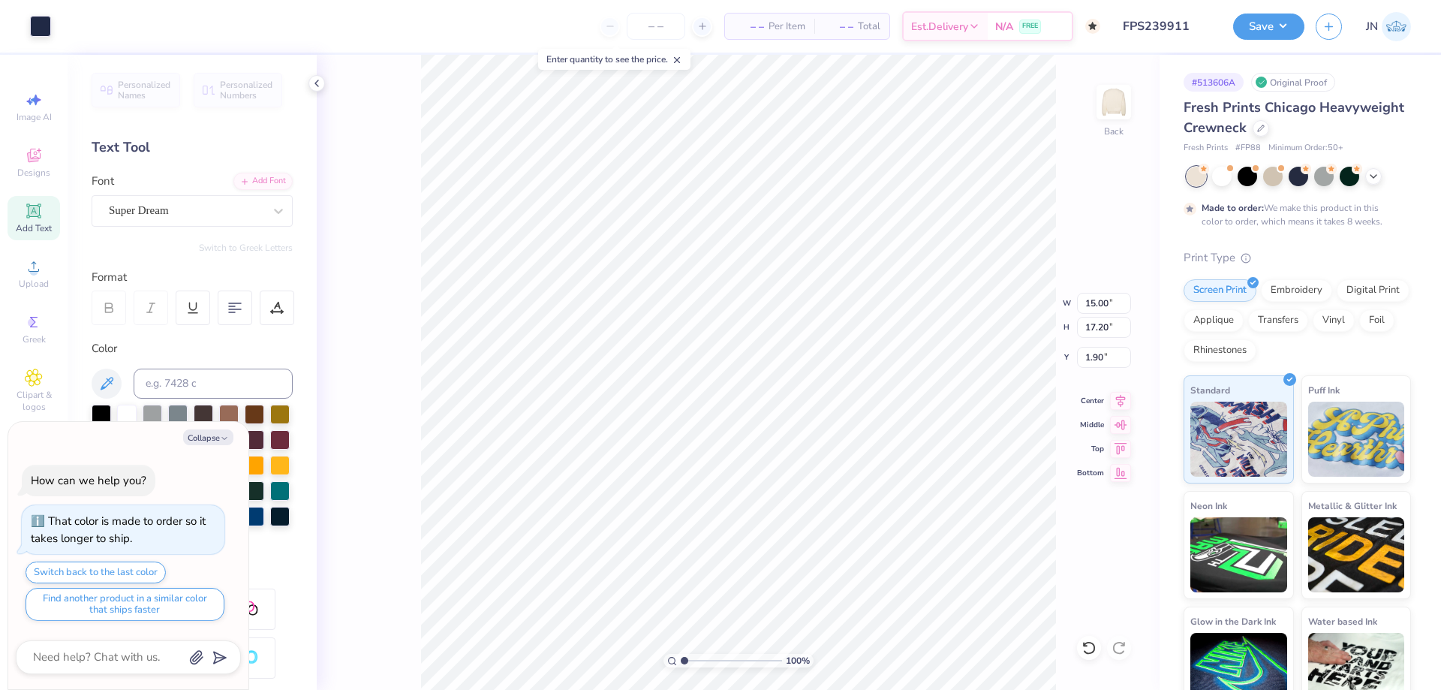
type textarea "x"
type input "7.60"
type input "8.71"
type textarea "x"
type input "8.00"
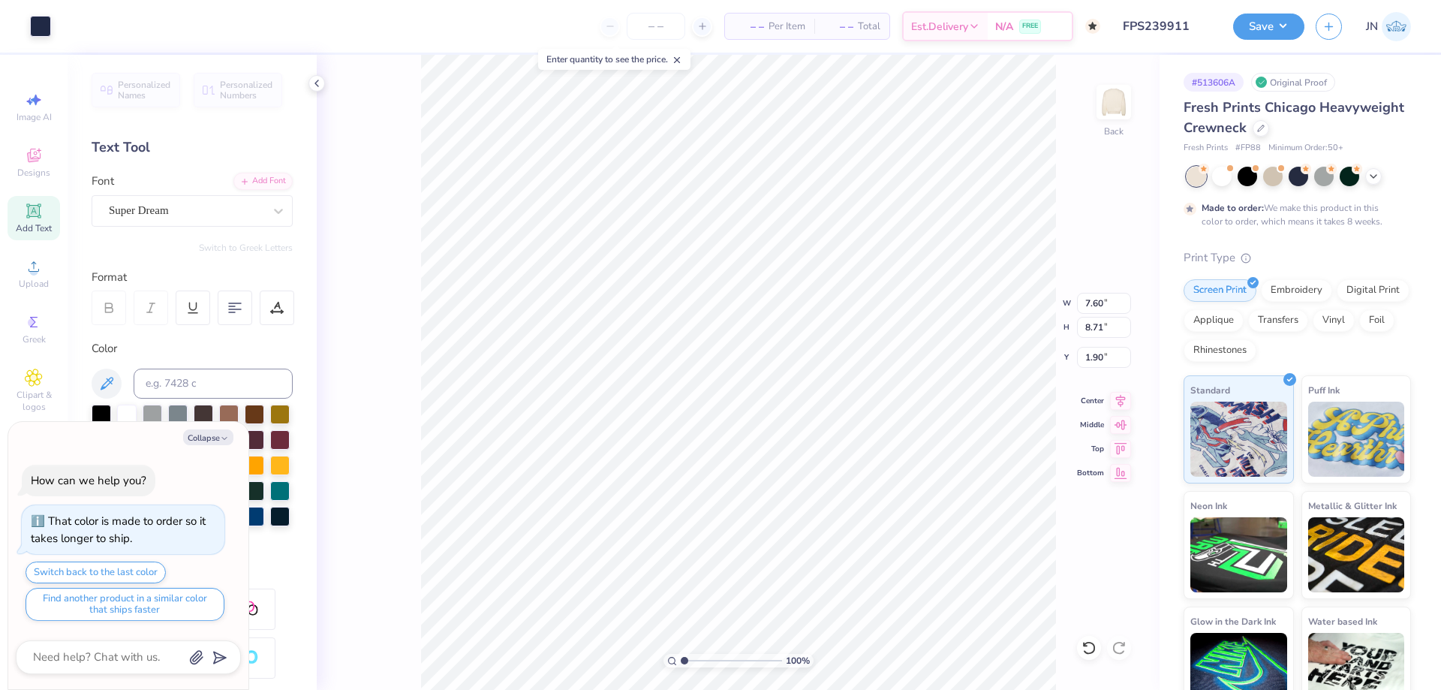
type input "9.25"
type input "2.00"
type textarea "x"
type input "7.60"
type input "8.71"
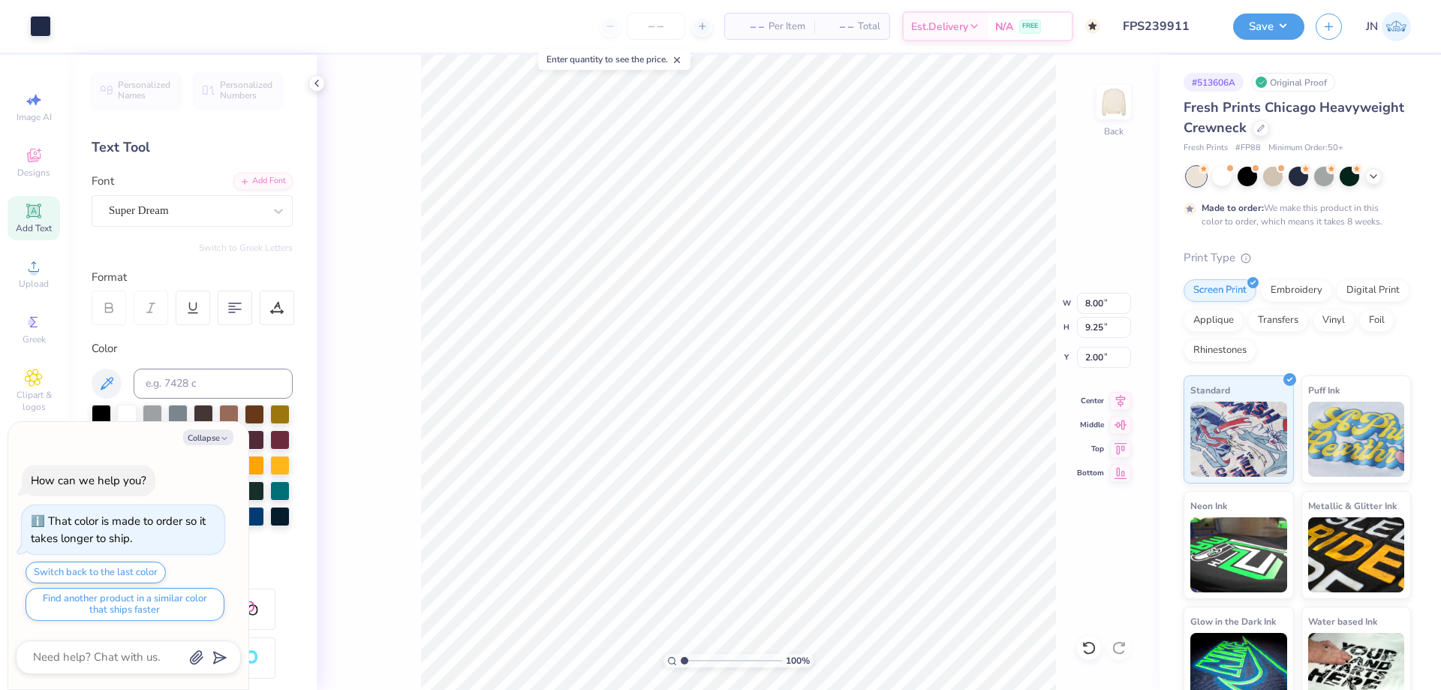
type input "1.90"
click at [1095, 302] on input "7.60" at bounding box center [1104, 303] width 54 height 21
type input "8"
type textarea "x"
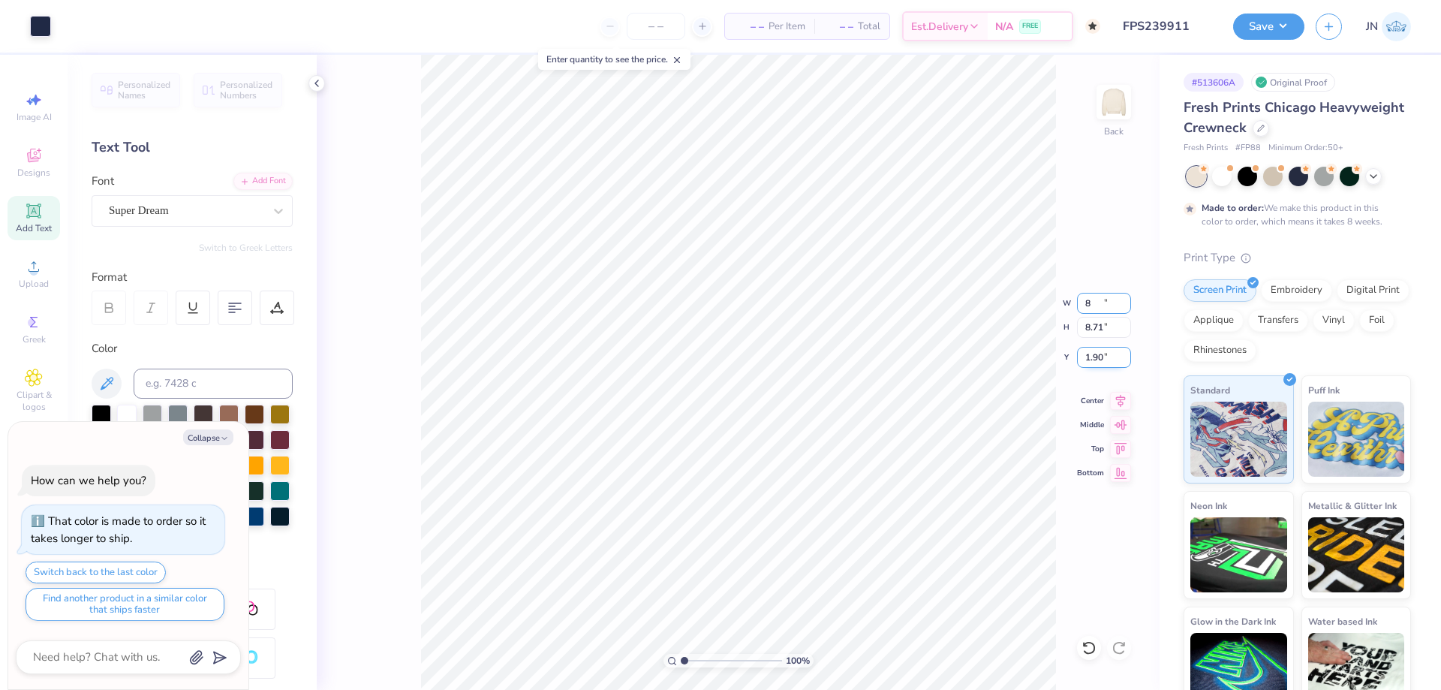
type input "8.00"
type input "9.17"
type input "1.67"
click at [1088, 361] on input "1.67" at bounding box center [1104, 357] width 54 height 21
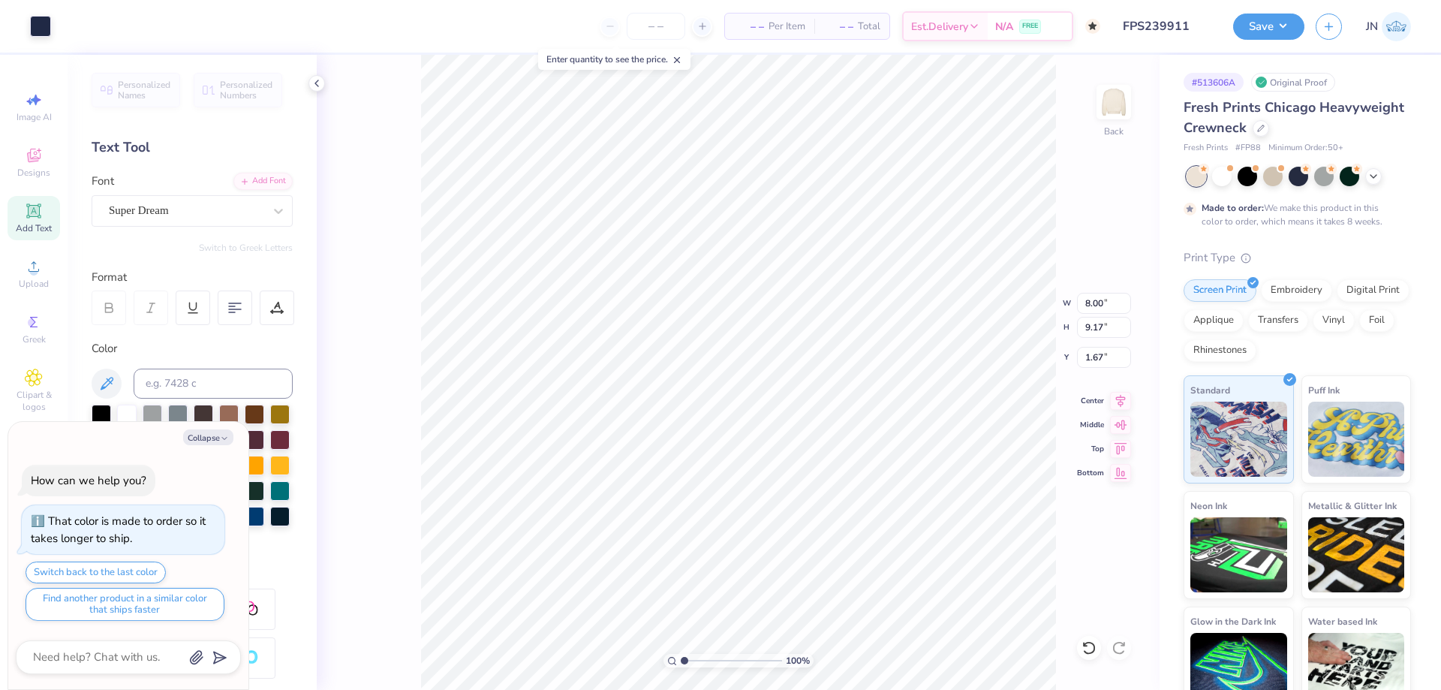
type textarea "x"
type input "9.25"
type input "2.00"
type textarea "x"
type input "9.17"
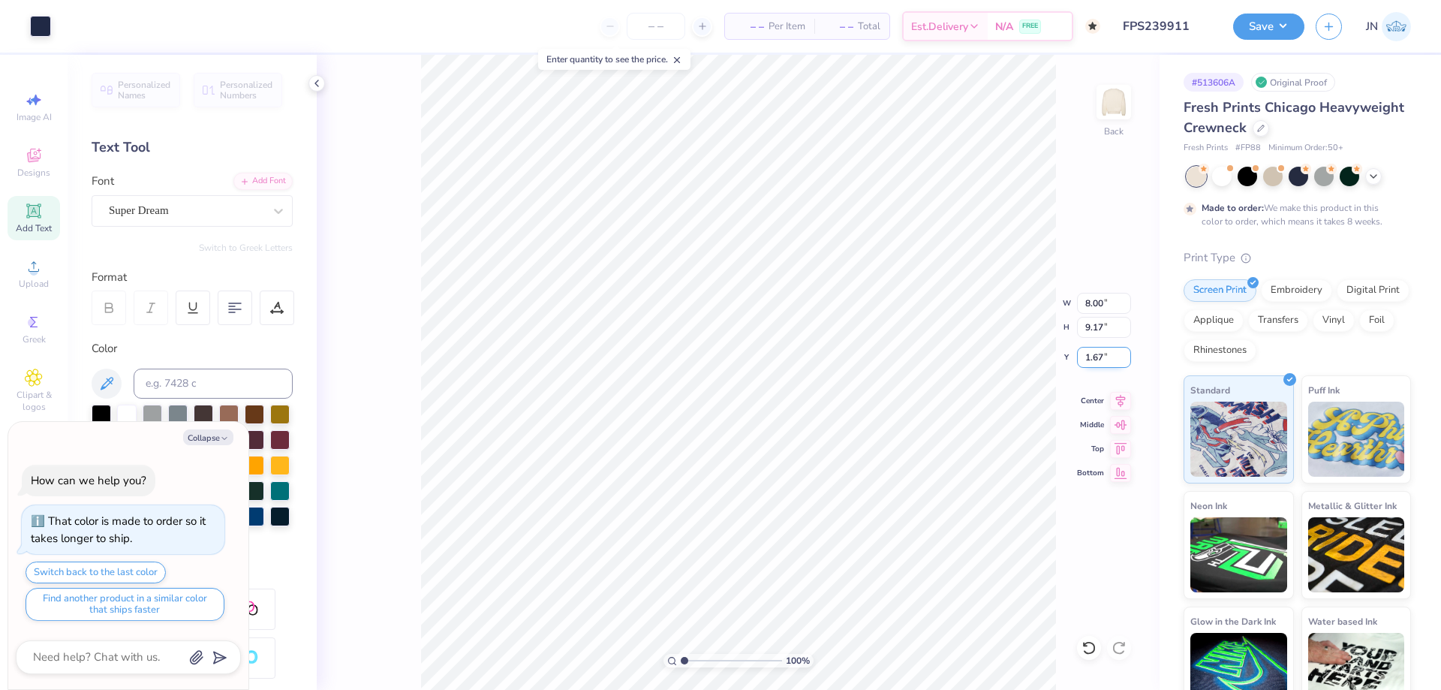
click at [1082, 352] on input "1.67" at bounding box center [1104, 357] width 54 height 21
type input "2"
type textarea "x"
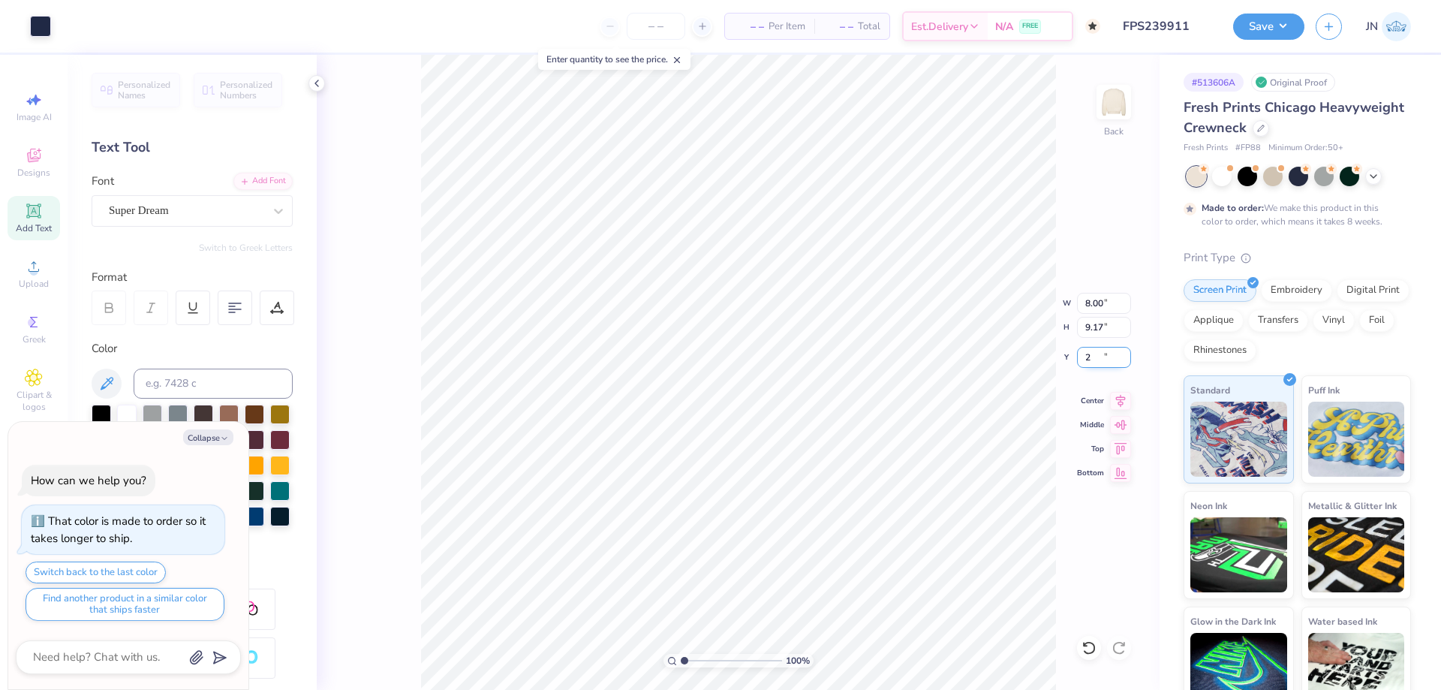
type input "2.00"
click at [1124, 397] on icon at bounding box center [1120, 399] width 21 height 18
click at [807, 662] on li "Send to Back" at bounding box center [830, 671] width 118 height 29
type textarea "x"
type input "2.45"
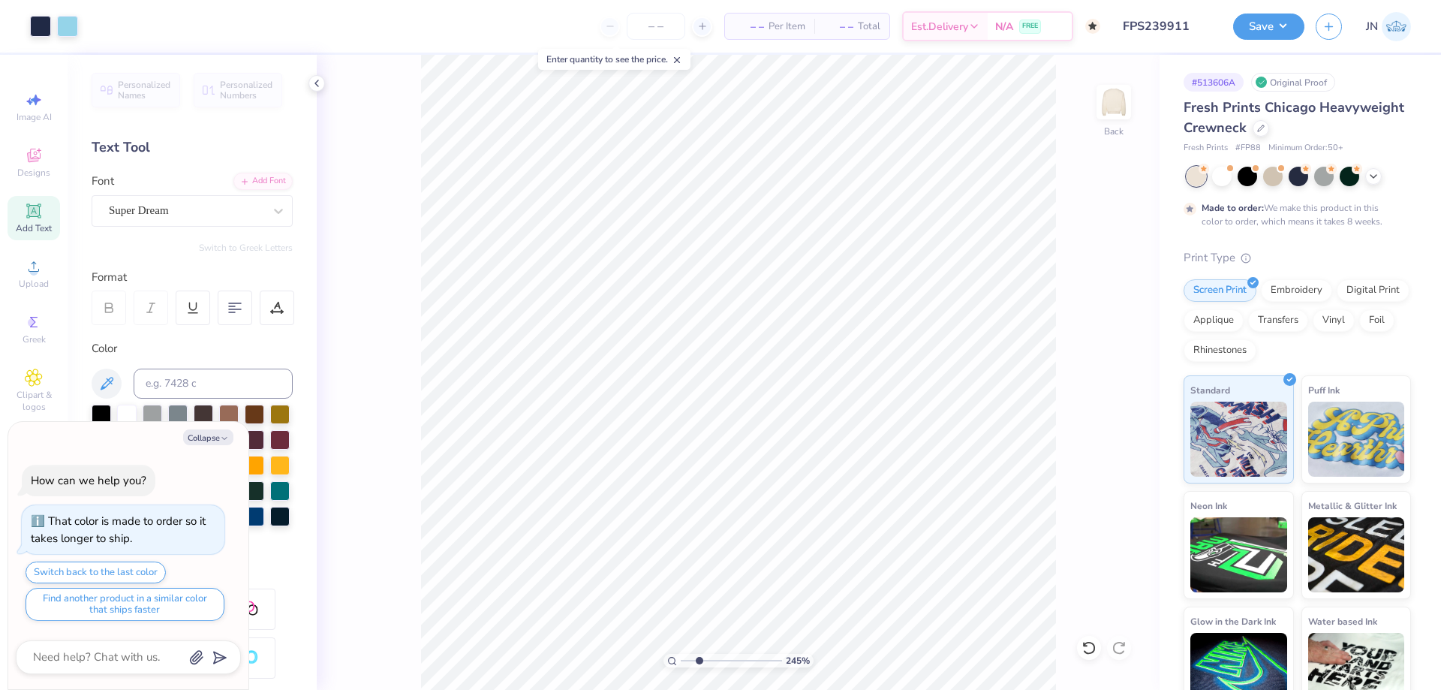
click at [699, 662] on input "range" at bounding box center [731, 661] width 101 height 14
type textarea "x"
type input "9.85"
type textarea "x"
type input "3.36"
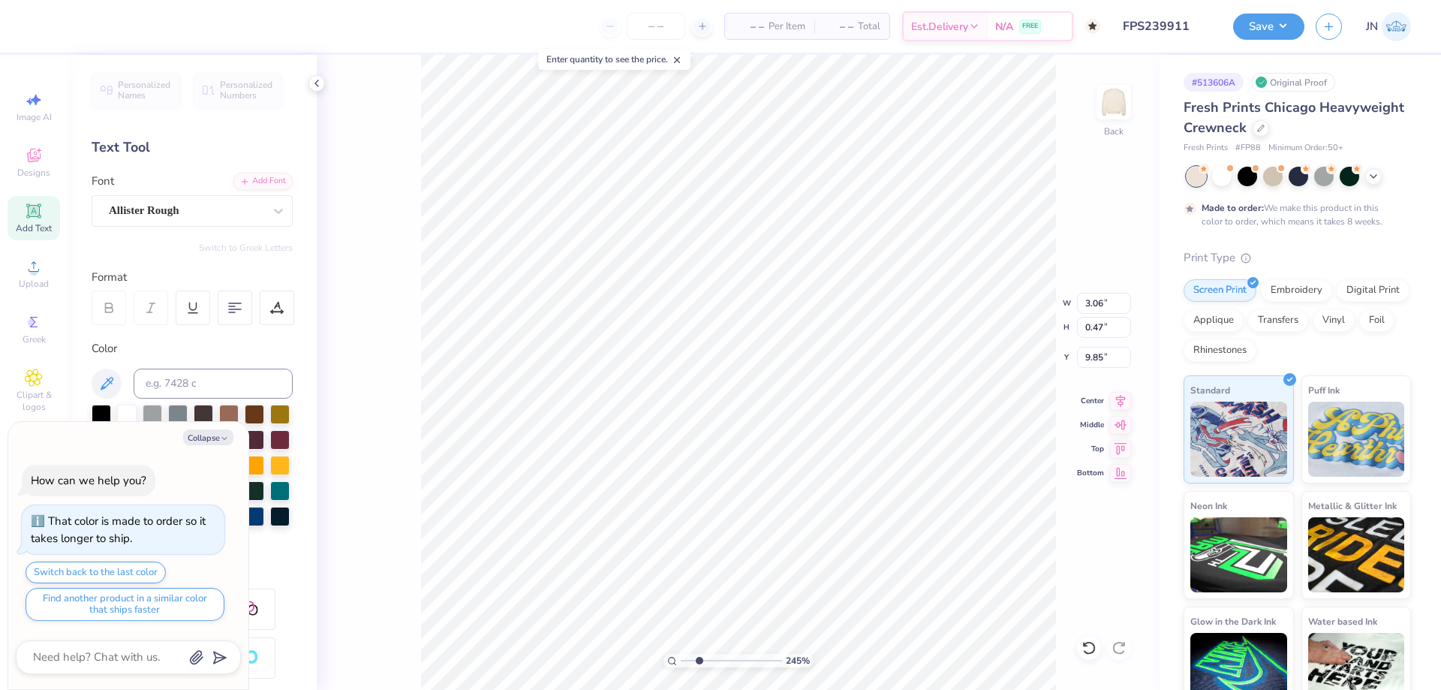
type input "0.51"
click at [1125, 401] on icon at bounding box center [1120, 399] width 21 height 18
click at [1081, 651] on div at bounding box center [1089, 648] width 24 height 24
click at [1086, 646] on icon at bounding box center [1085, 644] width 3 height 3
type textarea "x"
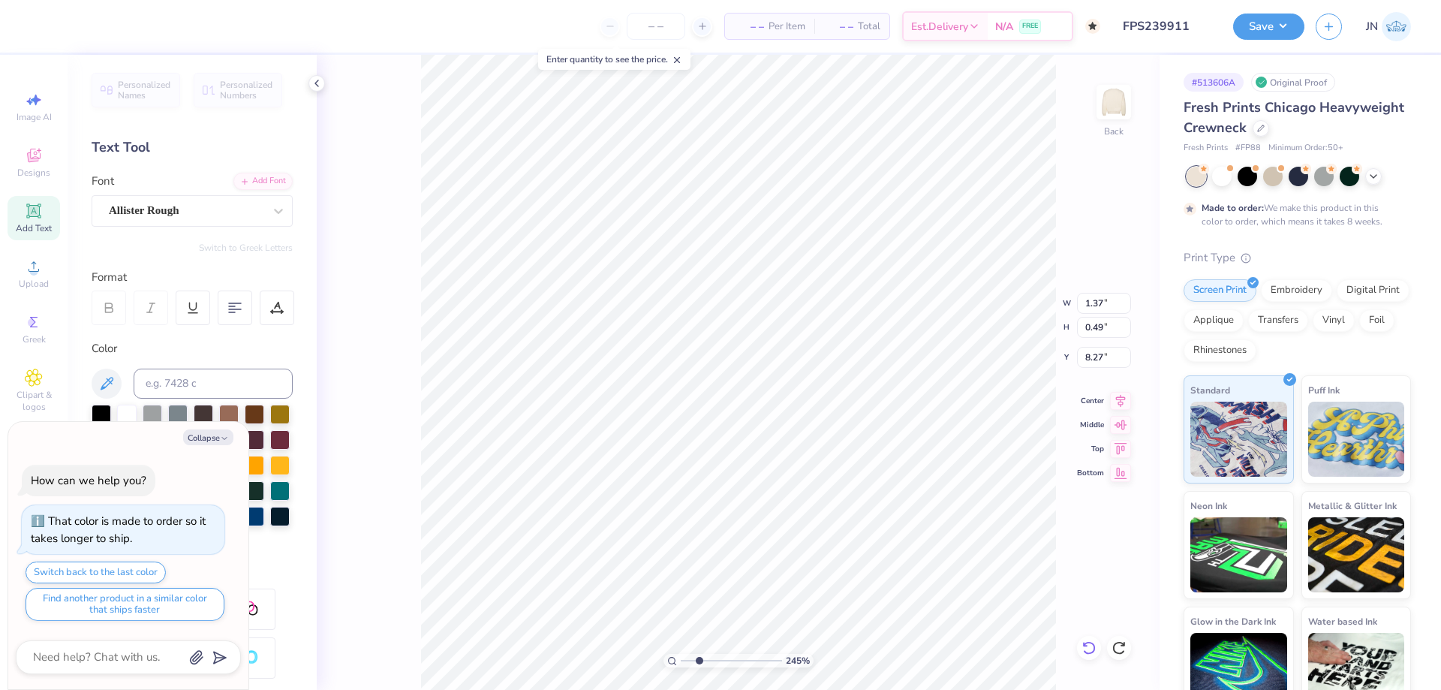
type input "4.01"
type textarea "x"
type input "1.03"
type input "0.37"
click at [1118, 401] on icon at bounding box center [1120, 399] width 21 height 18
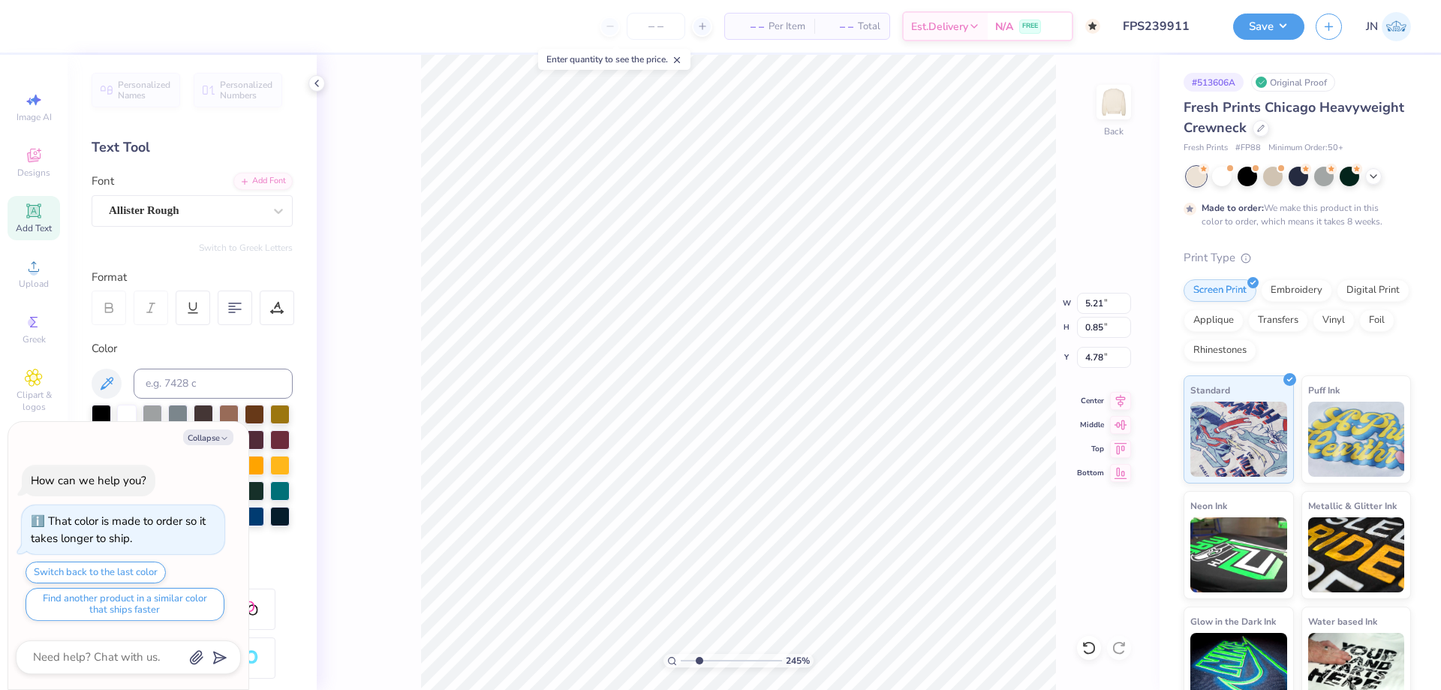
click at [1004, 303] on div "245 % Back W 5.21 5.21 " H 0.85 0.85 " Y 4.78 4.78 " Center Middle Top Bottom" at bounding box center [738, 372] width 843 height 635
type textarea "x"
type input "4.59"
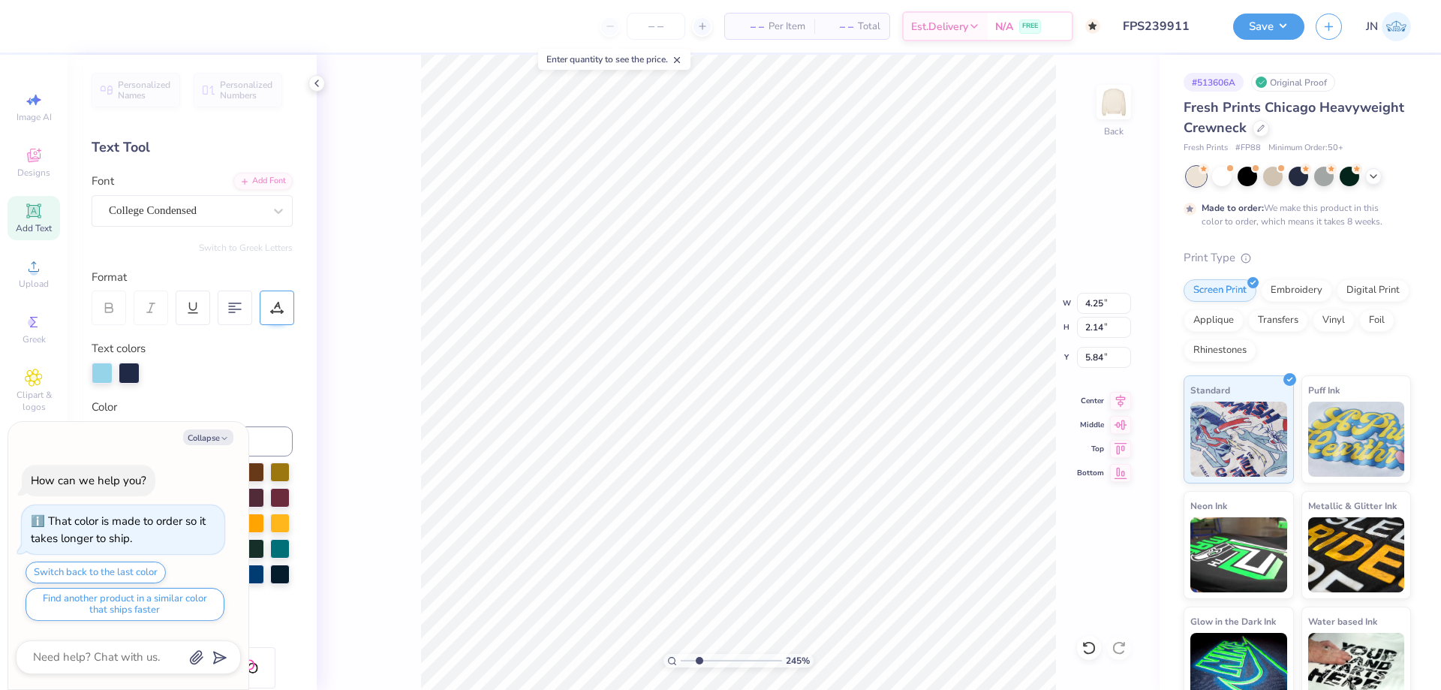
click at [266, 310] on div at bounding box center [277, 307] width 35 height 35
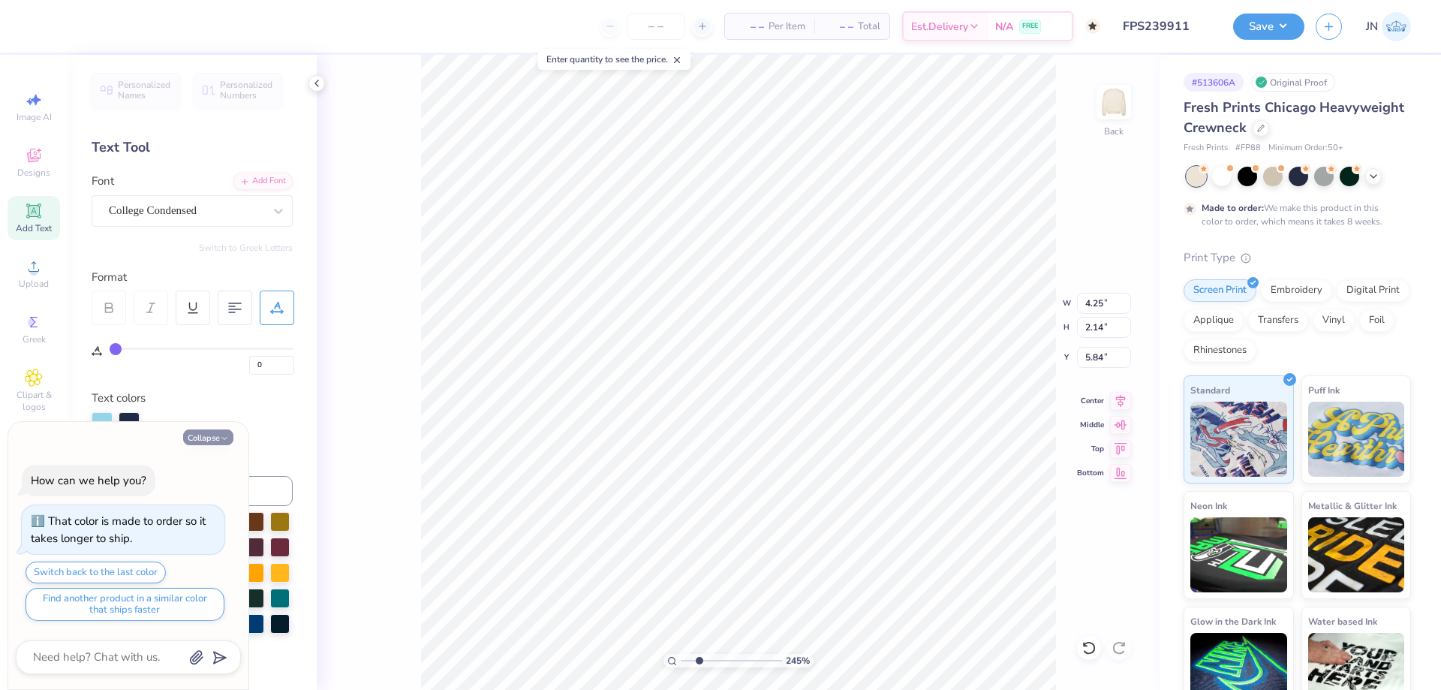
click at [204, 442] on button "Collapse" at bounding box center [208, 437] width 50 height 16
type textarea "x"
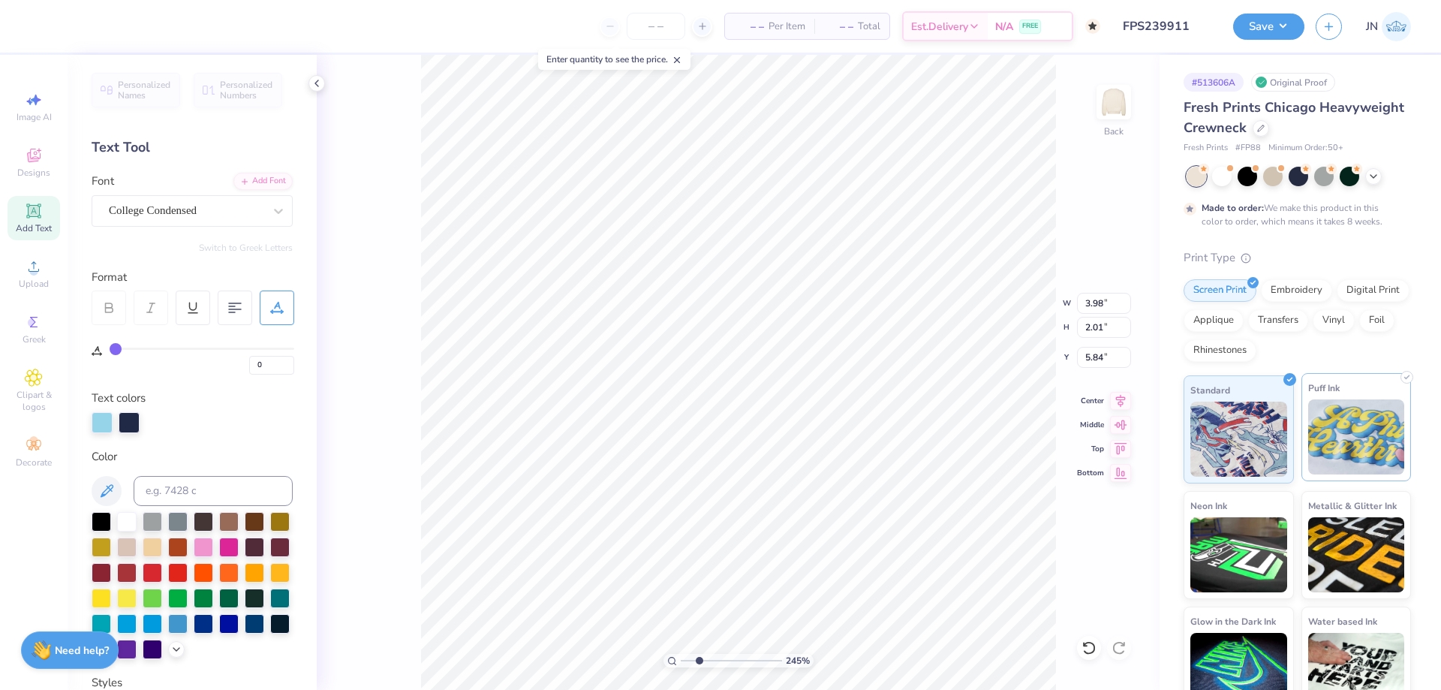
type input "3.98"
type input "2.01"
click at [1125, 399] on icon at bounding box center [1120, 399] width 21 height 18
click at [218, 211] on div "College Condensed" at bounding box center [186, 210] width 158 height 23
type input "college bl"
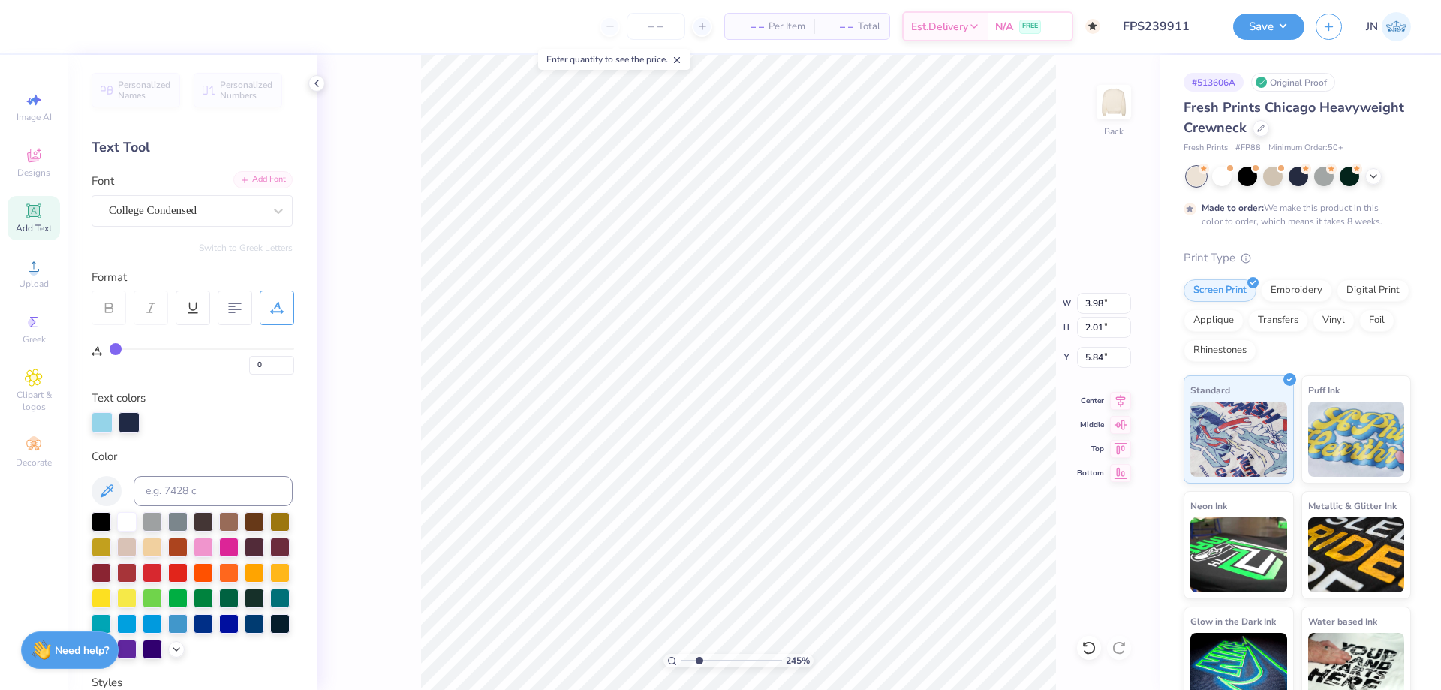
click at [253, 178] on div "Add Font" at bounding box center [262, 179] width 59 height 17
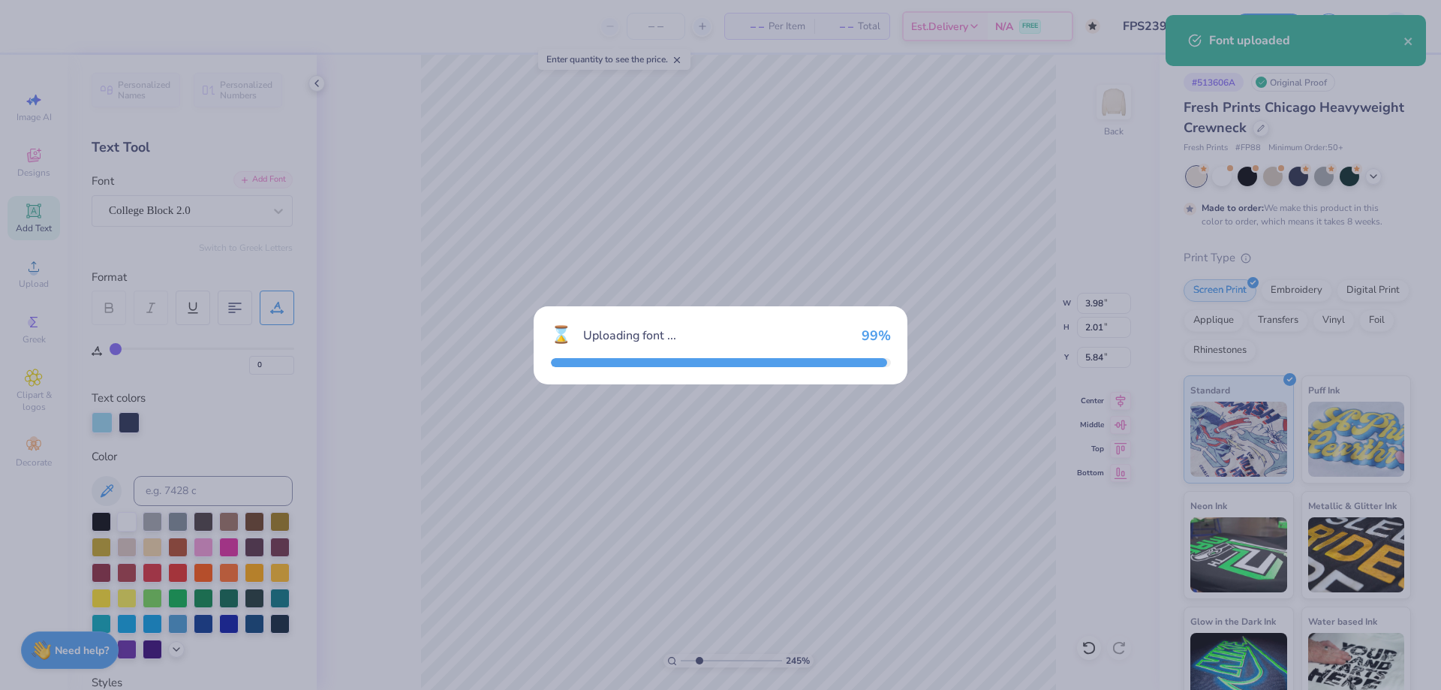
type input "4.33"
type input "2.57"
type input "5.55"
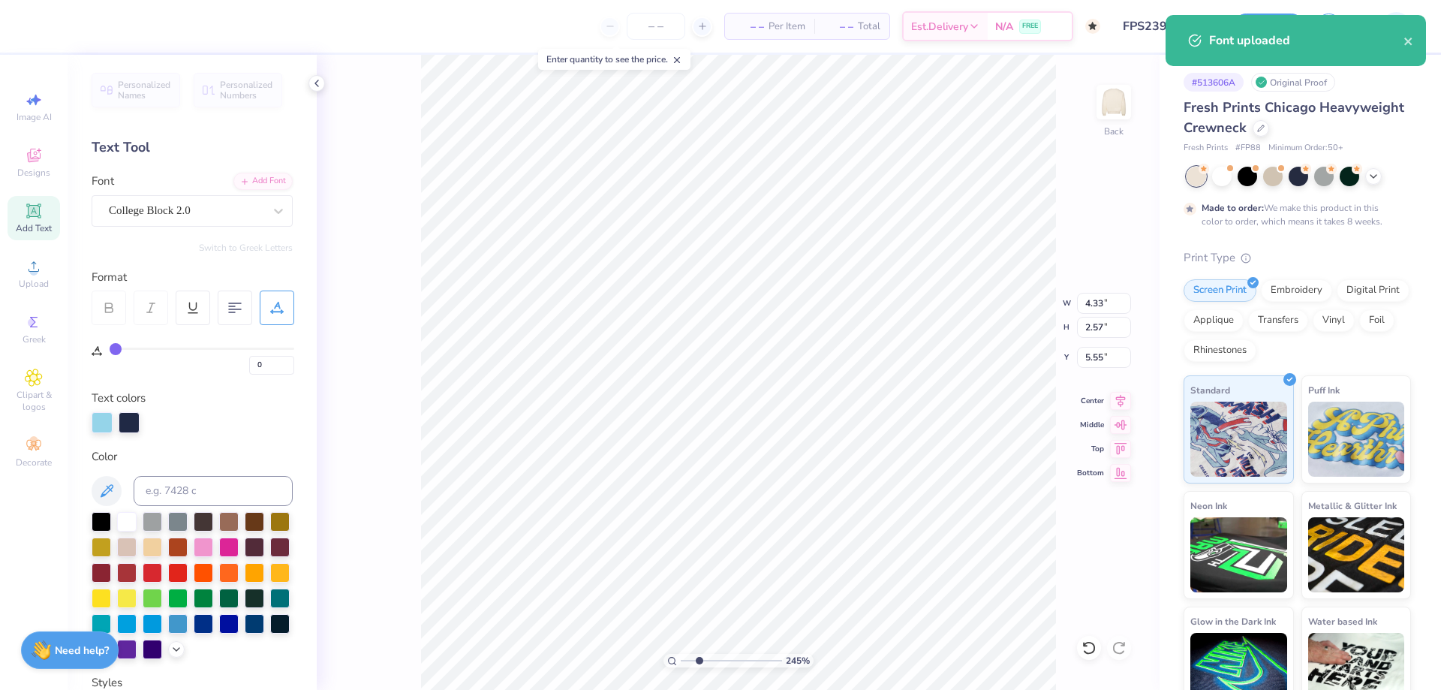
type input "3.67"
type input "2.18"
click at [1122, 402] on icon at bounding box center [1121, 398] width 10 height 13
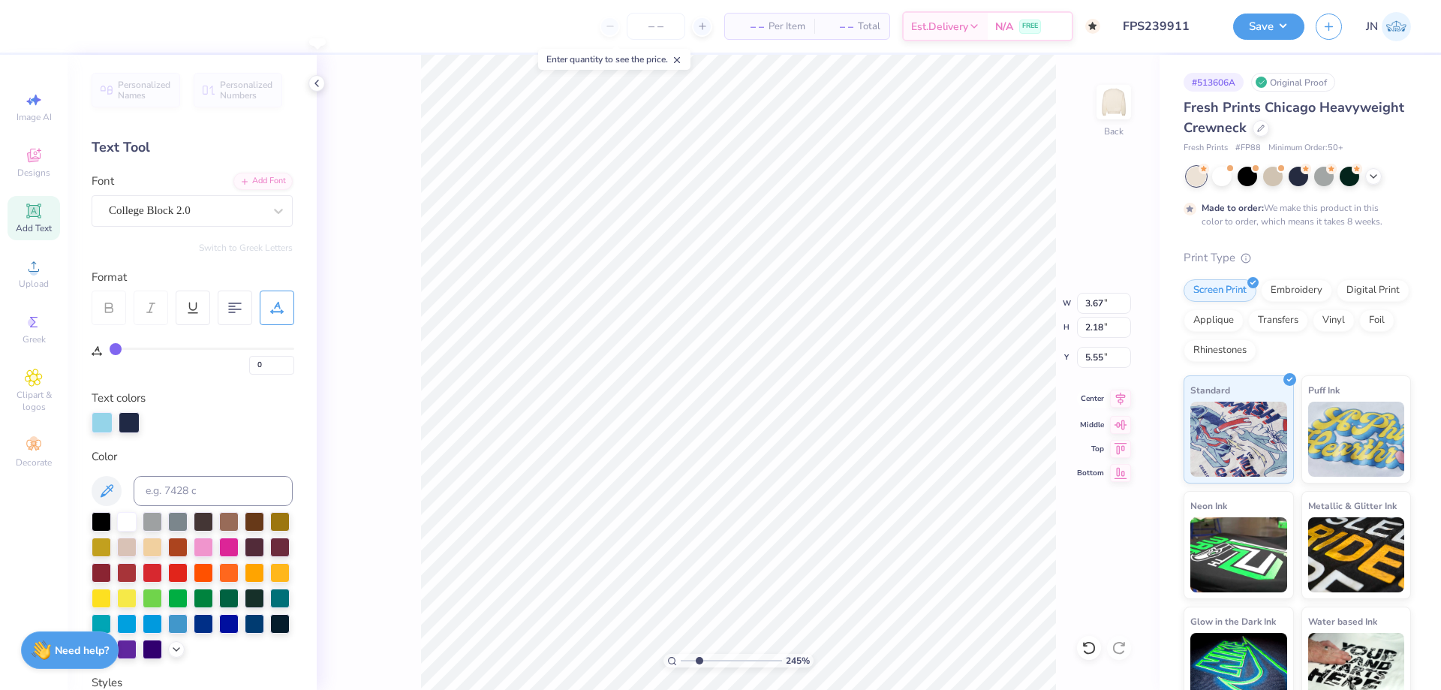
type input "5.93"
type input "1.78"
click at [692, 658] on input "range" at bounding box center [731, 661] width 101 height 14
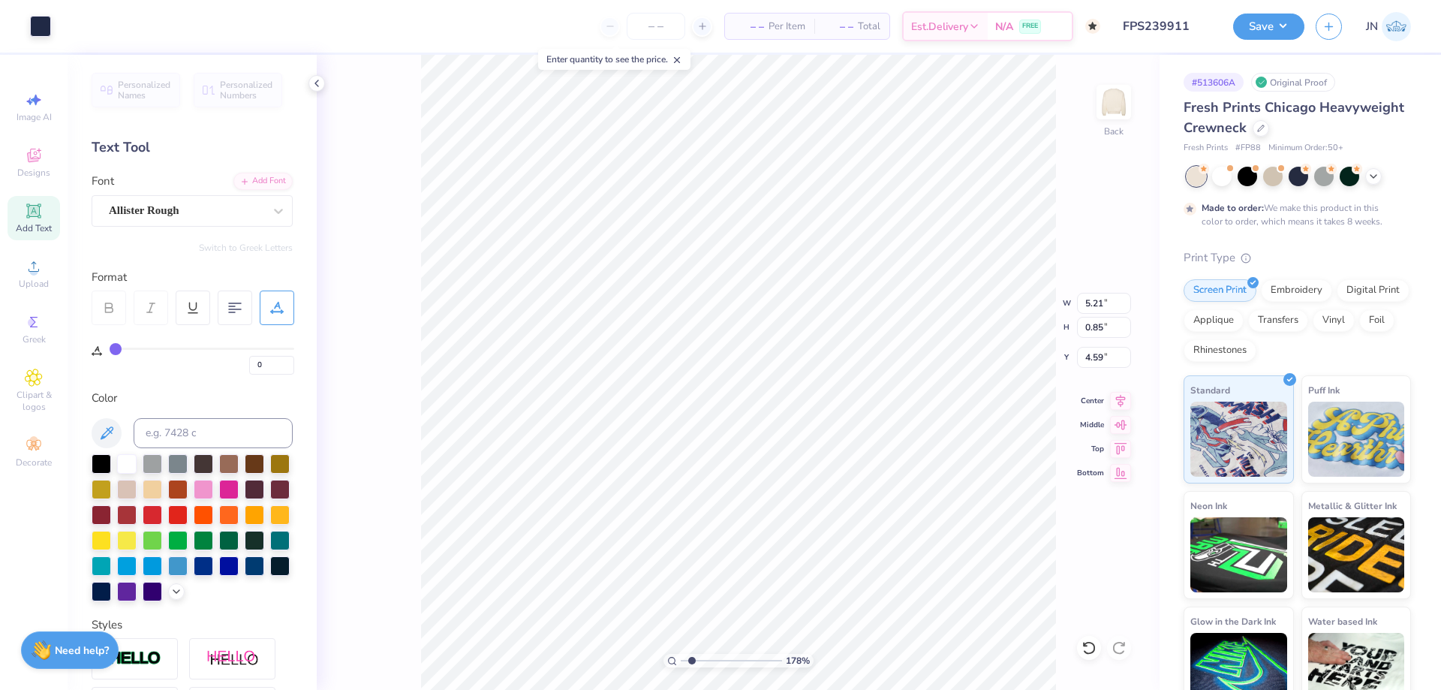
type input "5"
type input "8.00"
type input "9.17"
type input "2.00"
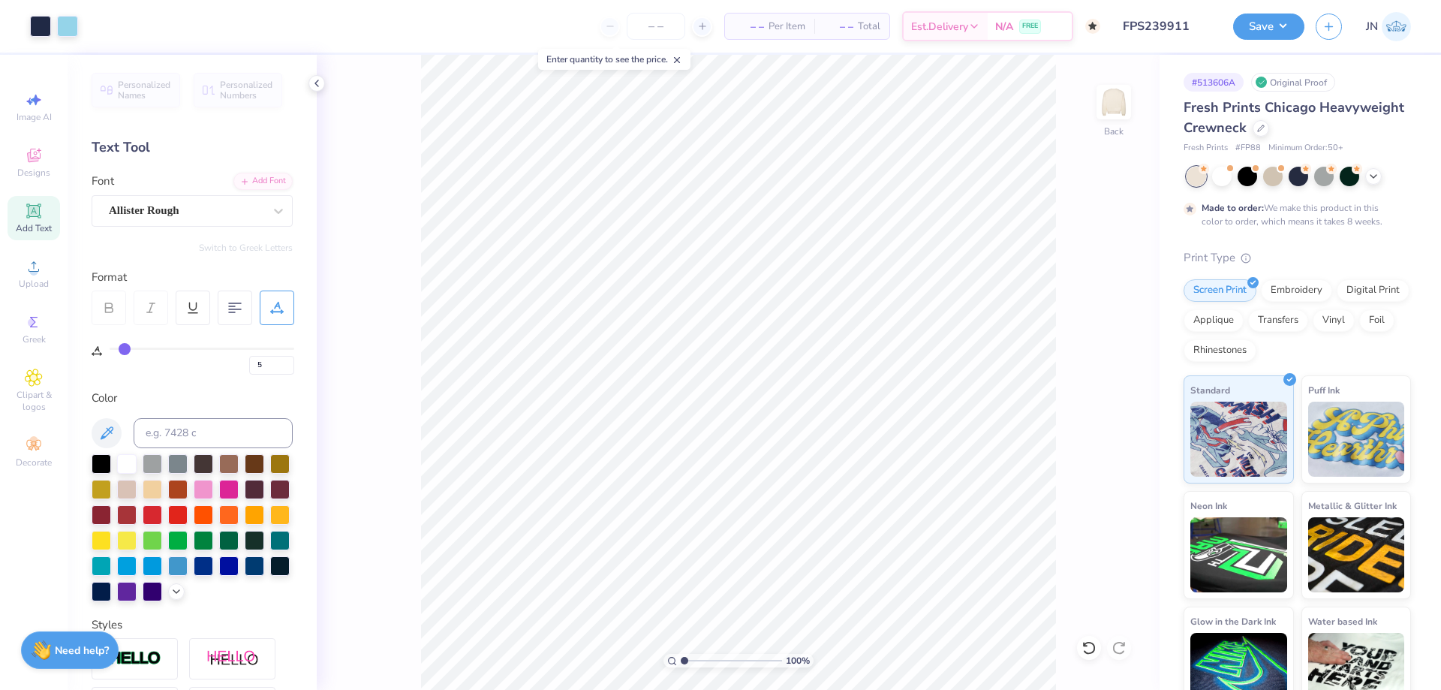
drag, startPoint x: 690, startPoint y: 663, endPoint x: 676, endPoint y: 661, distance: 14.3
click at [681, 661] on input "range" at bounding box center [731, 661] width 101 height 14
click at [1241, 20] on button "Save" at bounding box center [1268, 24] width 71 height 26
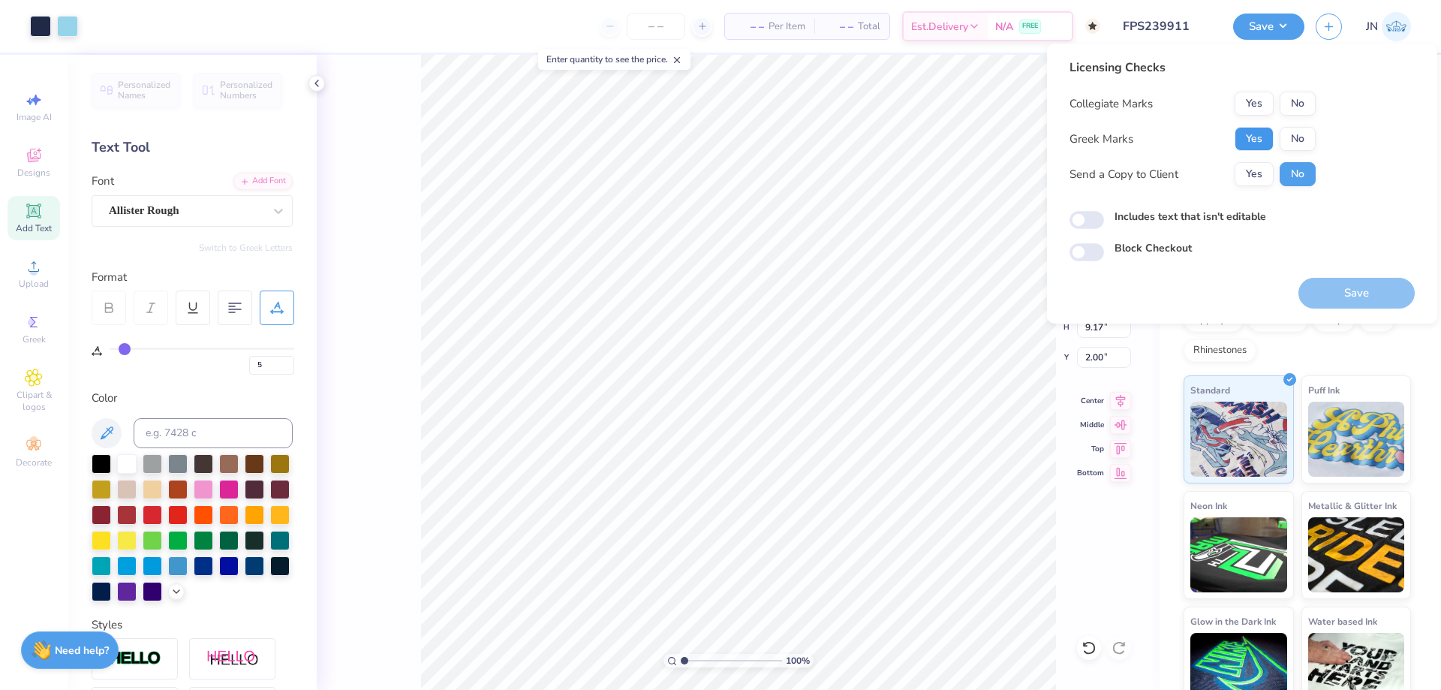
click at [1242, 140] on button "Yes" at bounding box center [1254, 139] width 39 height 24
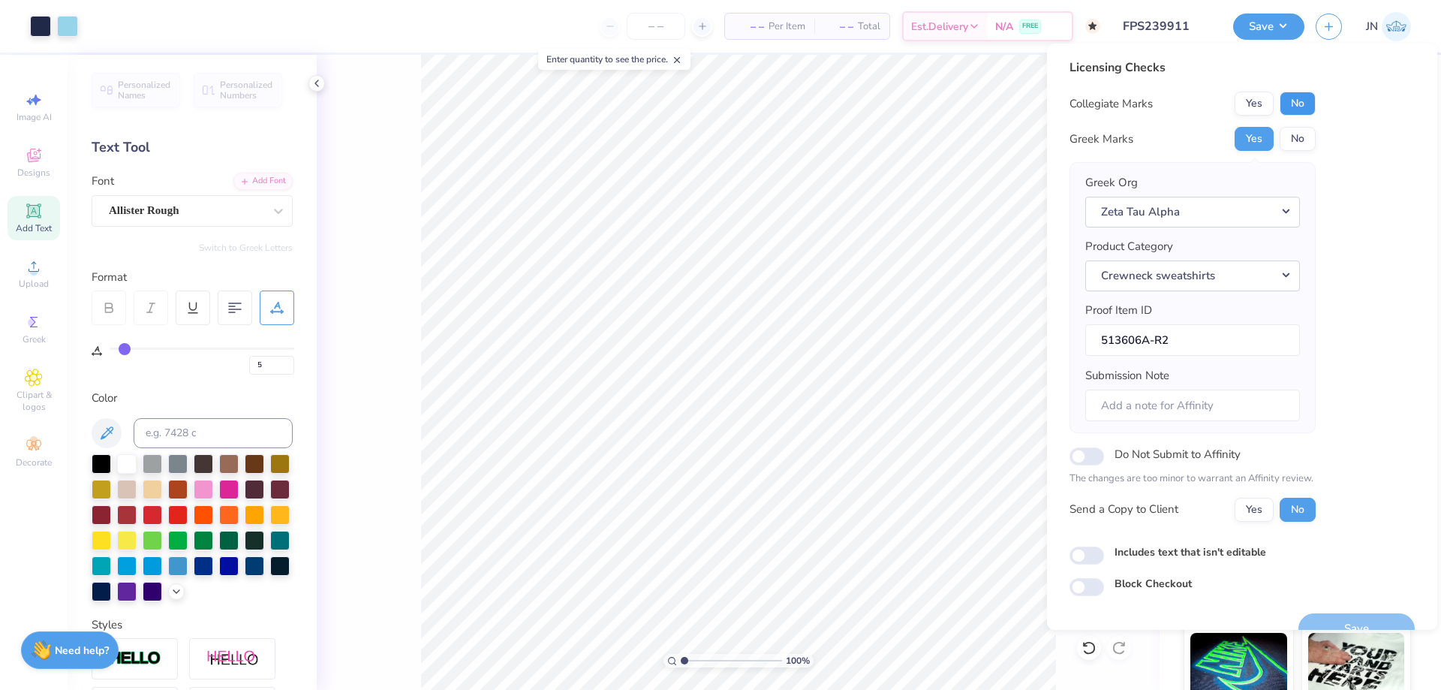
click at [1288, 101] on button "No" at bounding box center [1298, 104] width 36 height 24
click at [1311, 625] on button "Save" at bounding box center [1357, 628] width 116 height 31
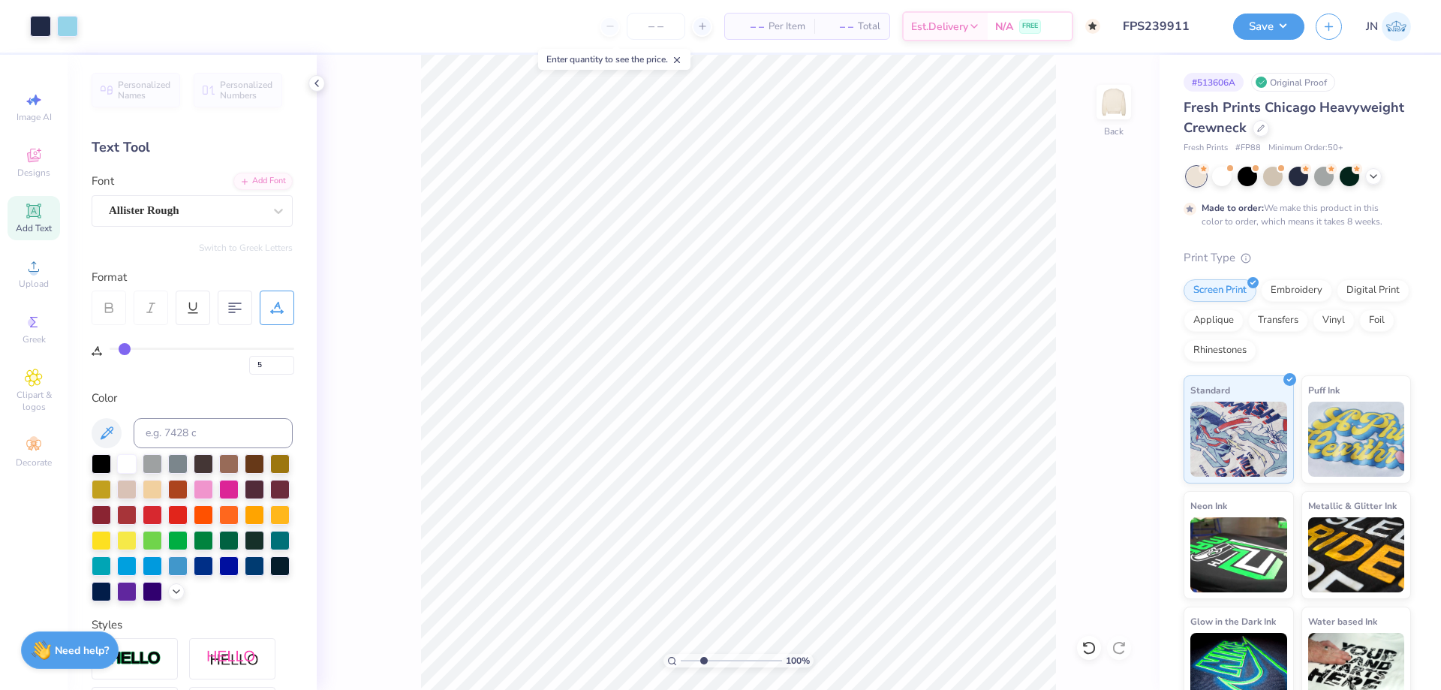
click at [703, 659] on input "range" at bounding box center [731, 661] width 101 height 14
drag, startPoint x: 703, startPoint y: 659, endPoint x: 685, endPoint y: 659, distance: 18.8
click at [685, 659] on input "range" at bounding box center [731, 661] width 101 height 14
drag, startPoint x: 686, startPoint y: 661, endPoint x: 677, endPoint y: 660, distance: 9.1
type input "1"
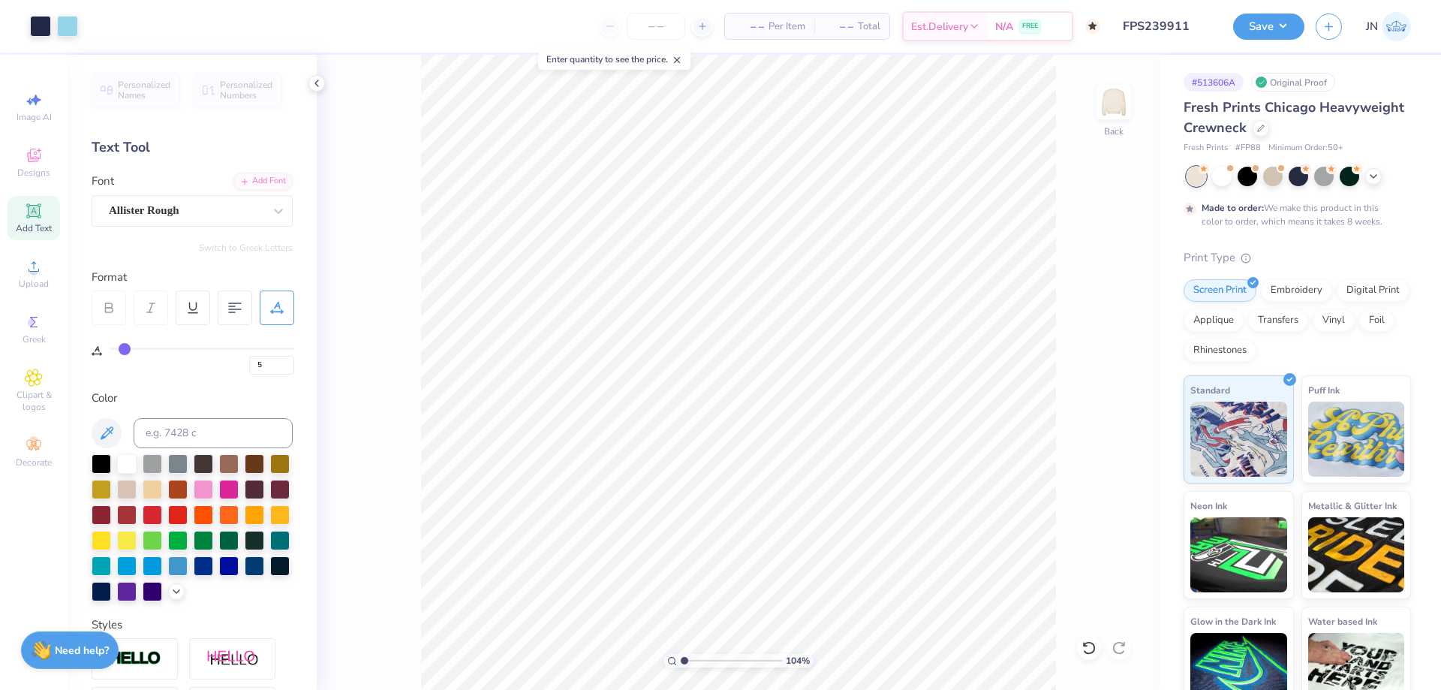
click at [681, 661] on input "range" at bounding box center [731, 661] width 101 height 14
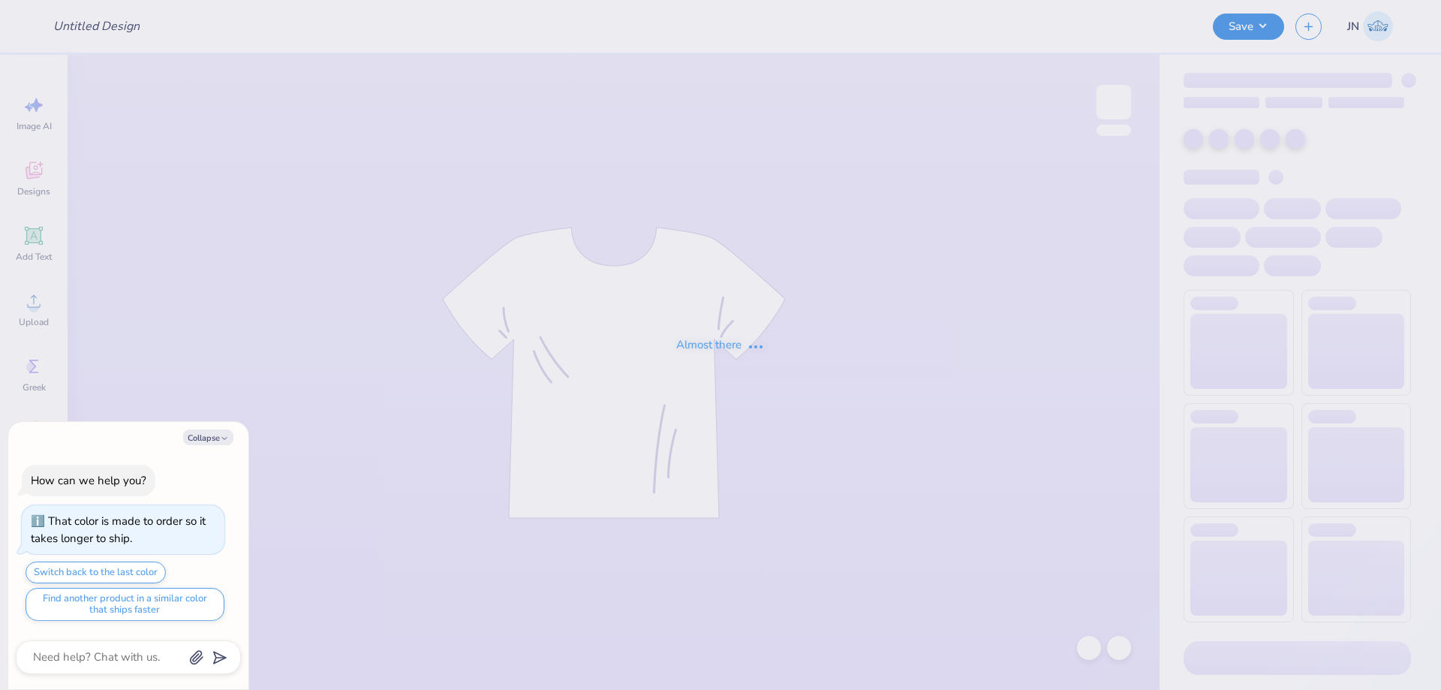
type textarea "x"
type input "FPS239911"
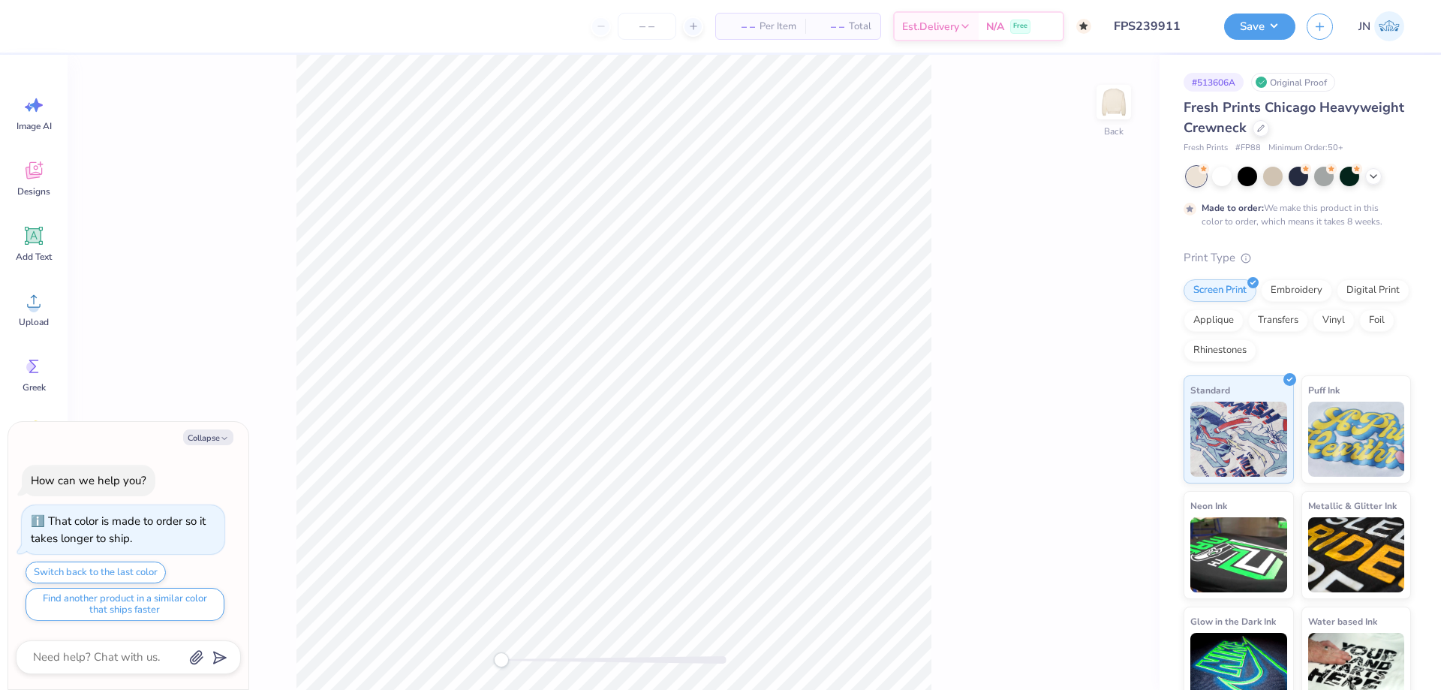
type textarea "x"
